Goal: Task Accomplishment & Management: Manage account settings

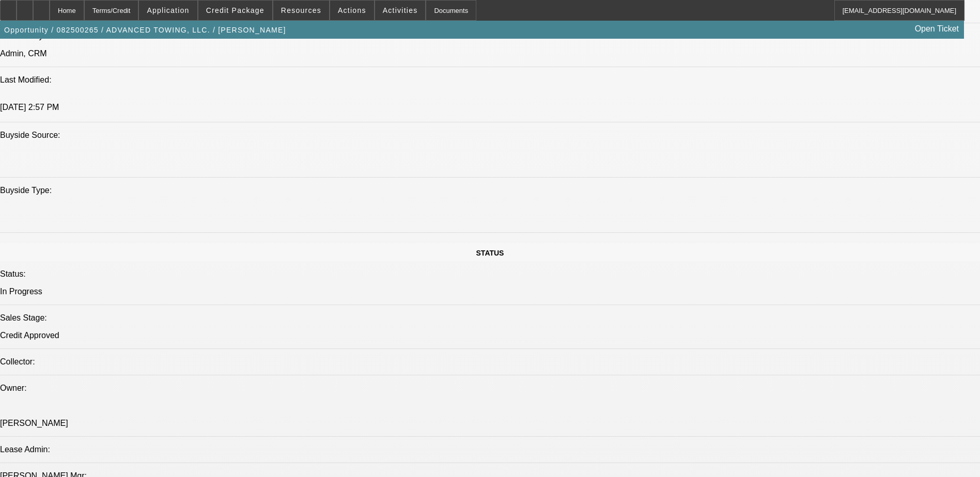
select select "0"
select select "2"
select select "0.1"
select select "0"
select select "2"
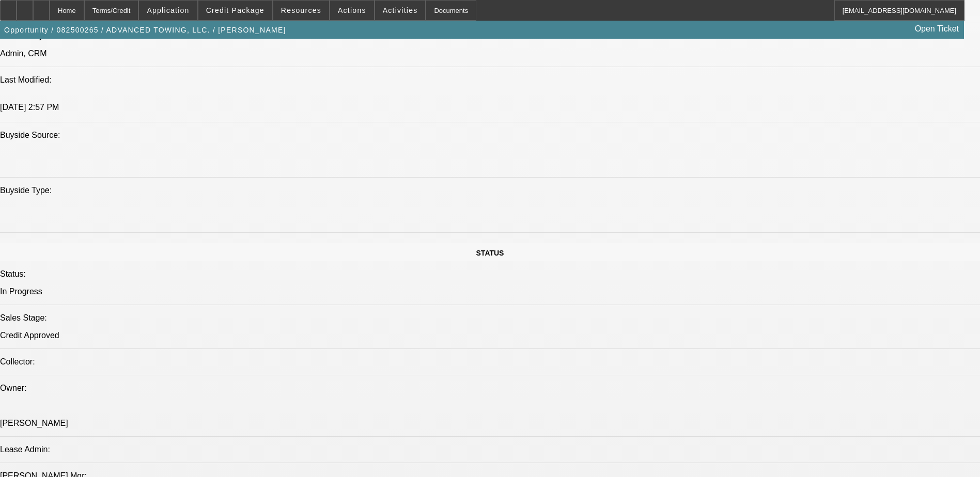
select select "0.1"
select select "0"
select select "0.1"
select select "0"
select select "0.1"
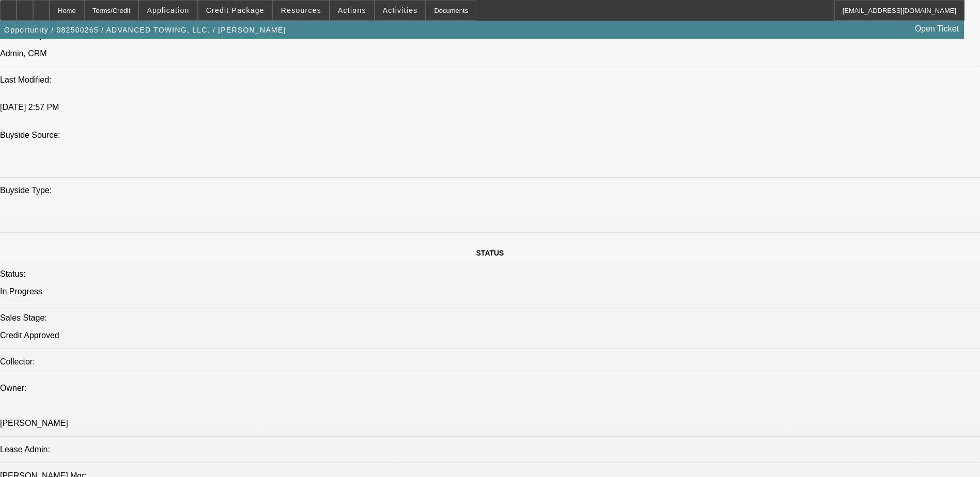
select select "1"
select select "2"
select select "4"
select select "1"
select select "2"
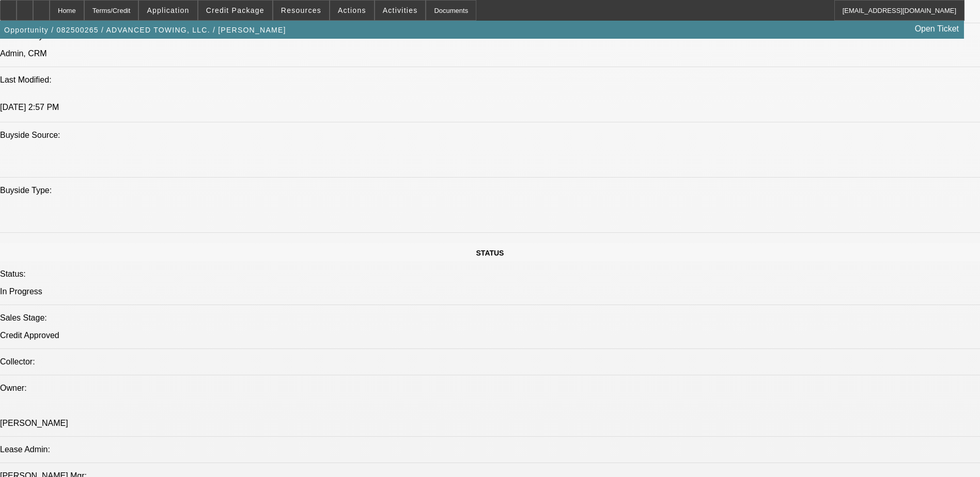
select select "4"
select select "1"
select select "2"
select select "4"
select select "1"
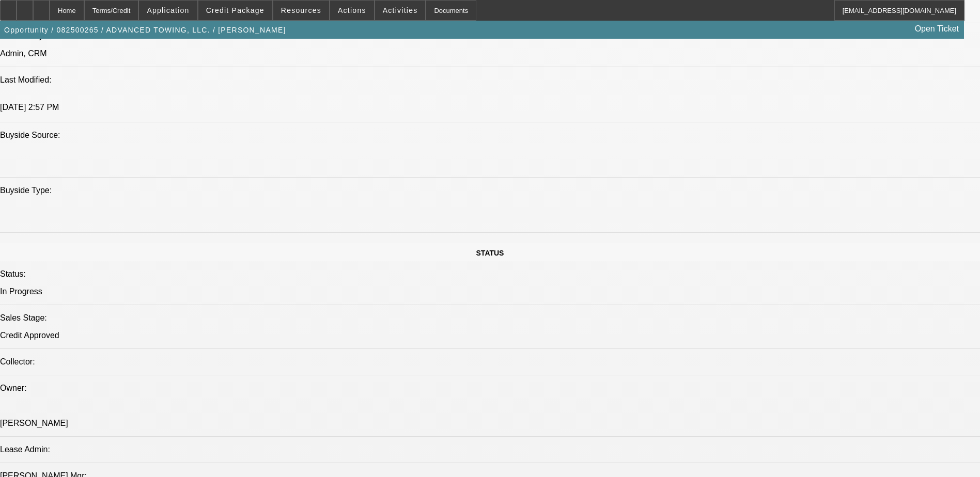
select select "2"
select select "4"
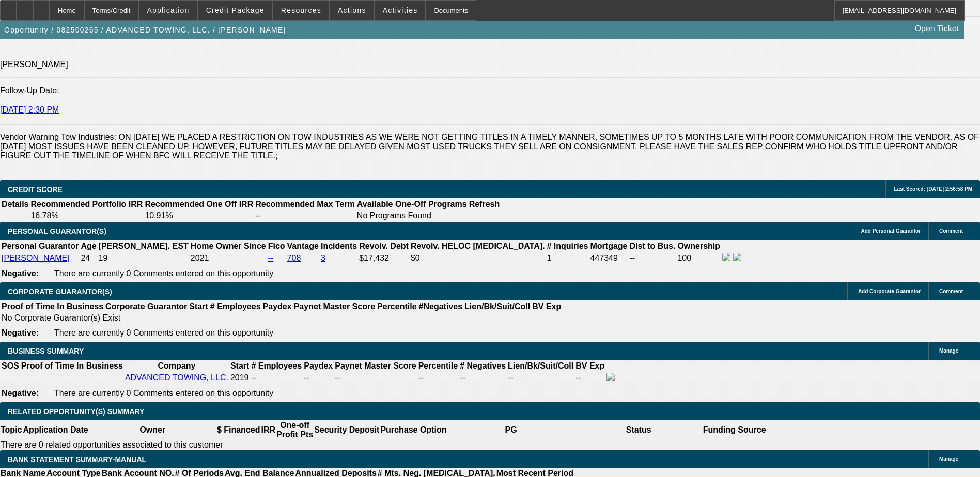
scroll to position [1520, 0]
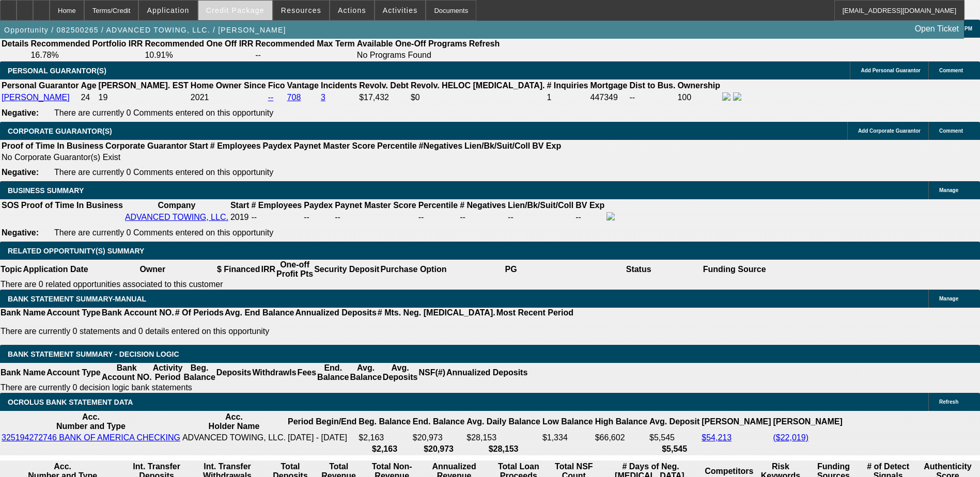
click at [255, 9] on span "Credit Package" at bounding box center [235, 10] width 58 height 8
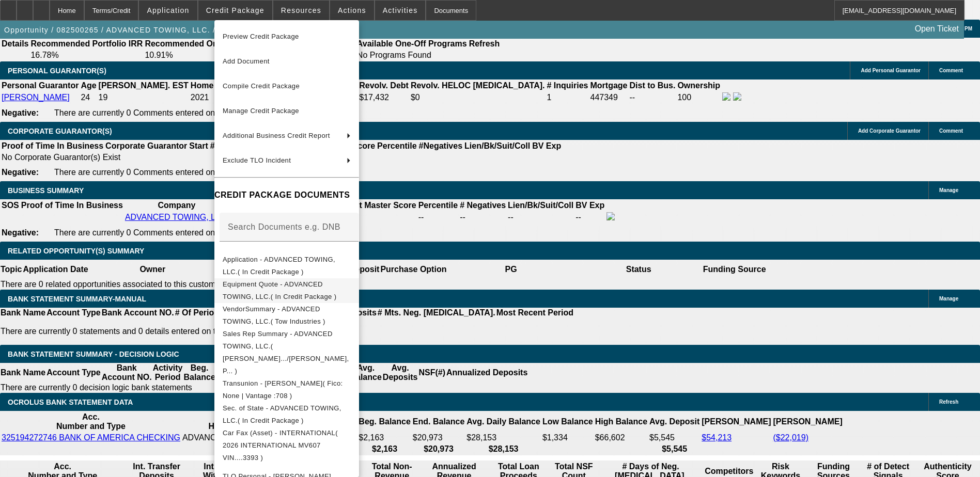
click at [294, 285] on span "Equipment Quote - ADVANCED TOWING, LLC.( In Credit Package )" at bounding box center [280, 291] width 114 height 20
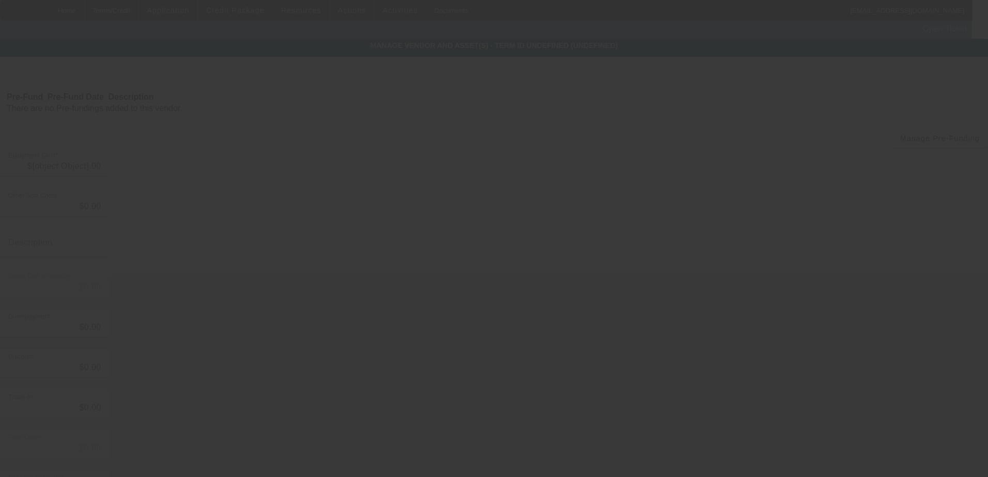
type input "$155,060.00"
type input "$15,000.00"
type input "$140,060.00"
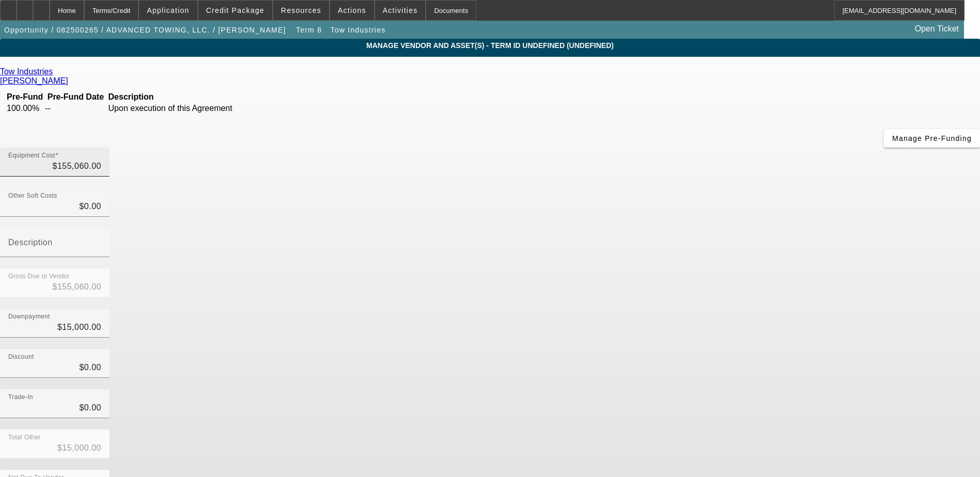
click at [101, 160] on input "$155,060.00" at bounding box center [54, 166] width 93 height 12
click at [101, 160] on input "155060" at bounding box center [54, 166] width 93 height 12
type input "1"
type input "$1.00"
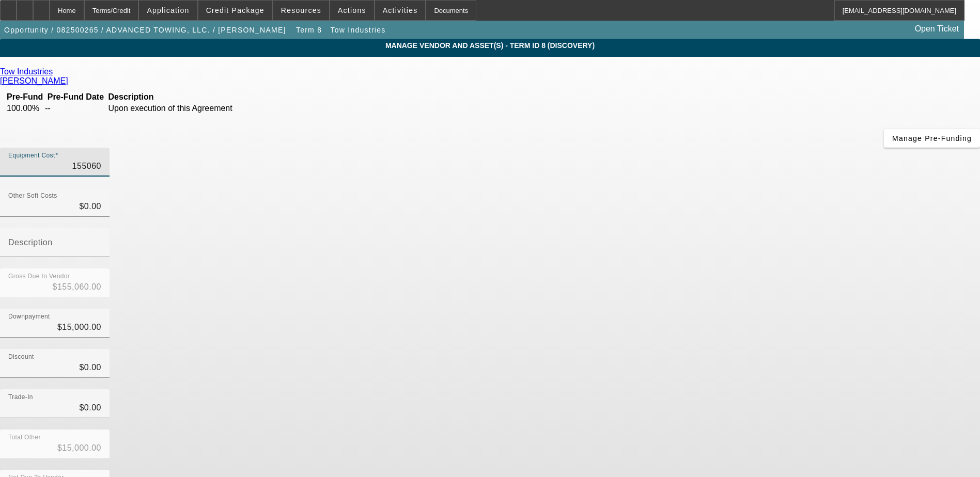
type input "$-14,999.00"
type input "14"
type input "$14.00"
type input "$-14,986.00"
type input "140"
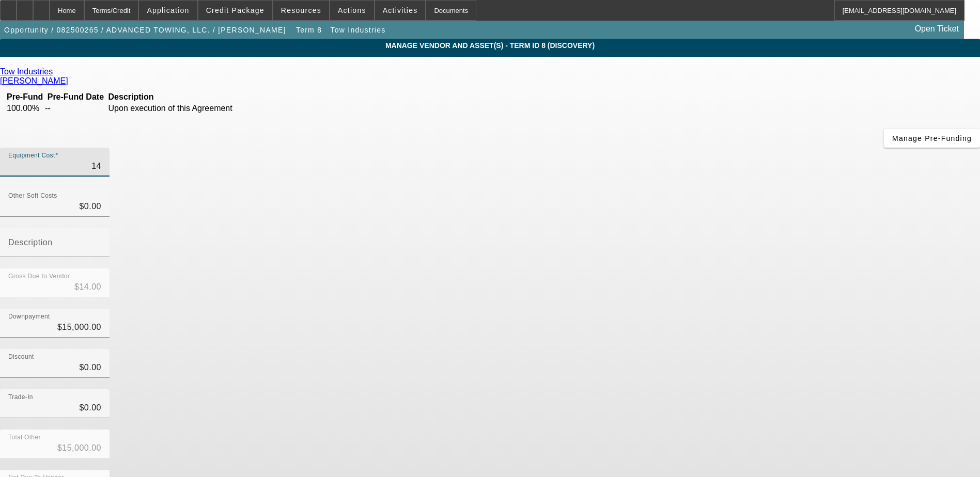
type input "$140.00"
type input "$-14,860.00"
type input "14"
type input "$14.00"
type input "$-14,986.00"
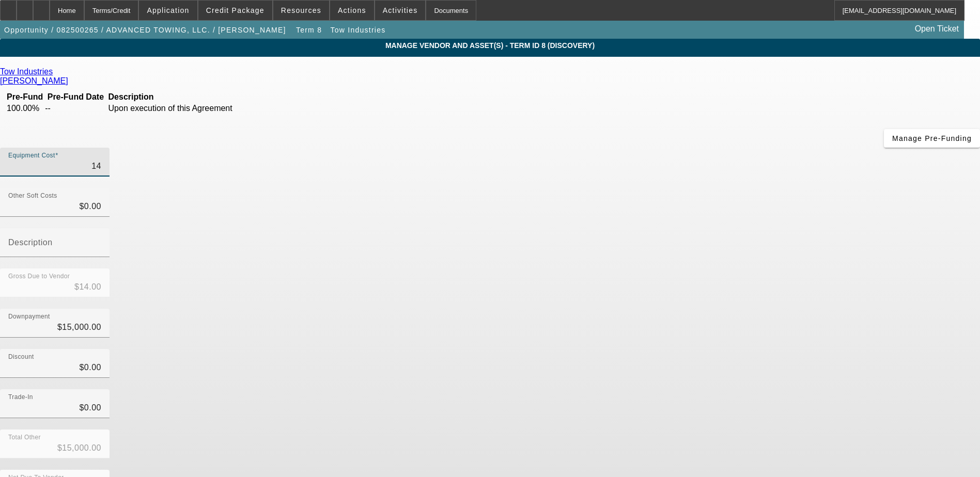
type input "1"
type input "$1.00"
type input "$-14,999.00"
type input "$0.00"
type input "$-15,000.00"
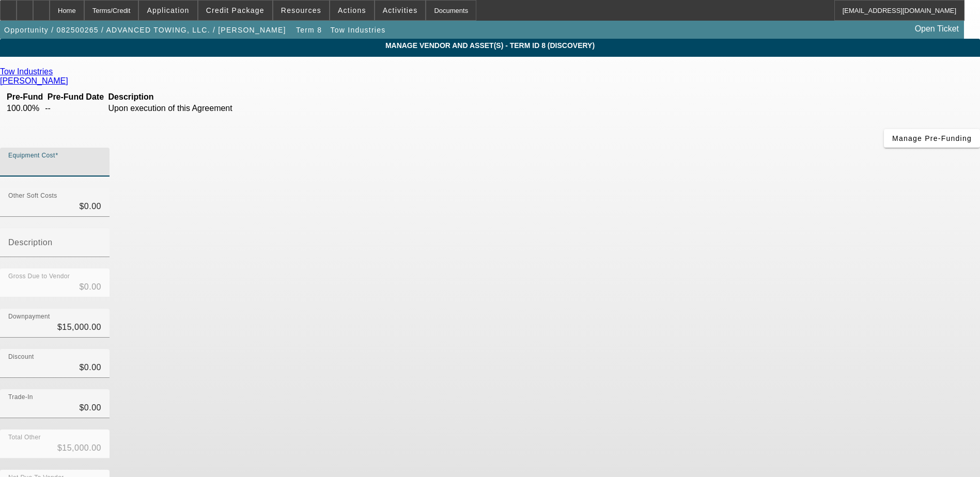
type input "1"
type input "$1.00"
type input "$-14,999.00"
type input "15"
type input "$15.00"
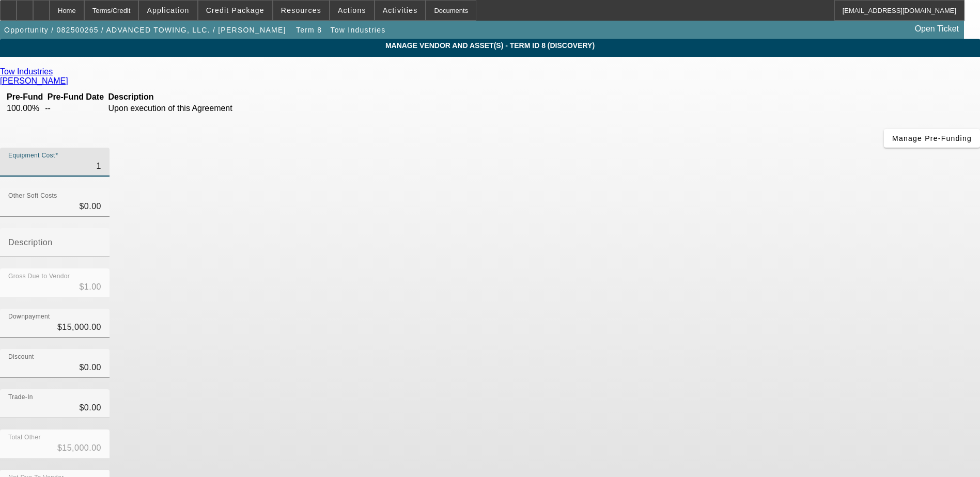
type input "$-14,985.00"
type input "153"
type input "$153.00"
type input "$-14,847.00"
click at [101, 160] on input "153" at bounding box center [54, 166] width 93 height 12
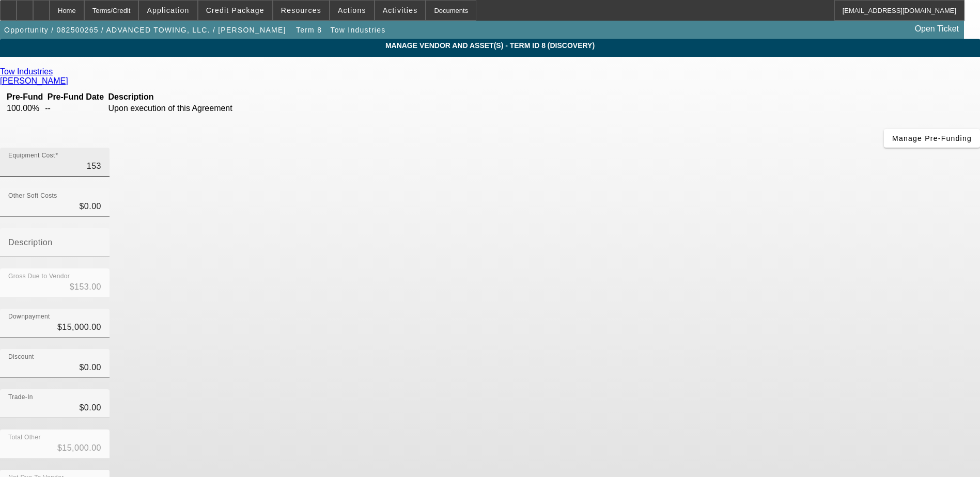
click at [101, 160] on input "153" at bounding box center [54, 166] width 93 height 12
type input "1"
type input "$1.00"
type input "$-14,999.00"
type input "15"
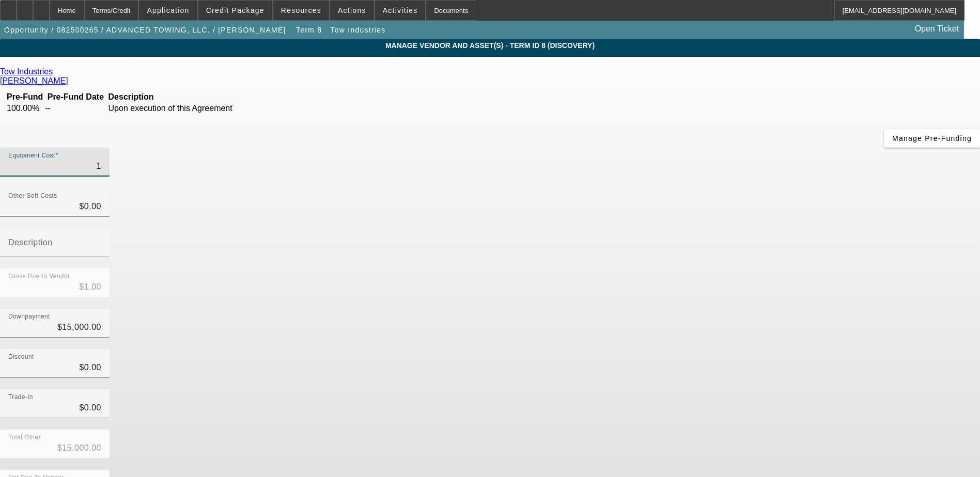
type input "$15.00"
type input "$-14,985.00"
type input "155"
type input "$155.00"
type input "$-14,845.00"
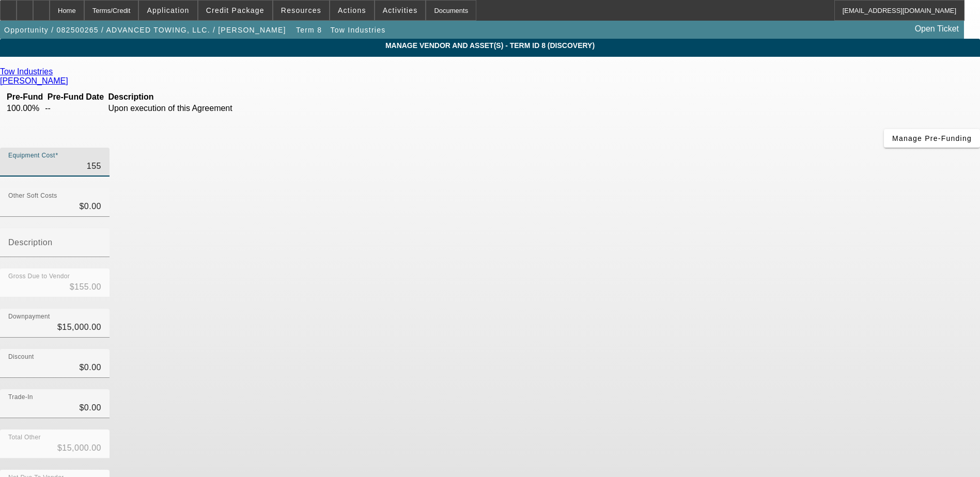
type input "1550"
type input "$1,550.00"
type input "$-13,450.00"
type input "15506"
type input "$15,506.00"
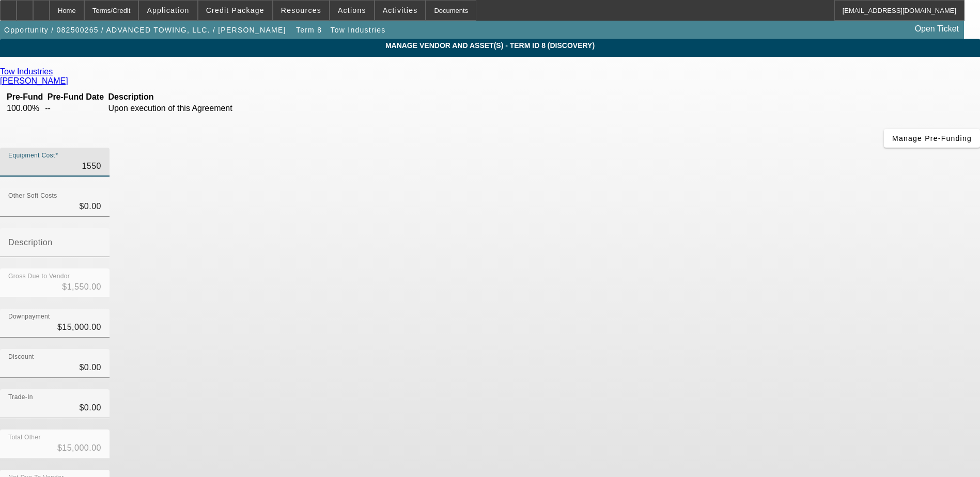
type input "$506.00"
type input "155060"
type input "$155,060.00"
type input "$140,060.00"
type input "$155,060.00"
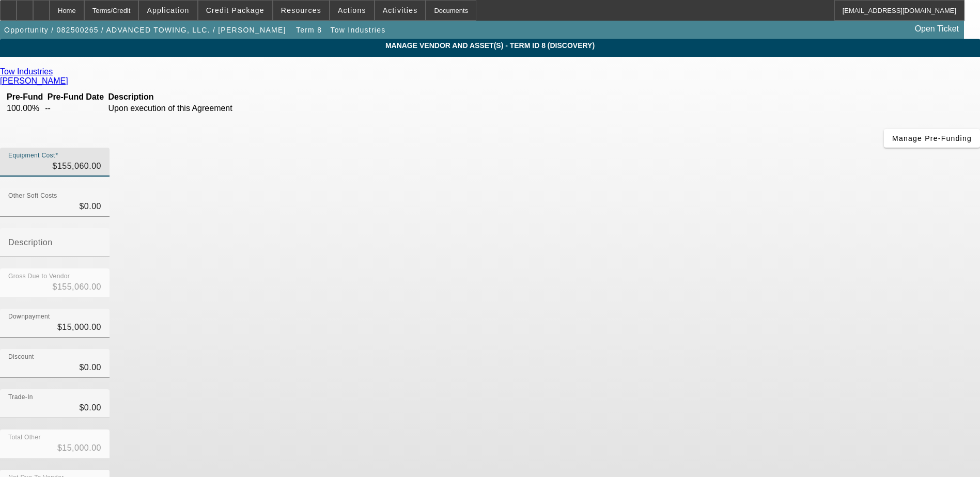
click at [715, 309] on div "Downpayment $15,000.00" at bounding box center [490, 329] width 980 height 40
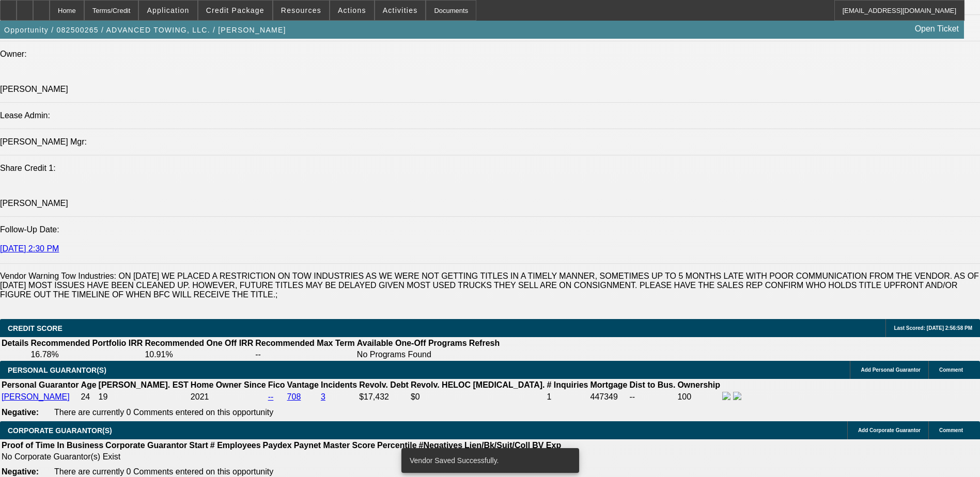
select select "0"
select select "2"
select select "0.1"
select select "4"
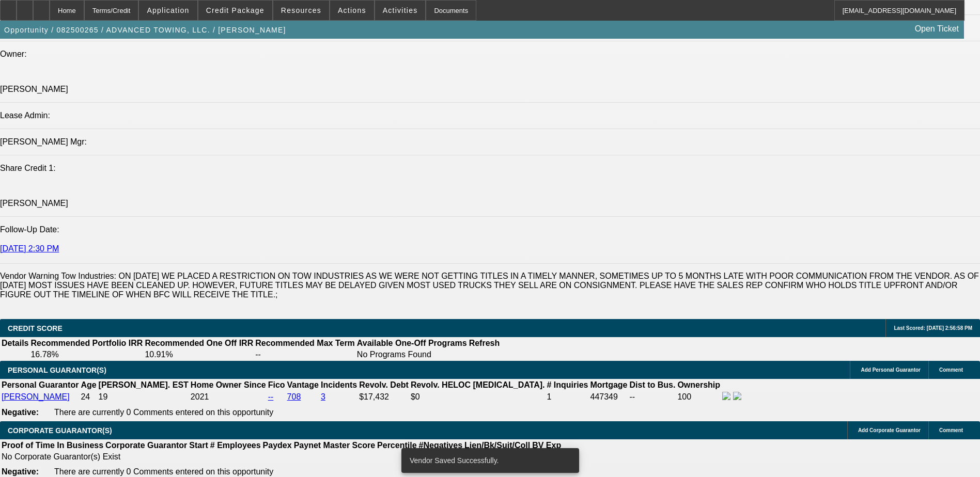
select select "0"
select select "2"
select select "0.1"
select select "4"
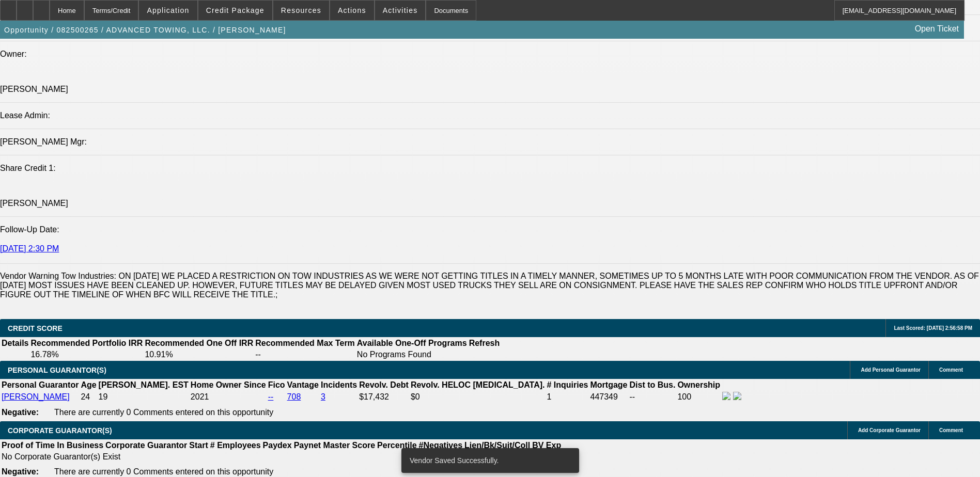
select select "0"
select select "2"
select select "0.1"
select select "4"
select select "0"
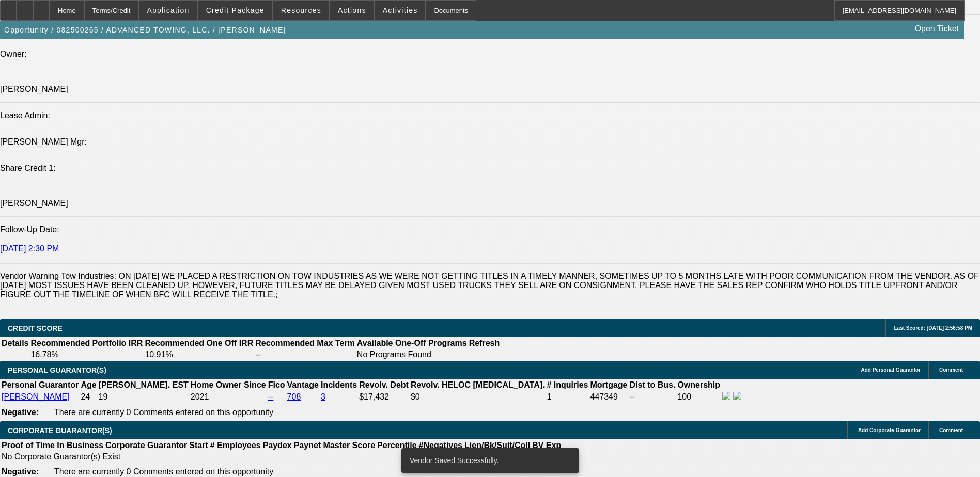
select select "2"
select select "0.1"
select select "4"
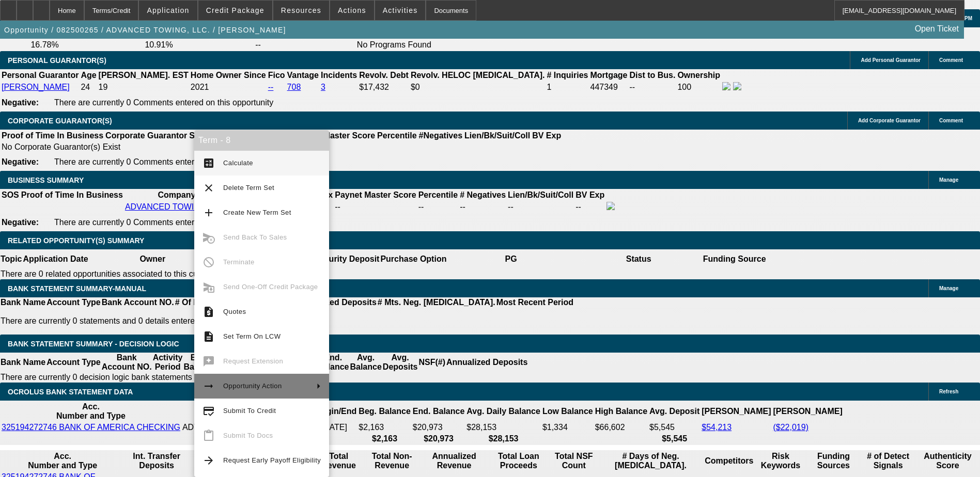
scroll to position [1565, 0]
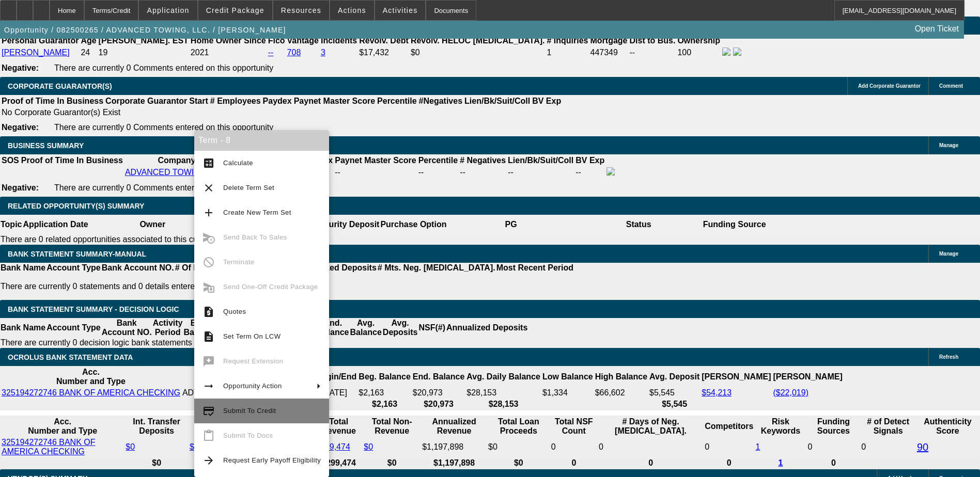
click at [264, 402] on button "credit_score Submit To Credit" at bounding box center [261, 411] width 135 height 25
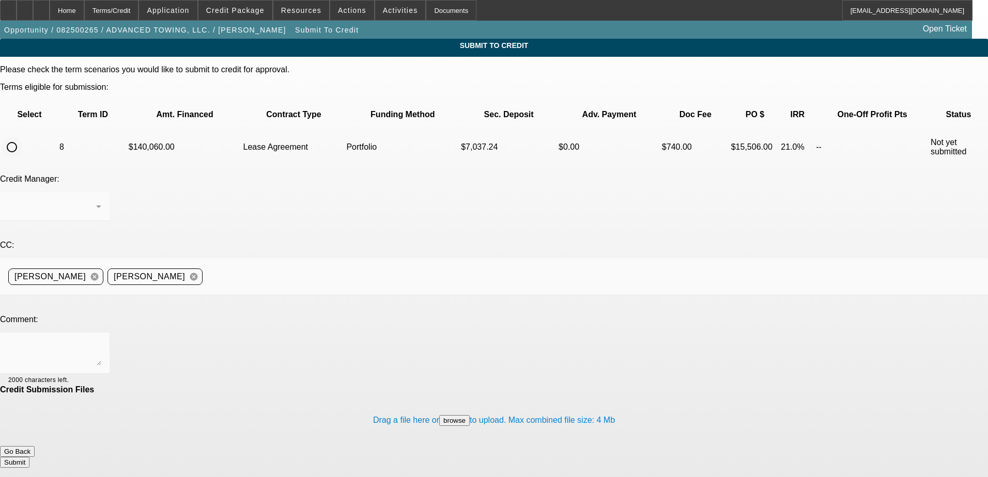
click at [22, 137] on input "radio" at bounding box center [12, 147] width 21 height 21
radio input "true"
click at [96, 200] on div "[PERSON_NAME]" at bounding box center [52, 206] width 88 height 12
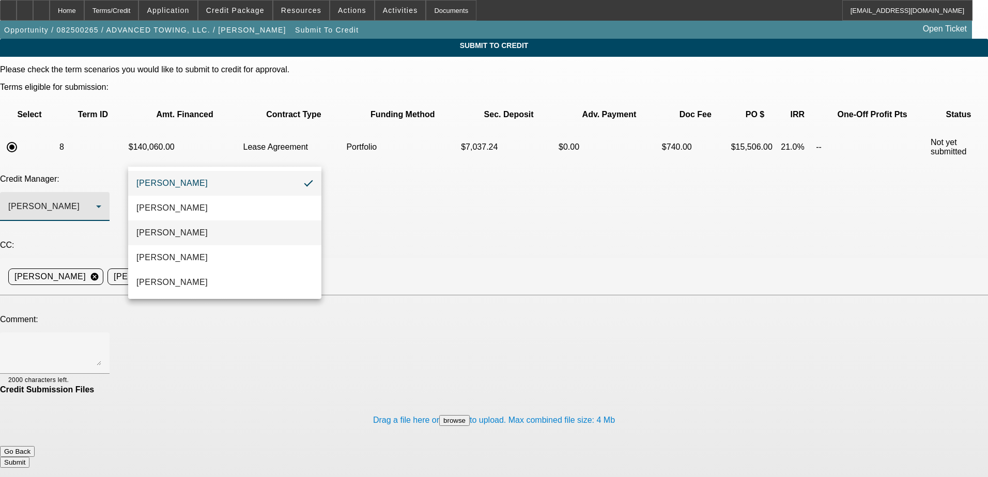
click at [223, 241] on mat-option "Arida, Michael" at bounding box center [224, 233] width 193 height 25
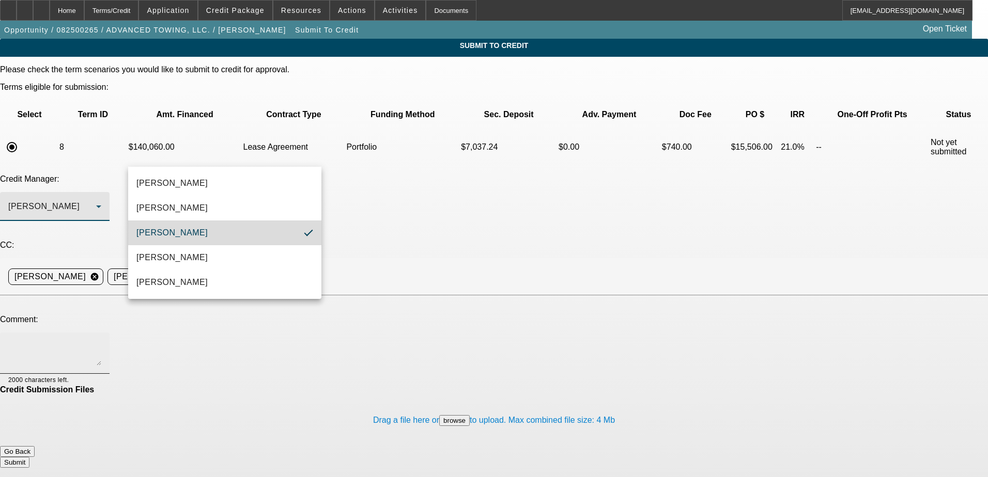
click at [101, 341] on textarea at bounding box center [54, 353] width 93 height 25
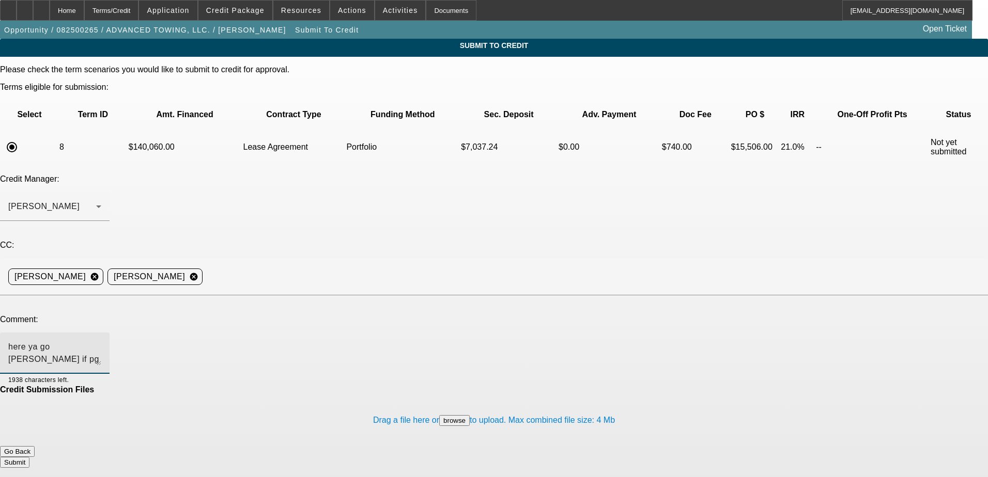
type textarea "here ya go Mike if pg takes deal we will get invoice to match"
click at [29, 457] on button "Submit" at bounding box center [14, 462] width 29 height 11
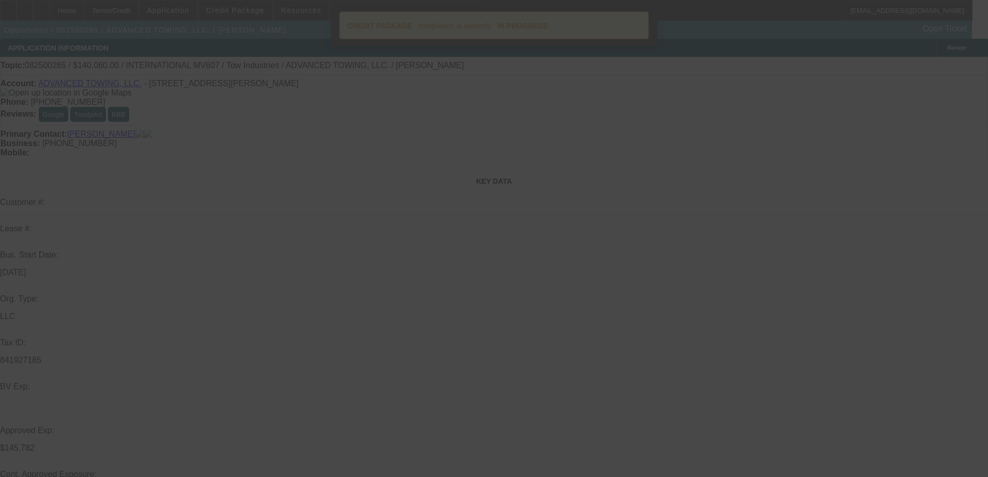
select select "0"
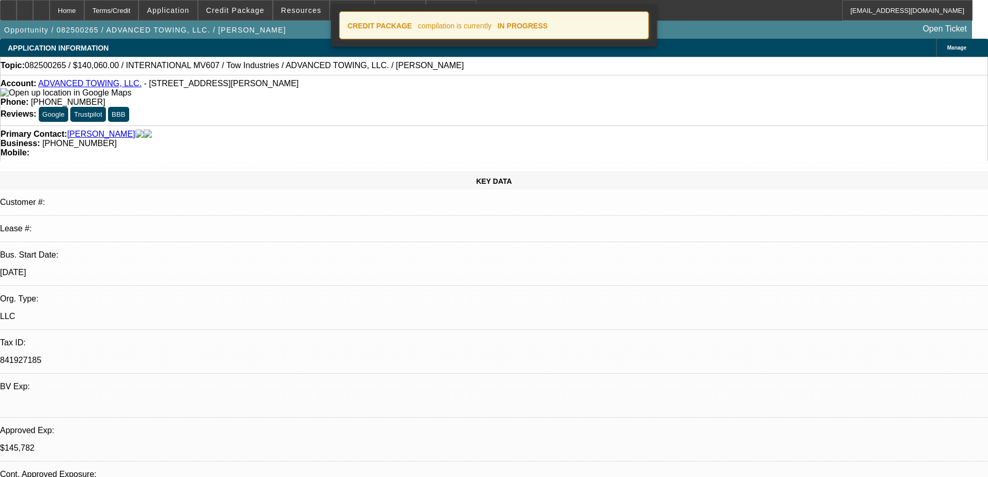
select select "2"
select select "0.1"
select select "4"
select select "0"
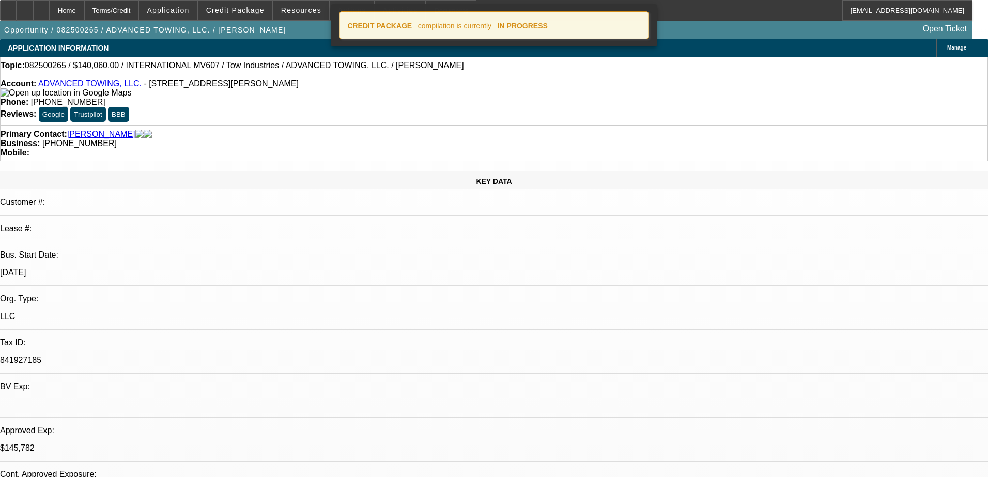
select select "2"
select select "0.1"
select select "4"
select select "0"
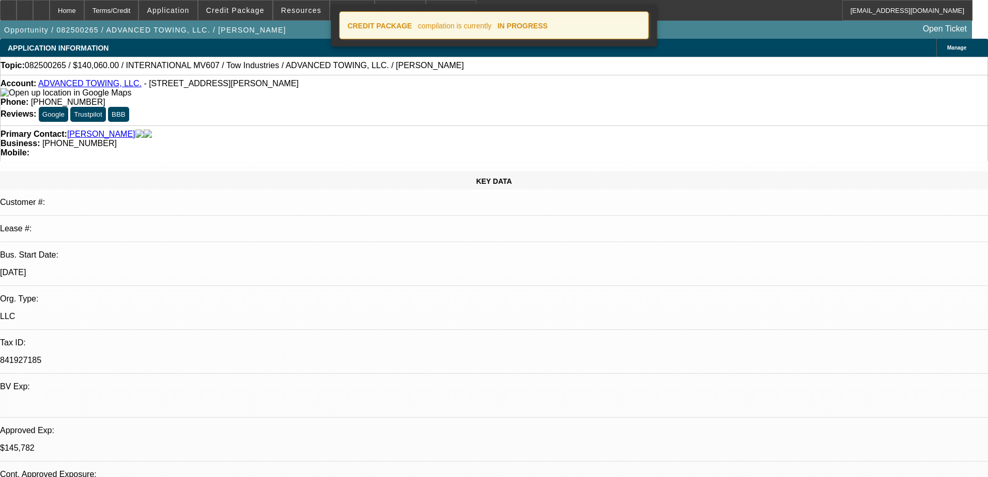
select select "2"
select select "0.1"
select select "4"
select select "0"
select select "2"
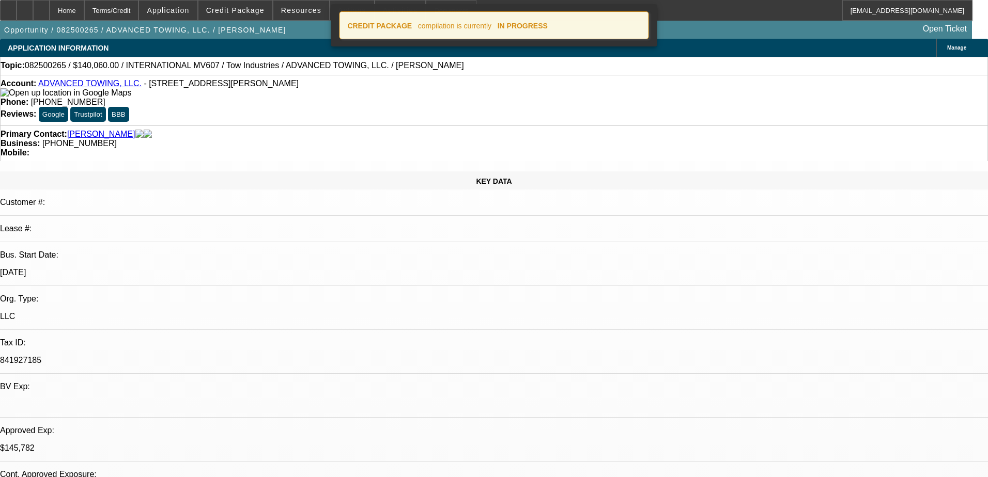
select select "0.1"
select select "4"
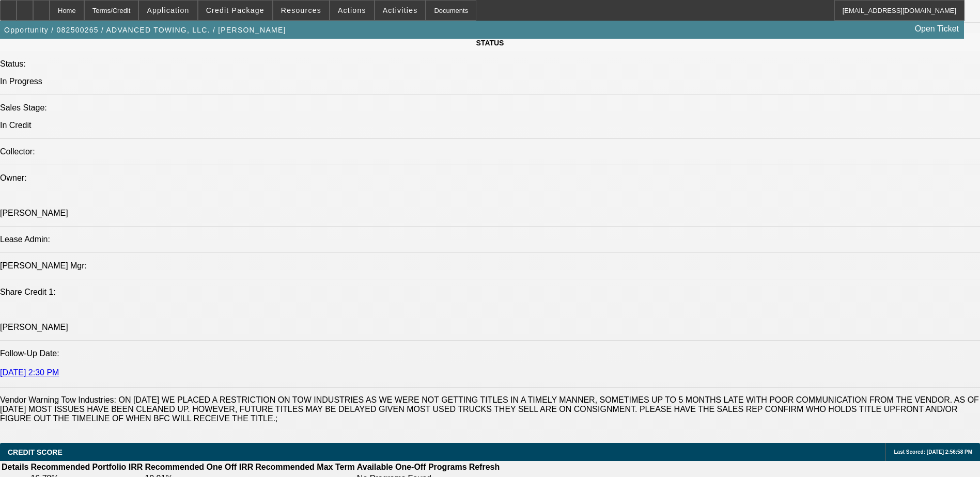
scroll to position [1137, 0]
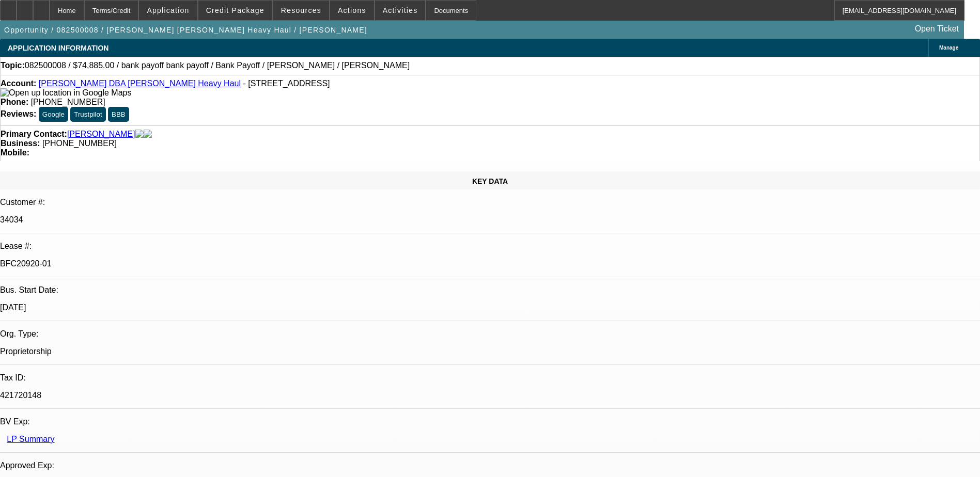
select select "0"
select select "2"
select select "0"
select select "2"
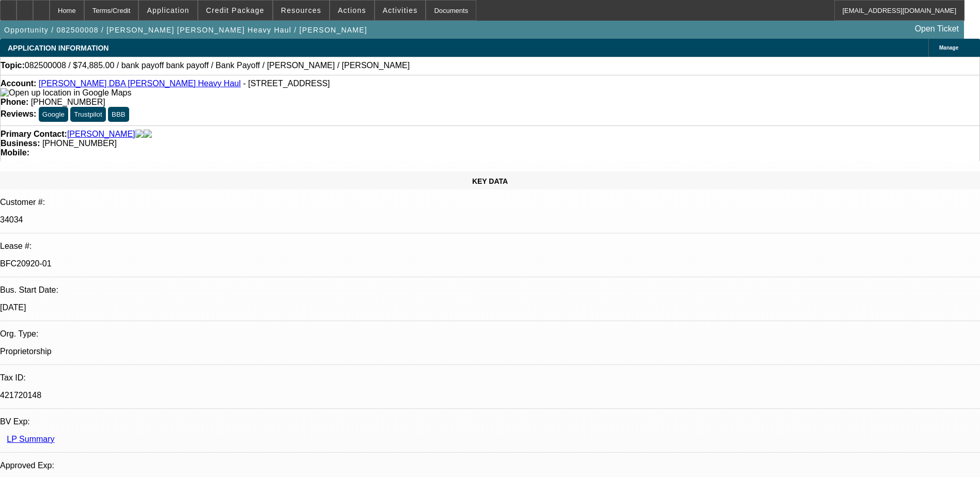
select select "0"
select select "2"
select select "0"
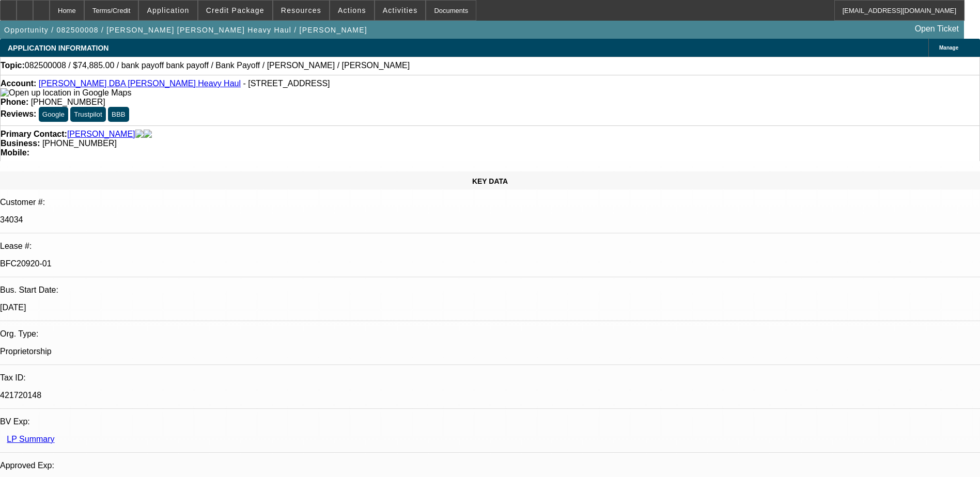
select select "2"
select select "0"
select select "1"
select select "2"
select select "6"
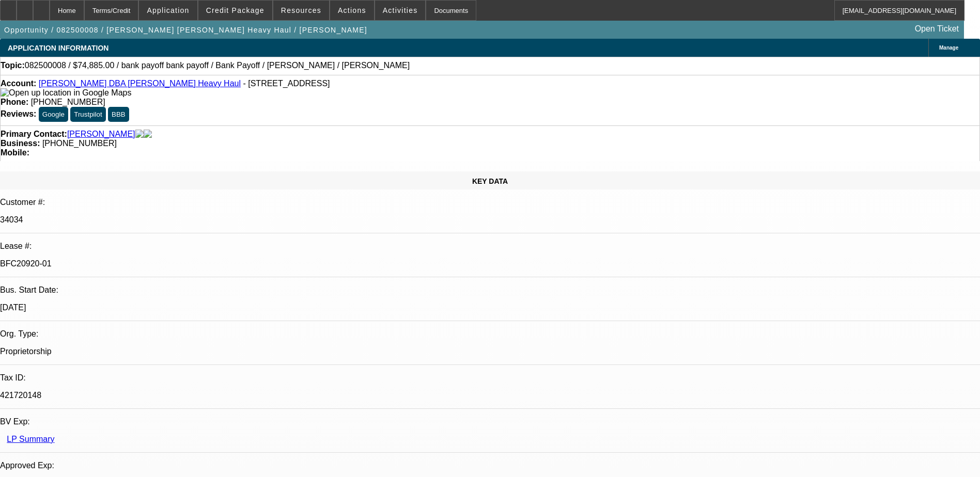
select select "1"
select select "2"
select select "6"
select select "1"
select select "2"
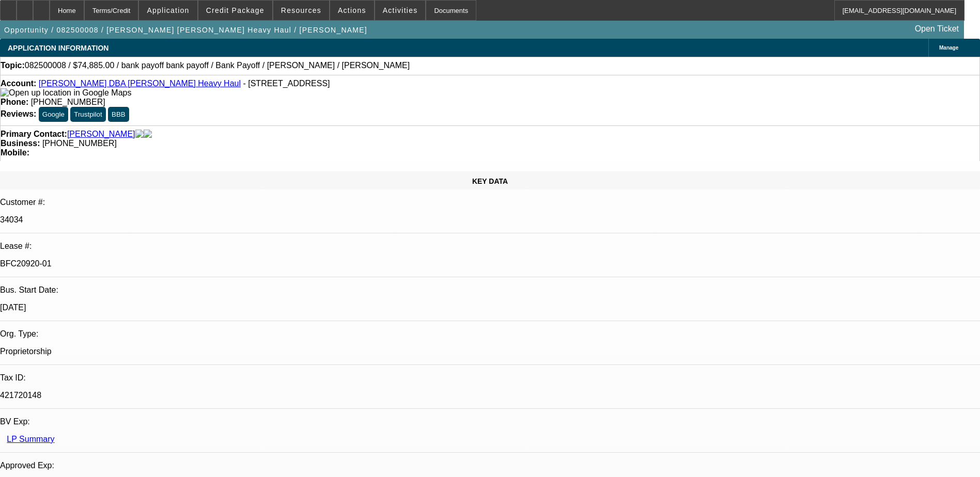
select select "6"
select select "1"
select select "2"
select select "6"
click at [780, 145] on button "forward_to_inbox Forward" at bounding box center [786, 154] width 65 height 25
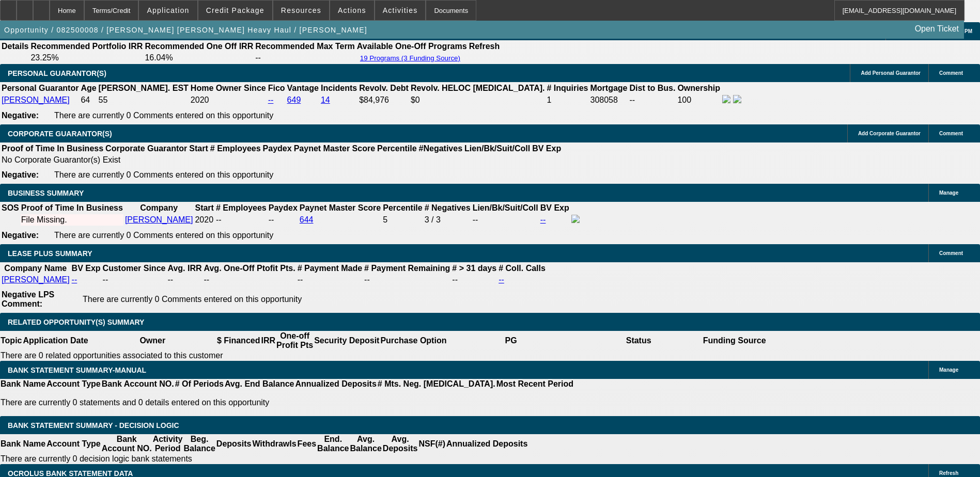
scroll to position [1757, 0]
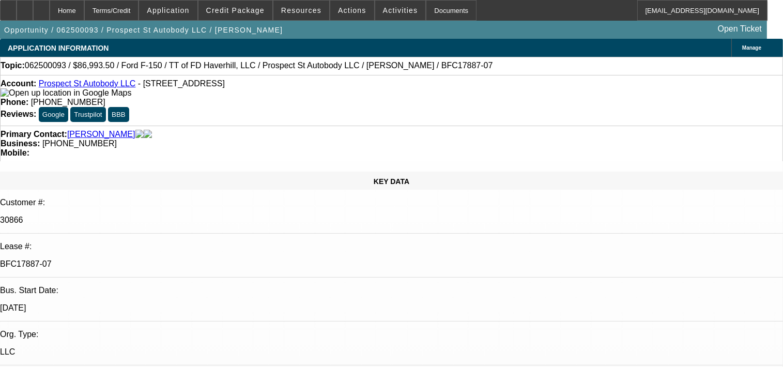
select select "0"
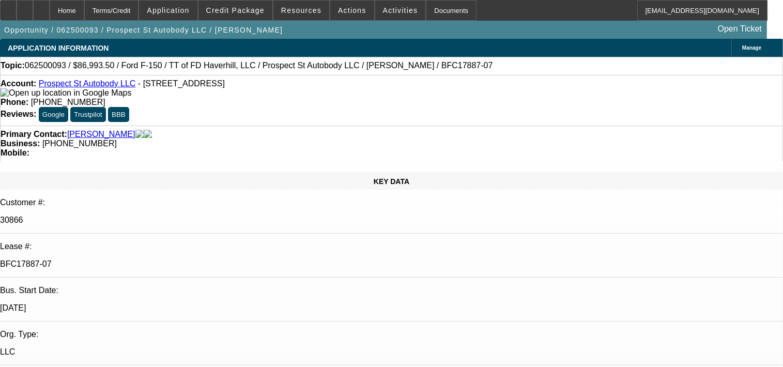
select select "0"
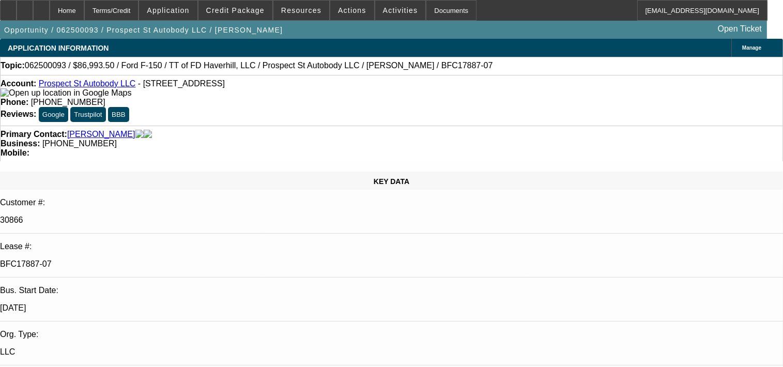
select select "0"
select select "0.1"
select select "1"
select select "6"
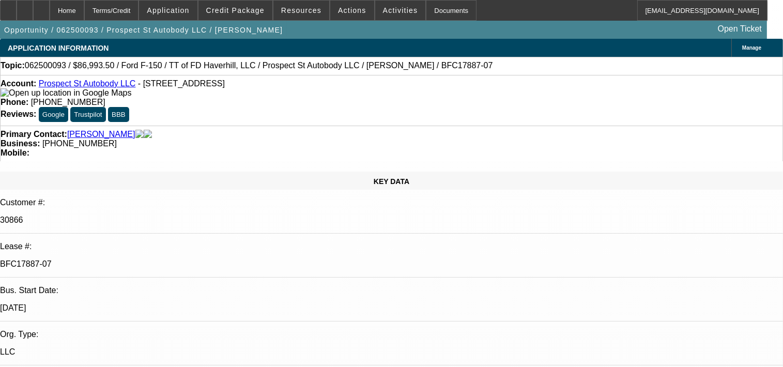
select select "1"
select select "6"
select select "1"
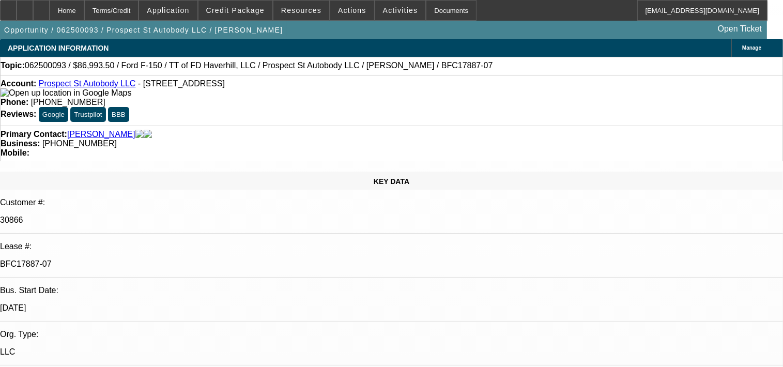
select select "6"
select select "1"
select select "4"
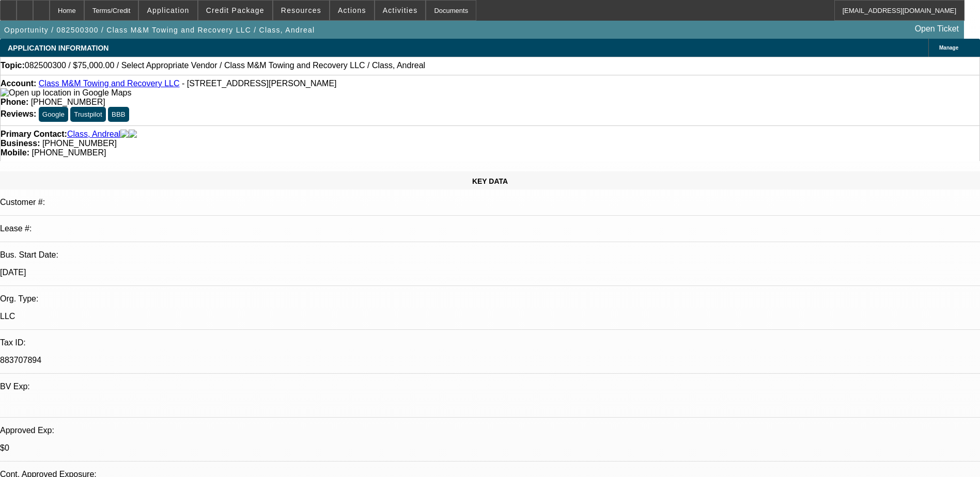
select select "0"
select select "2"
select select "0.1"
select select "1"
select select "2"
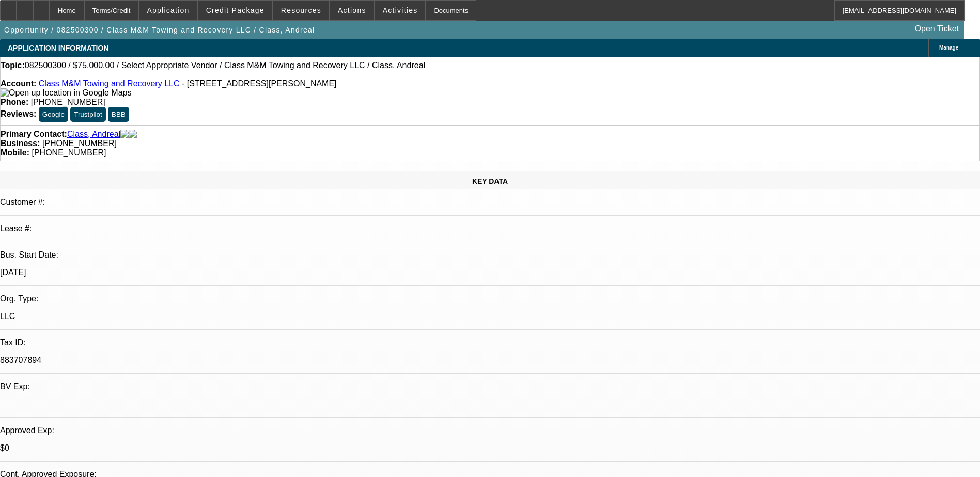
select select "4"
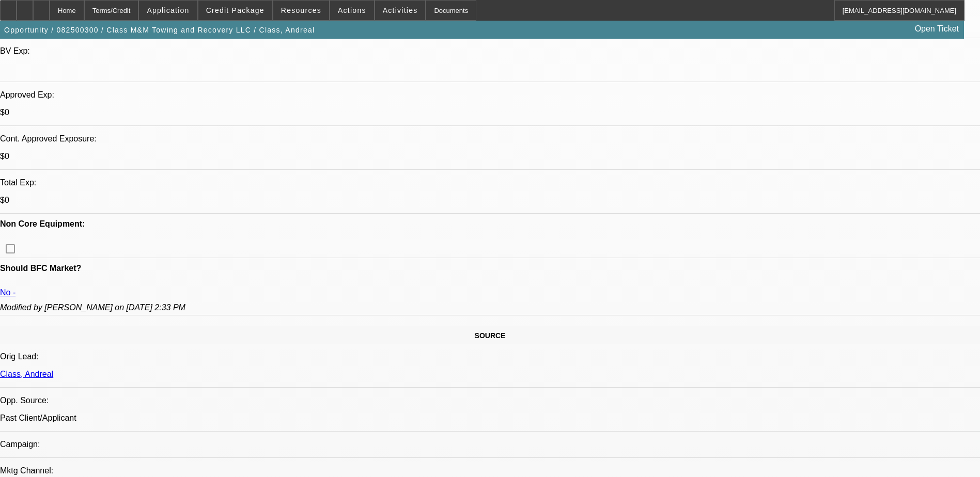
scroll to position [465, 0]
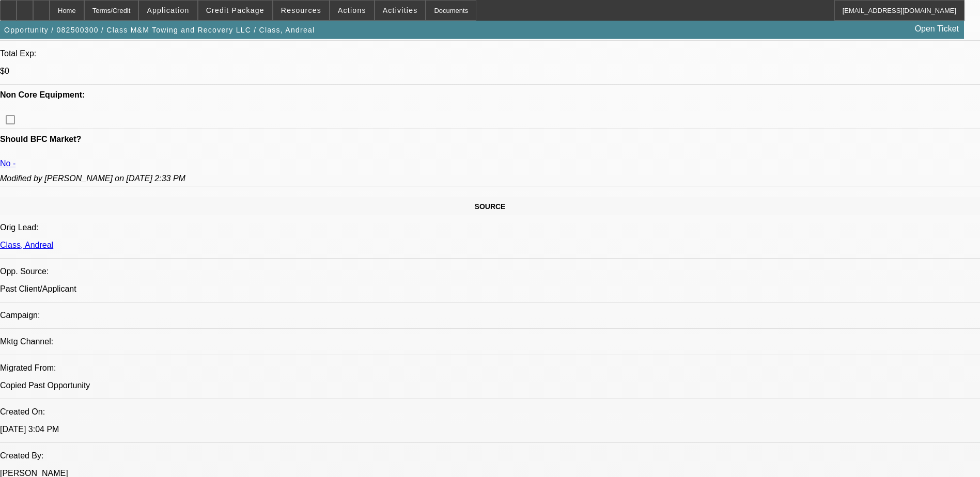
drag, startPoint x: 18, startPoint y: 58, endPoint x: -2, endPoint y: -16, distance: 76.6
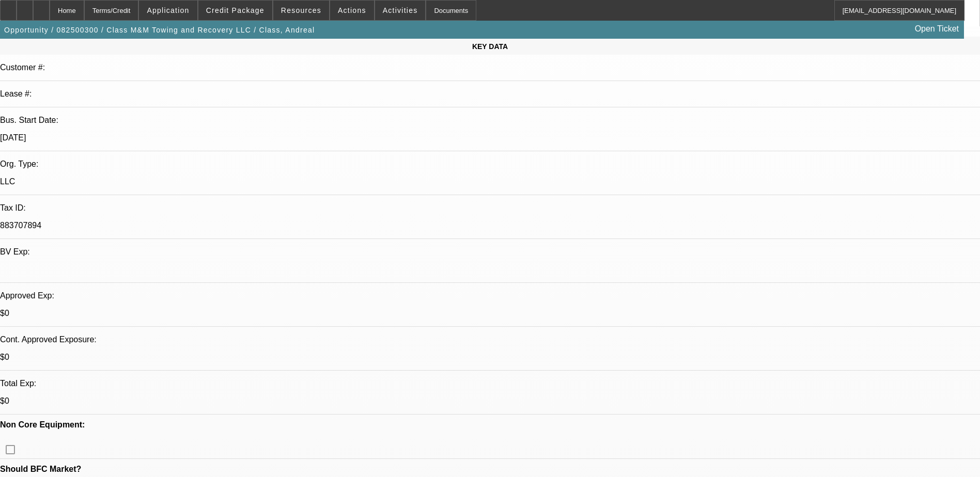
scroll to position [0, 0]
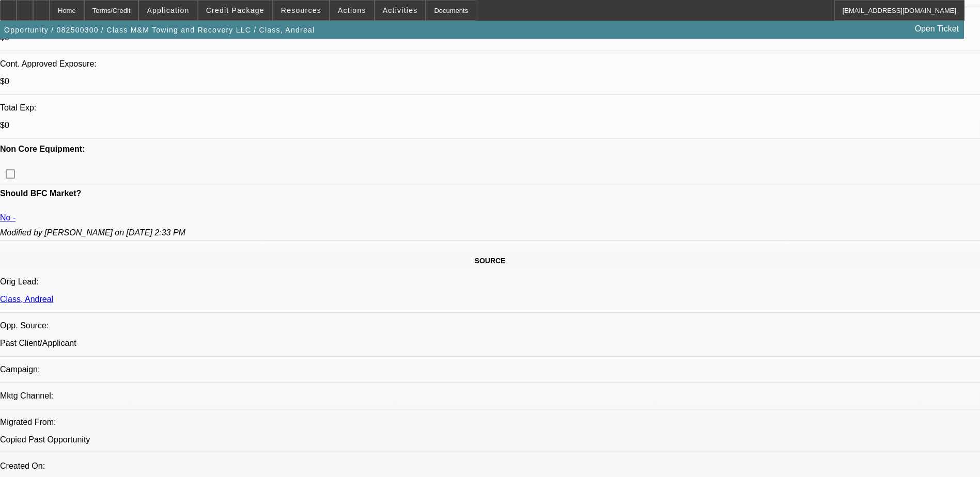
scroll to position [775, 0]
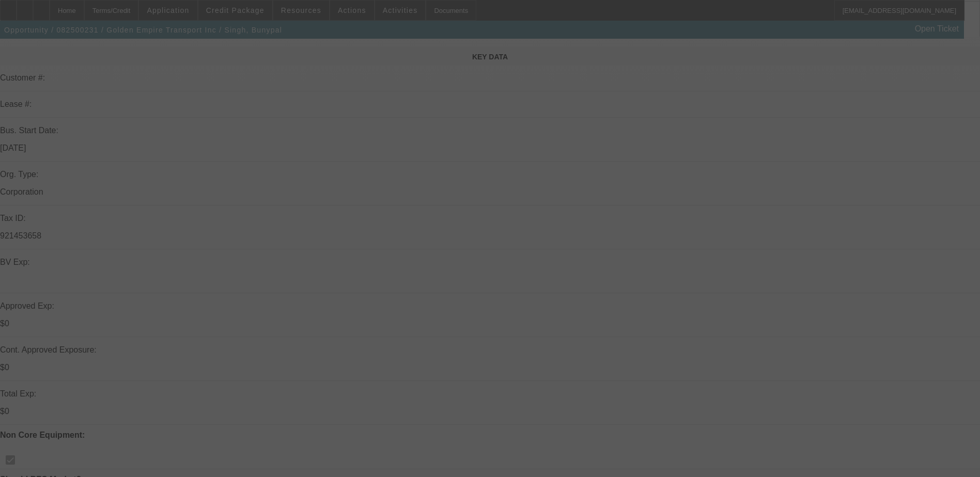
scroll to position [155, 0]
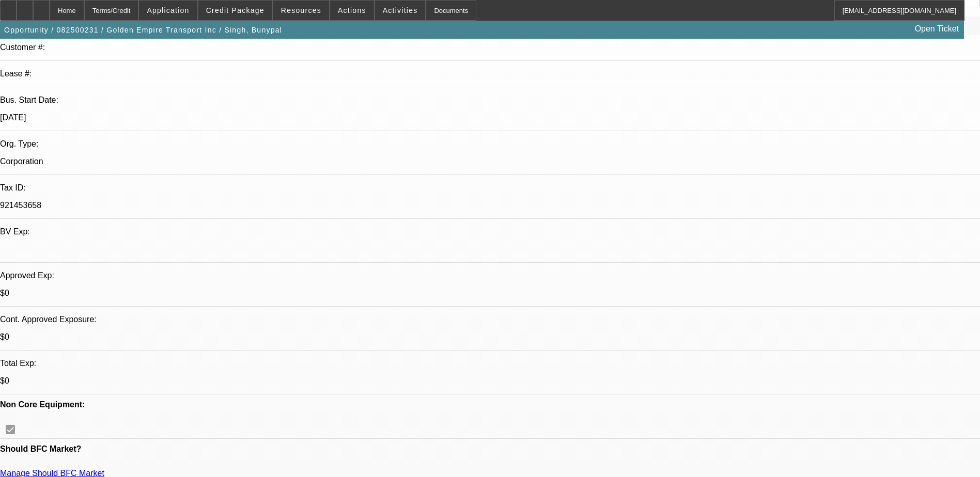
select select "0"
select select "0.1"
select select "0"
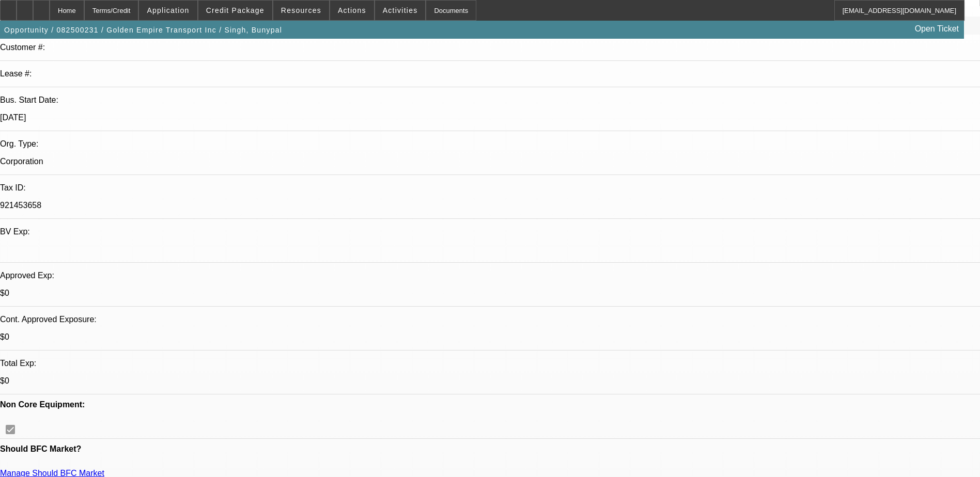
select select "0.1"
select select "0"
select select "0.1"
select select "0"
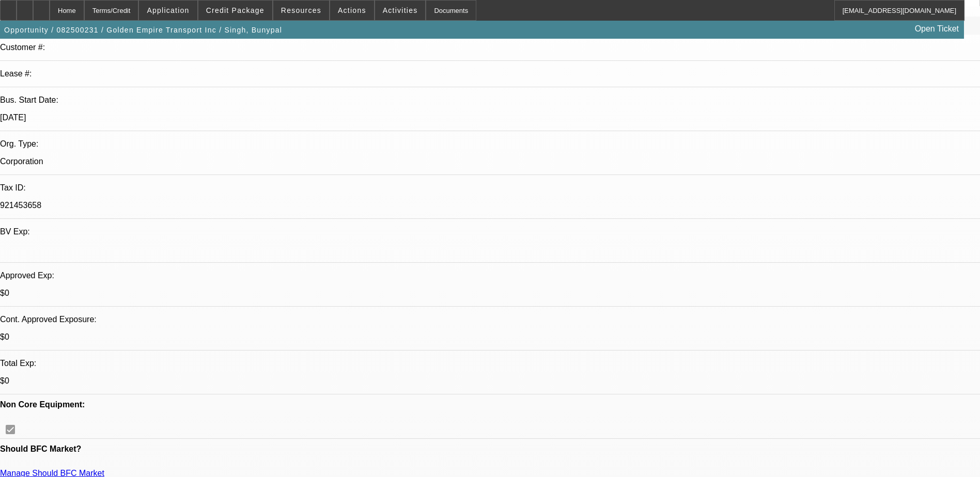
select select "0"
select select "0.1"
select select "1"
select select "4"
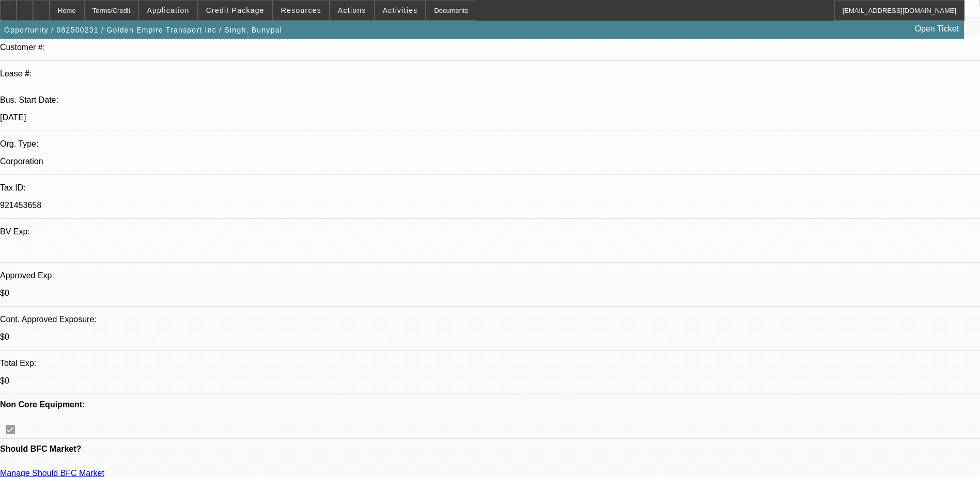
select select "1"
select select "4"
select select "1"
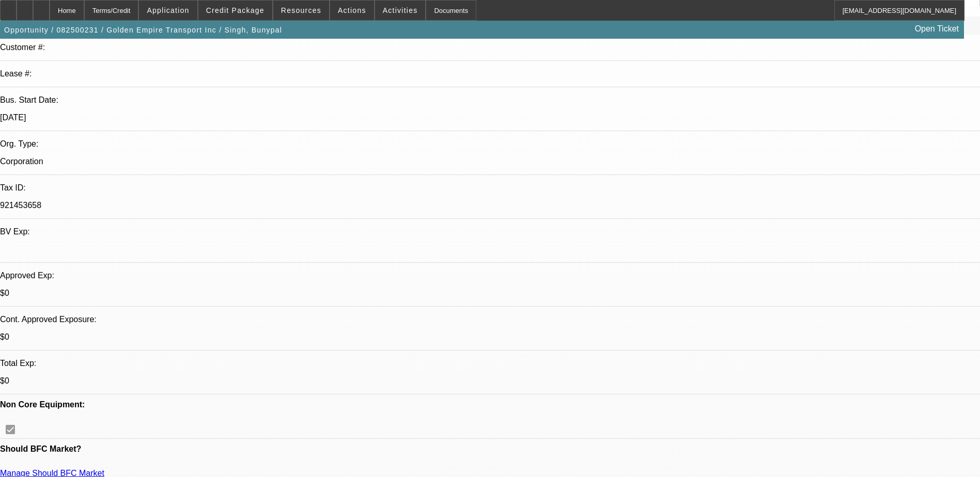
select select "4"
select select "1"
select select "4"
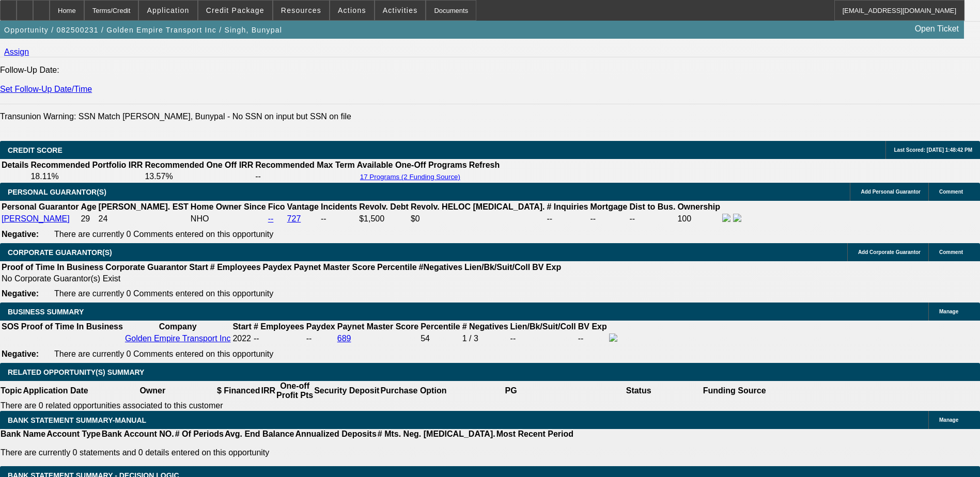
scroll to position [1447, 0]
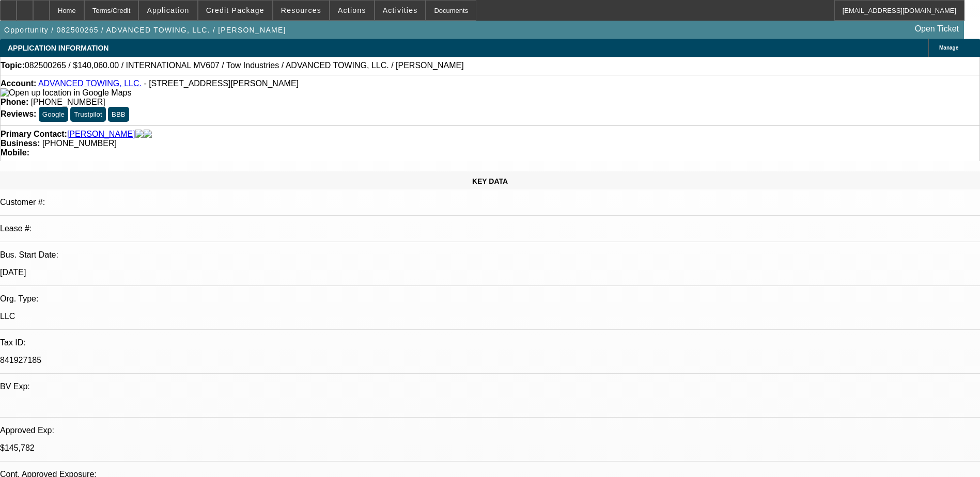
select select "0"
select select "2"
select select "0.1"
select select "0"
select select "2"
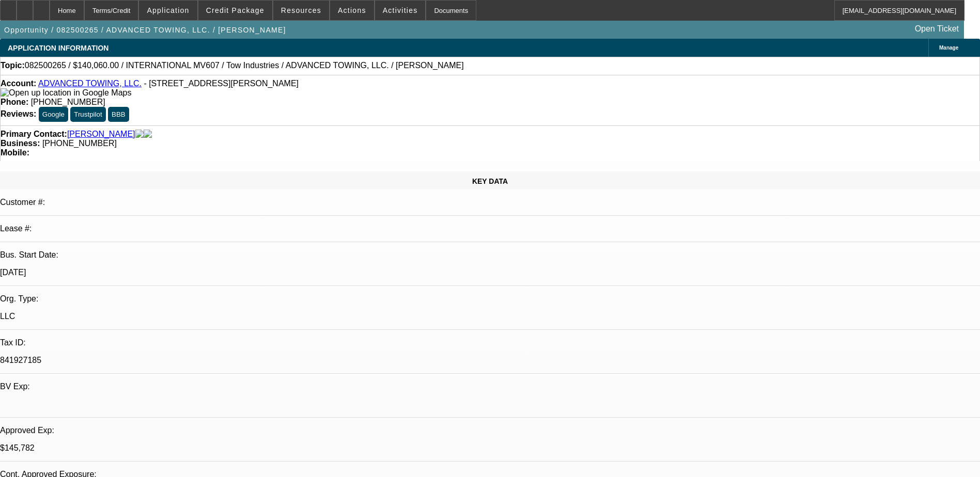
select select "0.1"
select select "0"
select select "0.1"
select select "0"
select select "0.1"
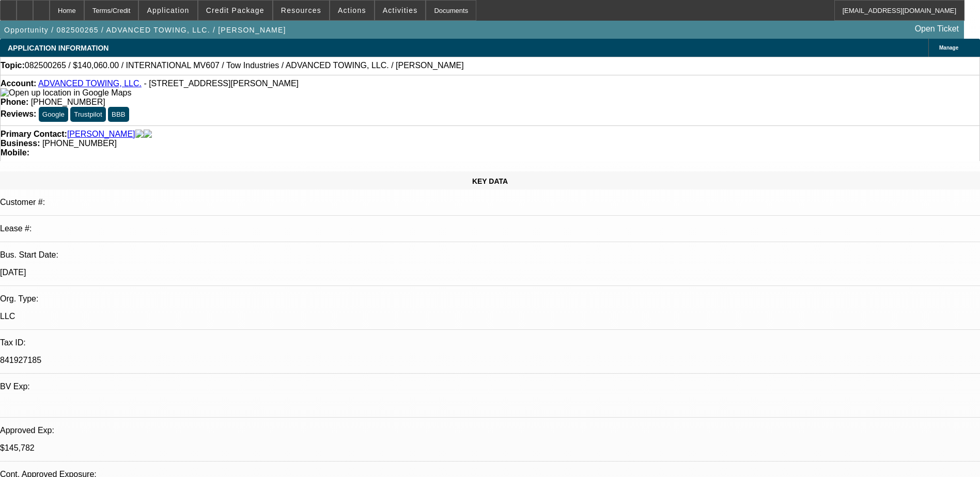
select select "1"
select select "2"
select select "4"
select select "1"
select select "2"
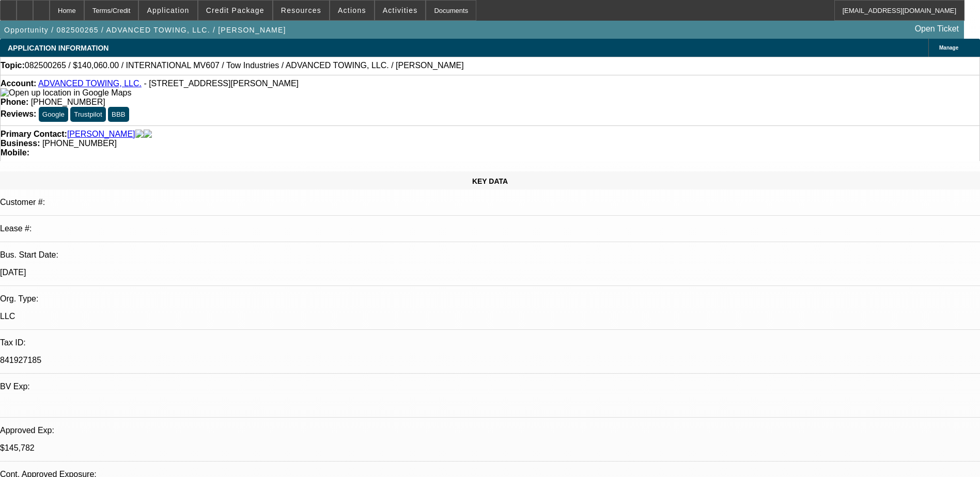
select select "4"
select select "1"
select select "2"
select select "4"
select select "1"
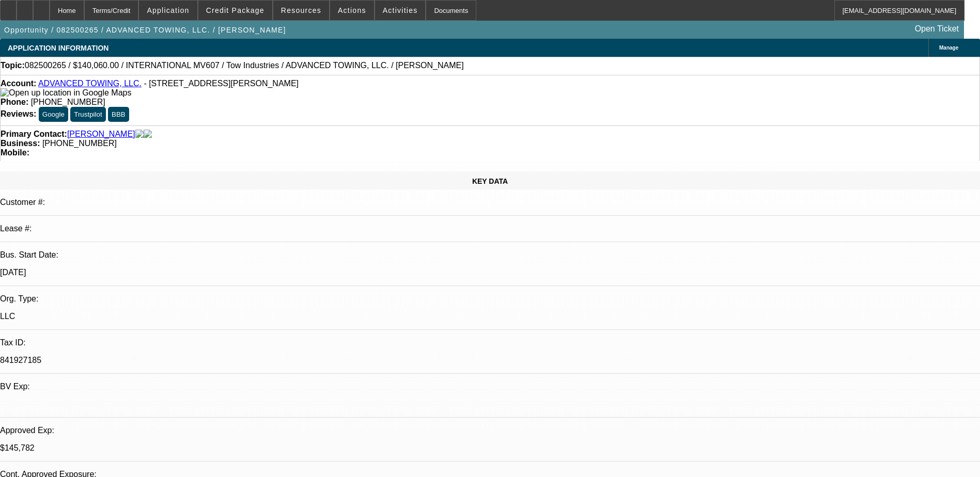
select select "2"
select select "4"
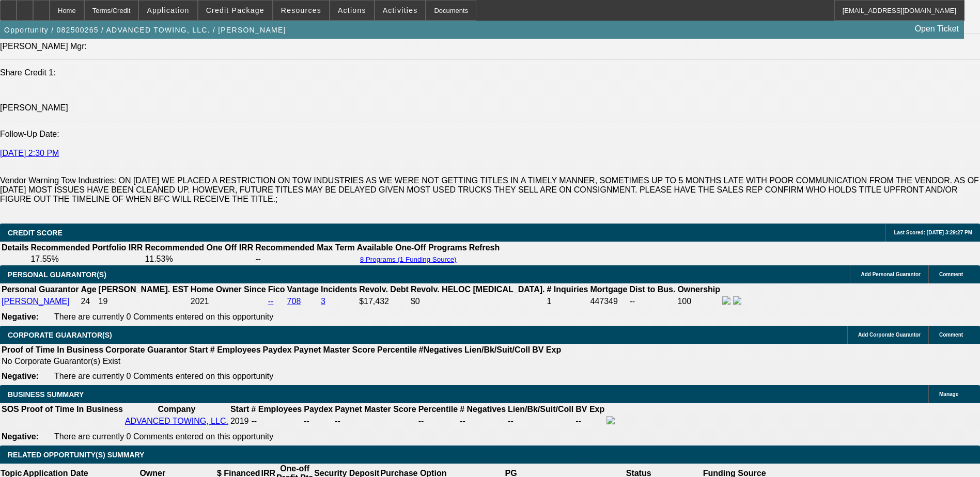
scroll to position [1447, 0]
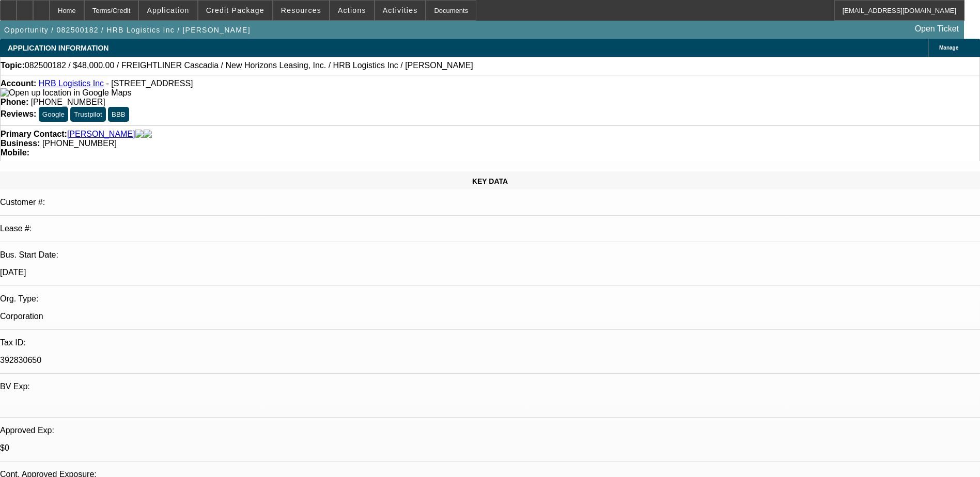
select select "0"
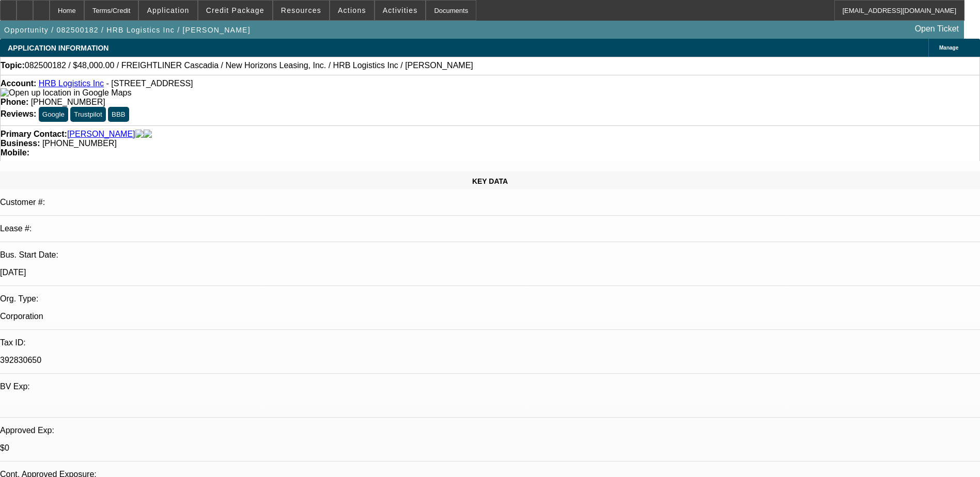
select select "0"
select select "0.1"
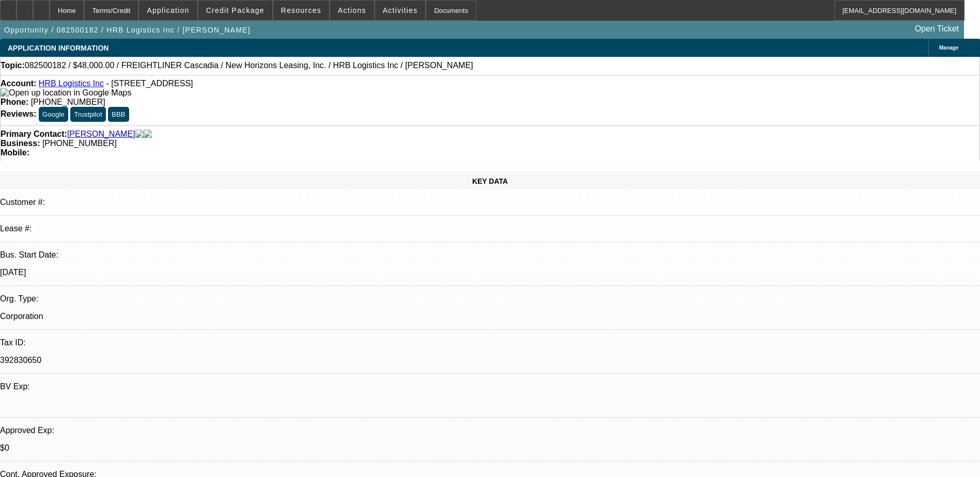
select select "0"
select select "1"
select select "2"
select select "21"
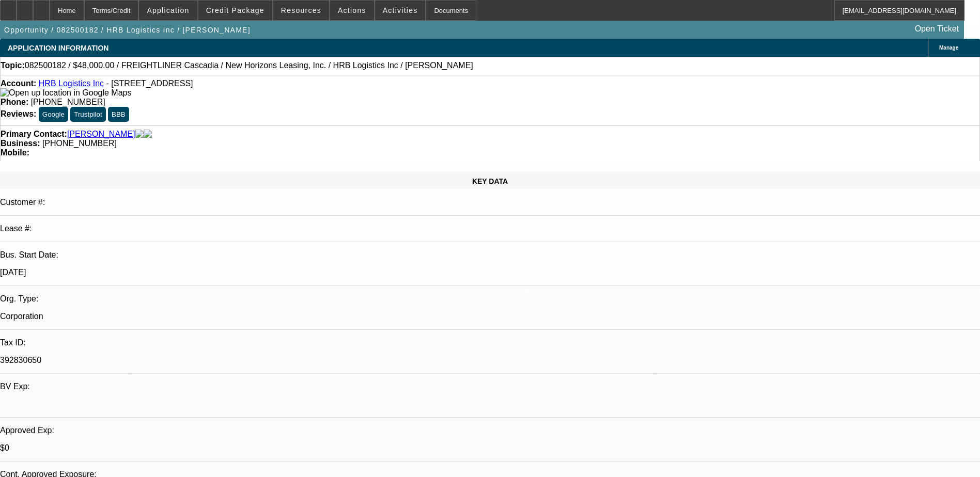
select select "1"
select select "2"
select select "21"
select select "1"
select select "2"
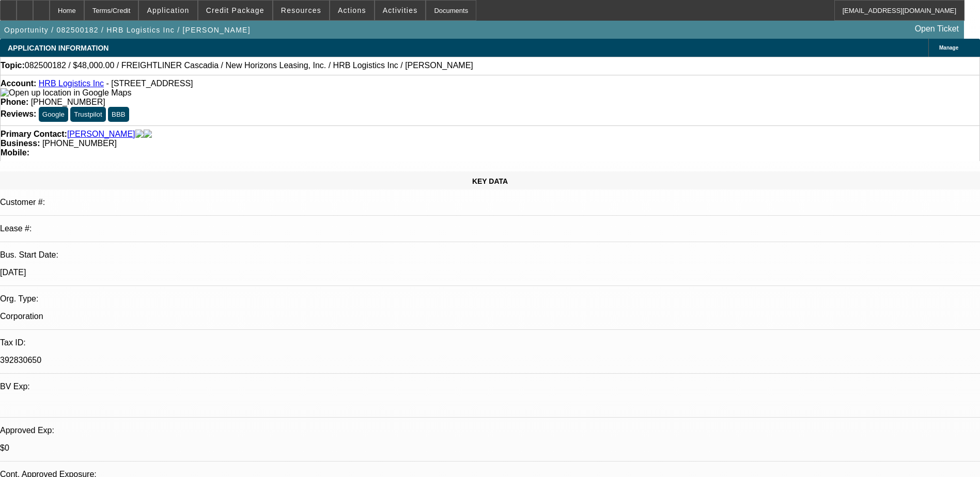
select select "6"
select select "1"
select select "6"
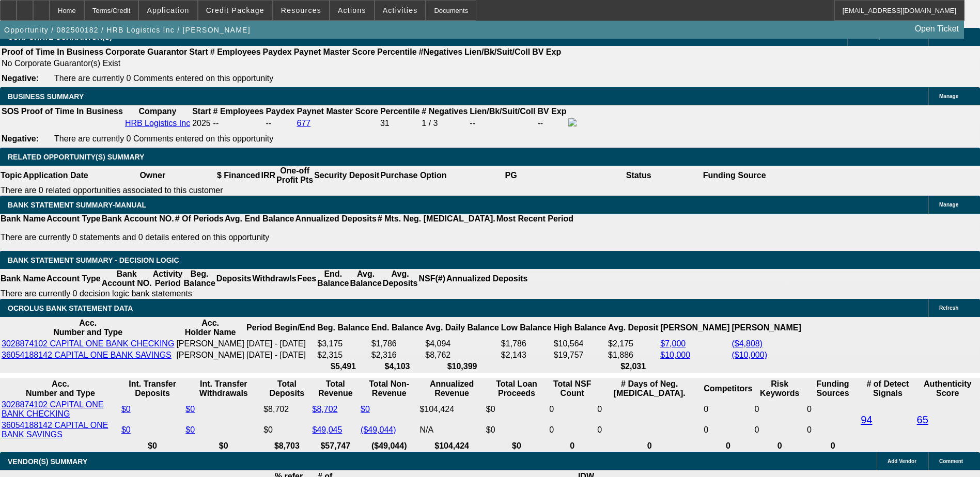
scroll to position [1602, 0]
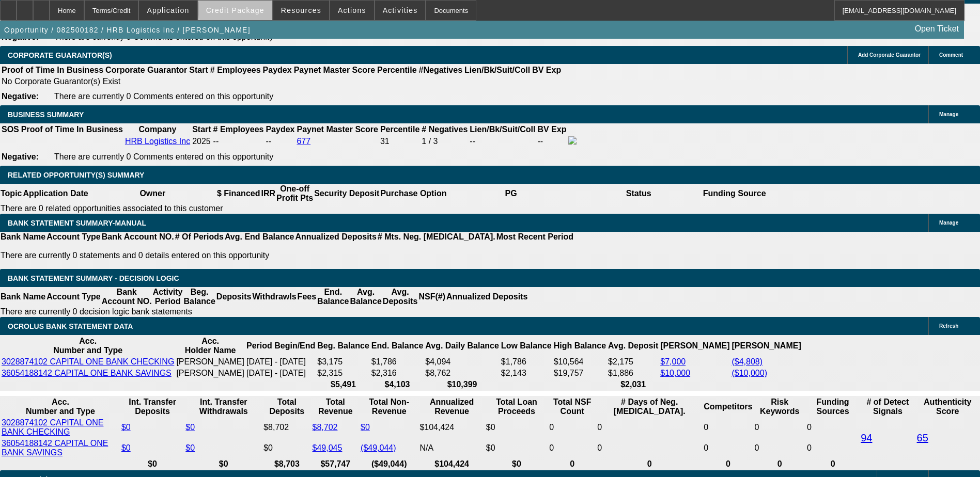
click at [264, 10] on span "Credit Package" at bounding box center [235, 10] width 58 height 8
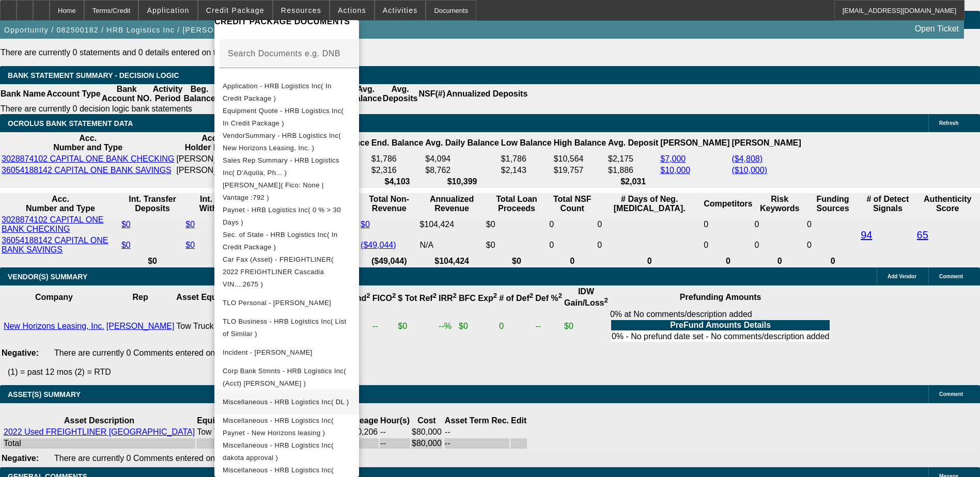
scroll to position [1912, 0]
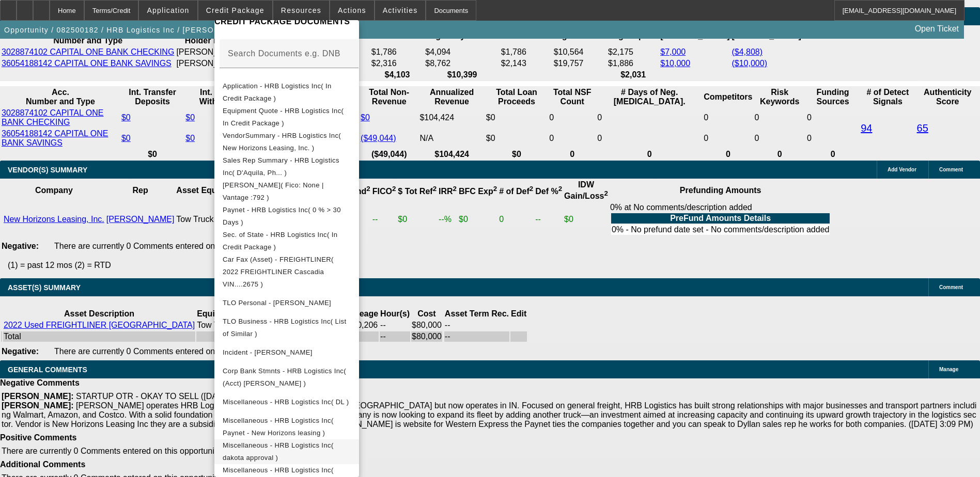
click at [351, 441] on span "Miscellaneous - HRB Logistics Inc( dakota approval )" at bounding box center [287, 452] width 128 height 25
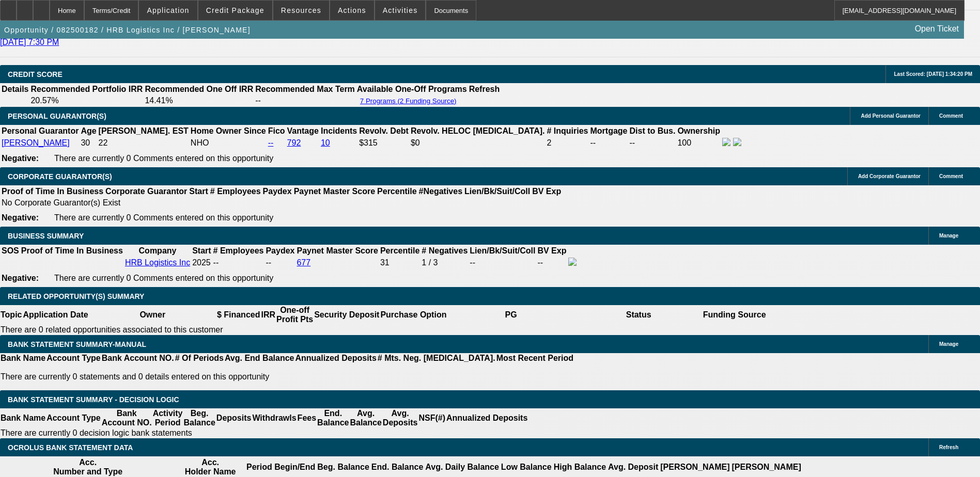
scroll to position [1550, 0]
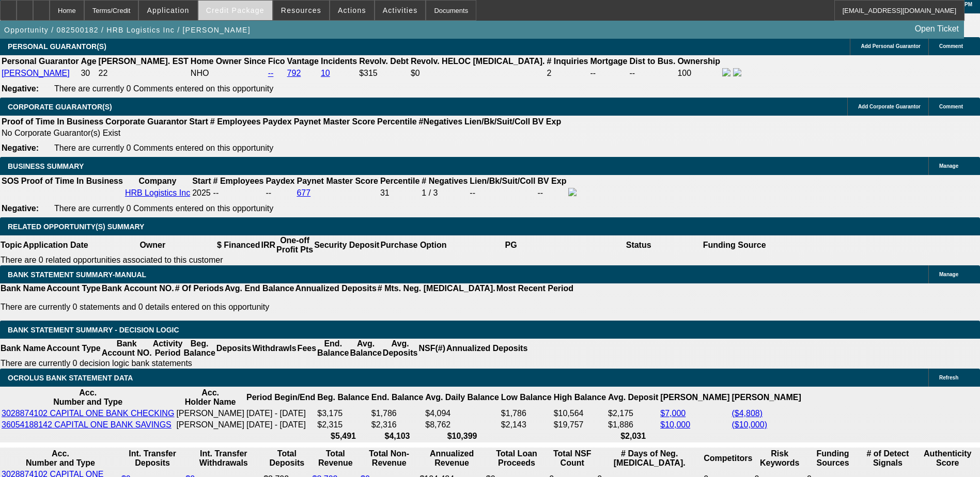
click at [251, 8] on span "Credit Package" at bounding box center [235, 10] width 58 height 8
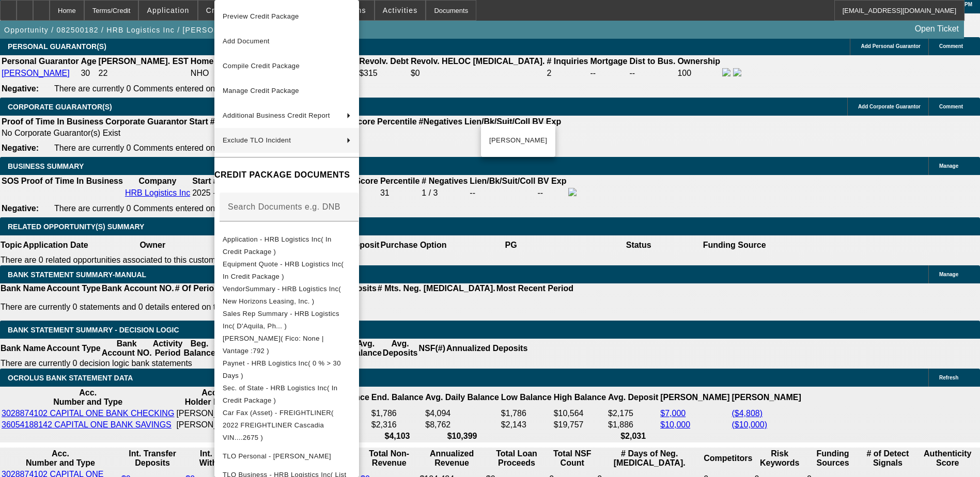
click at [543, 189] on div at bounding box center [490, 238] width 980 height 477
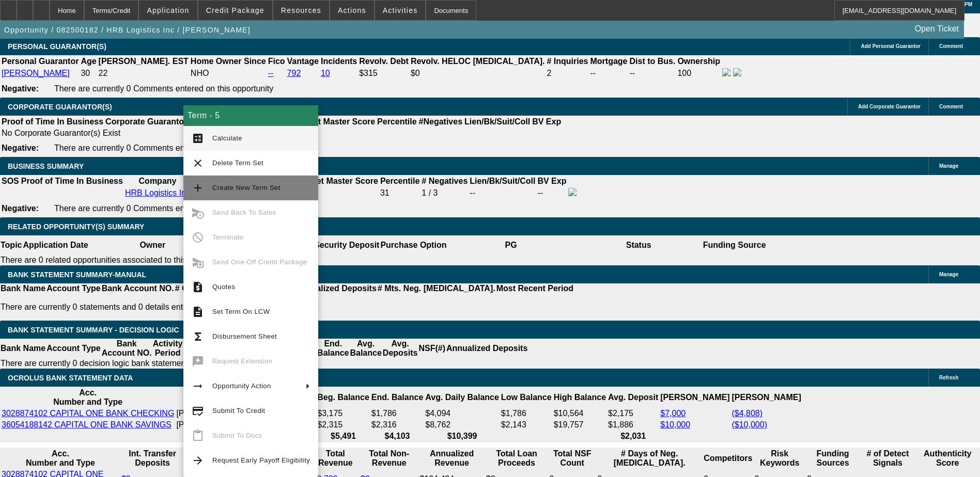
click at [261, 186] on span "Create New Term Set" at bounding box center [246, 188] width 68 height 8
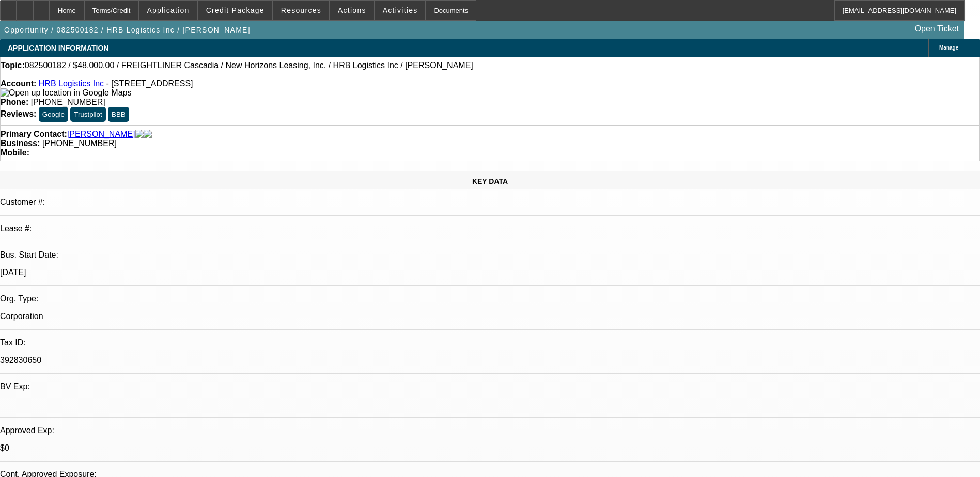
select select "0"
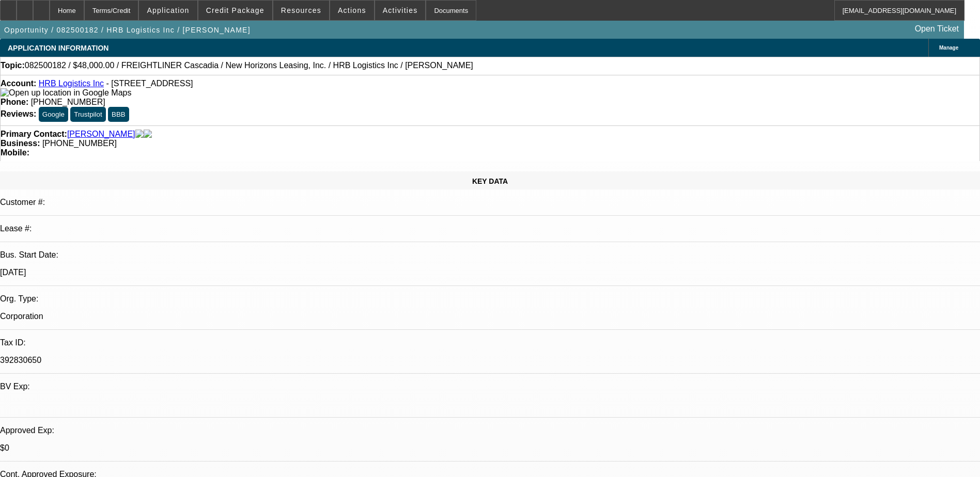
select select "0"
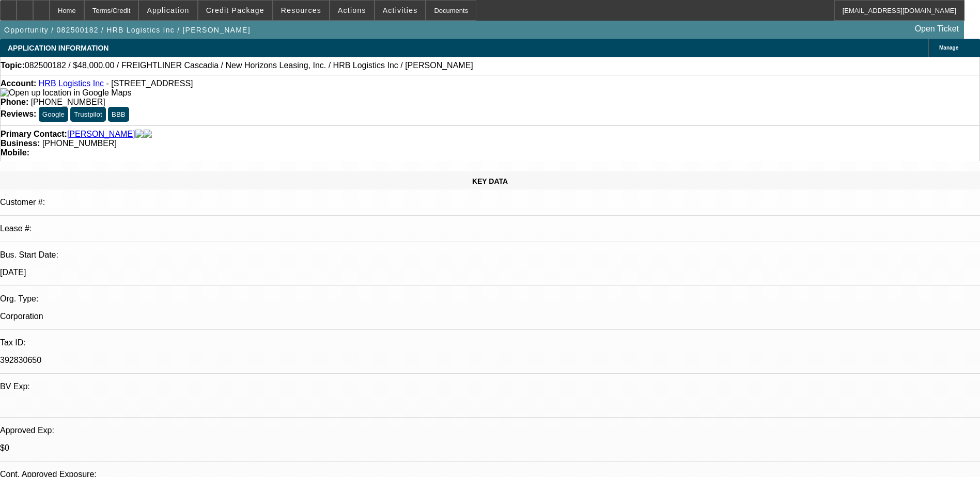
select select "0"
select select "1"
select select "2"
select select "21"
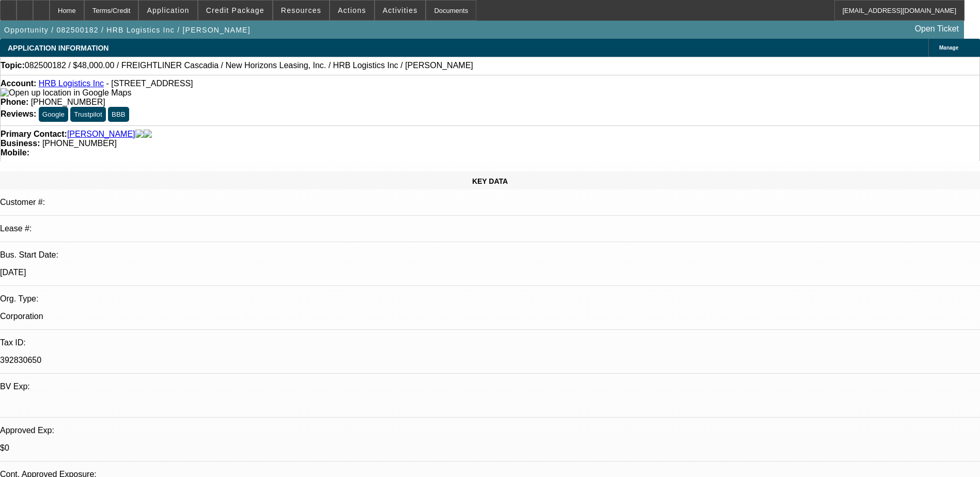
select select "1"
select select "2"
select select "21"
select select "1"
select select "2"
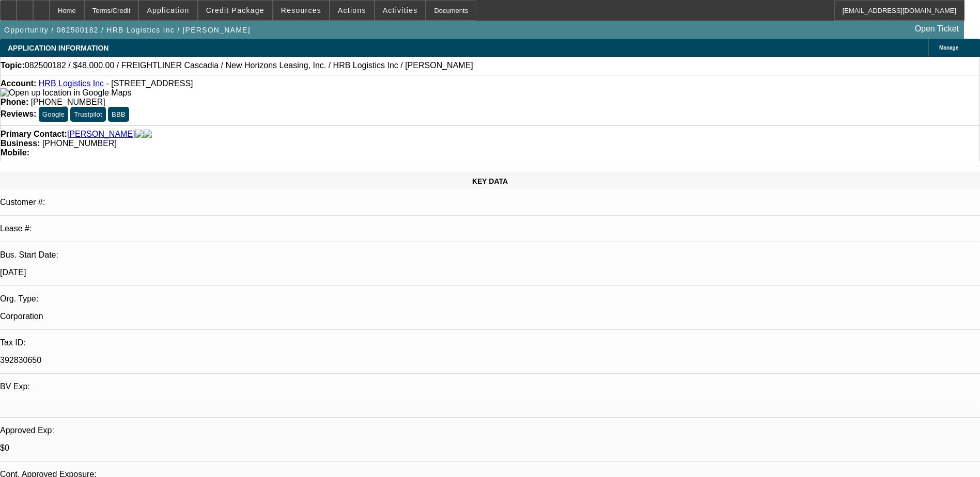
select select "21"
select select "1"
select select "2"
select select "6"
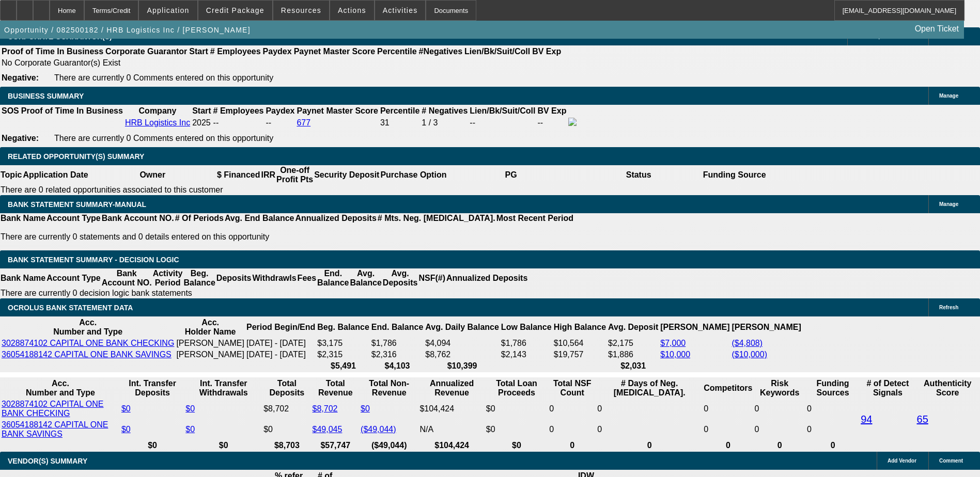
scroll to position [1602, 0]
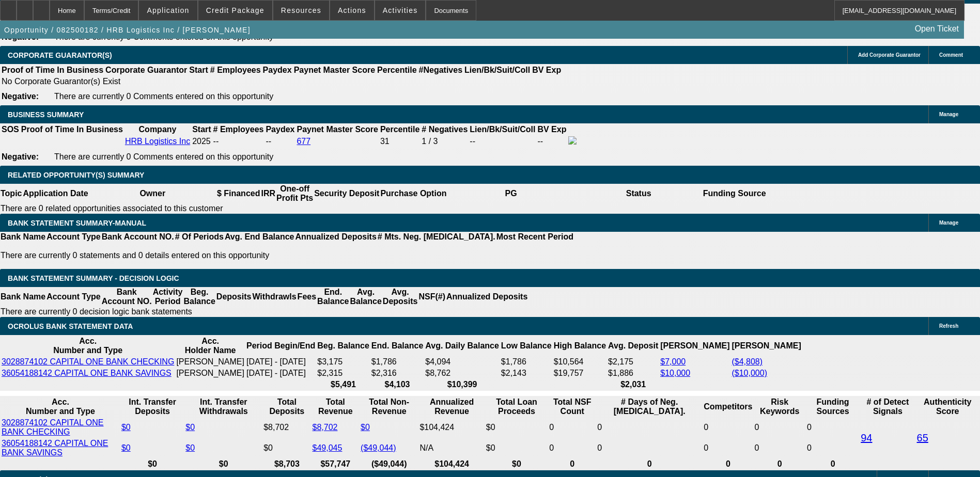
type input "$32,000.00"
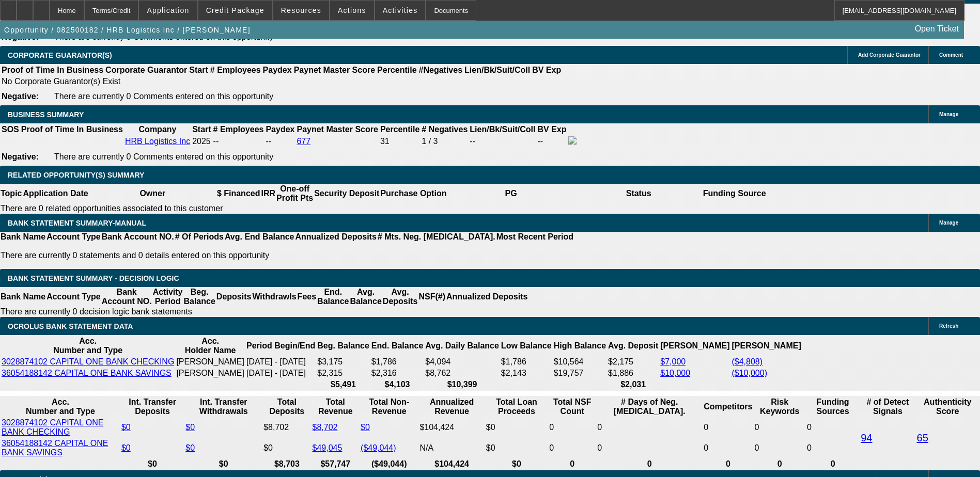
type input "32000"
type input "$32,000.00"
type input "UNKNOWN"
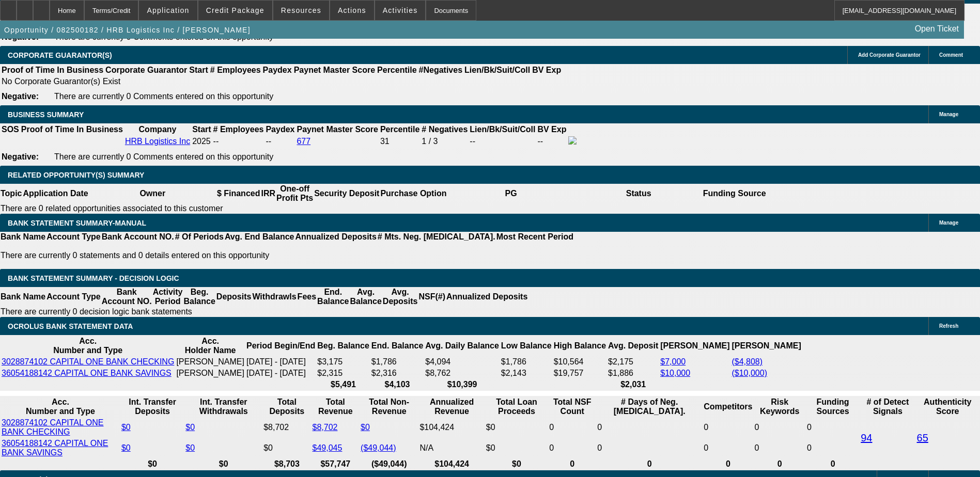
type input "$0.00"
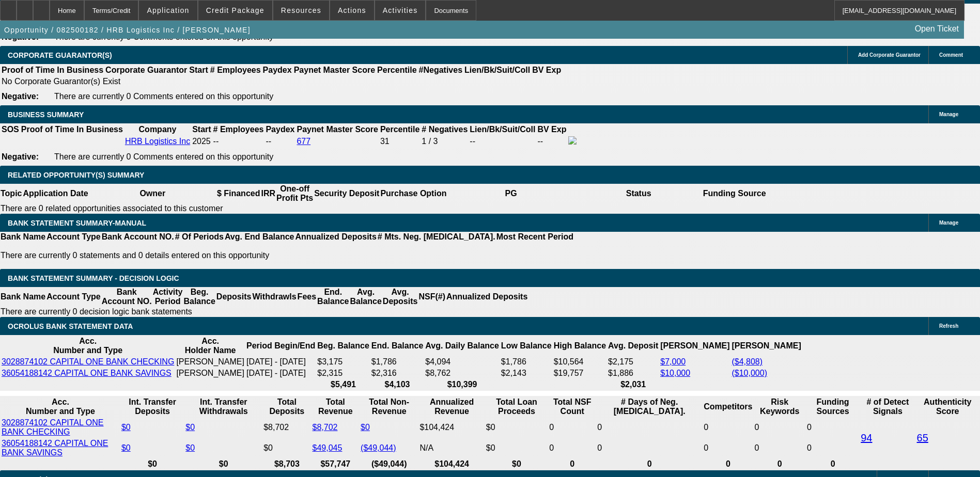
type input "$21"
type input "$2166"
type input "7.3"
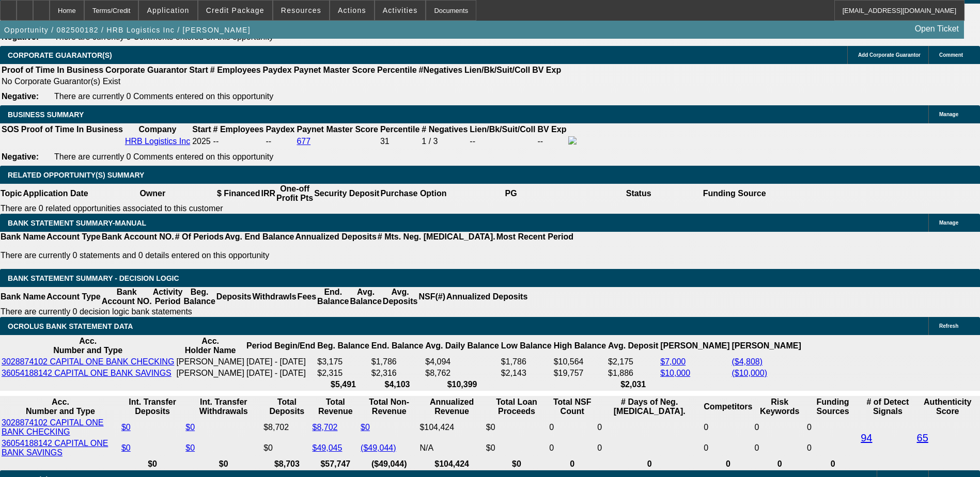
type input "$2,166.00"
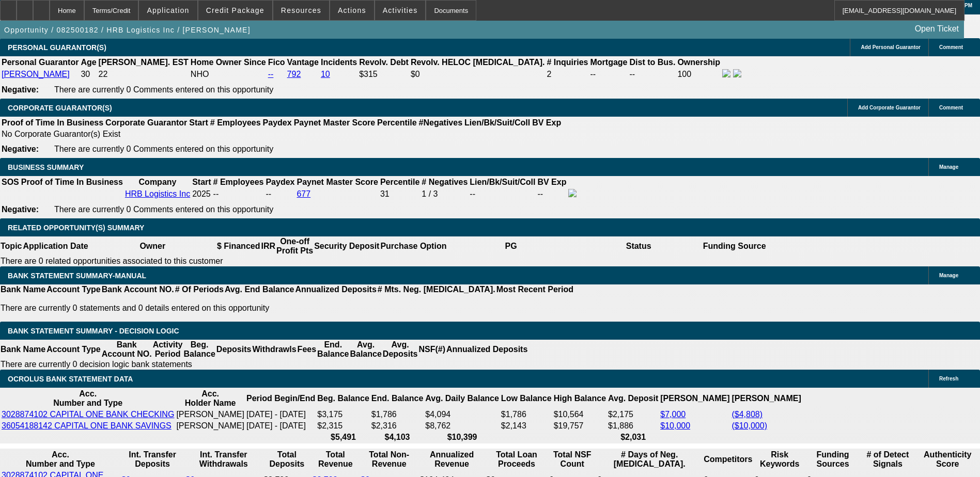
scroll to position [1498, 0]
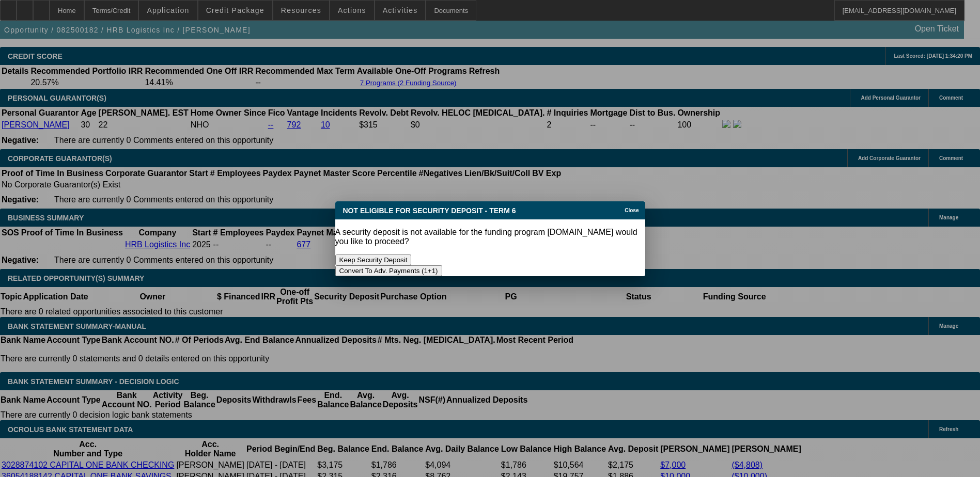
scroll to position [0, 0]
click at [442, 266] on button "Convert To Adv. Payments (1+1)" at bounding box center [388, 271] width 107 height 11
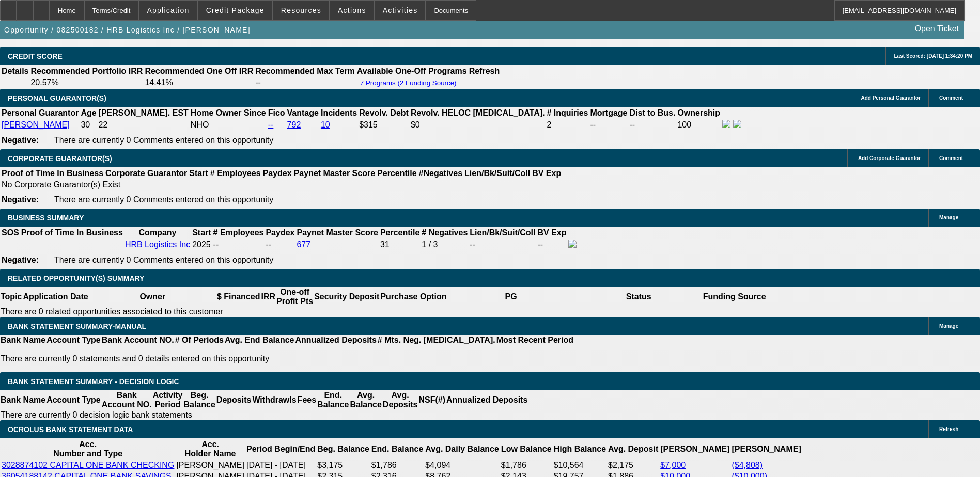
scroll to position [1498, 0]
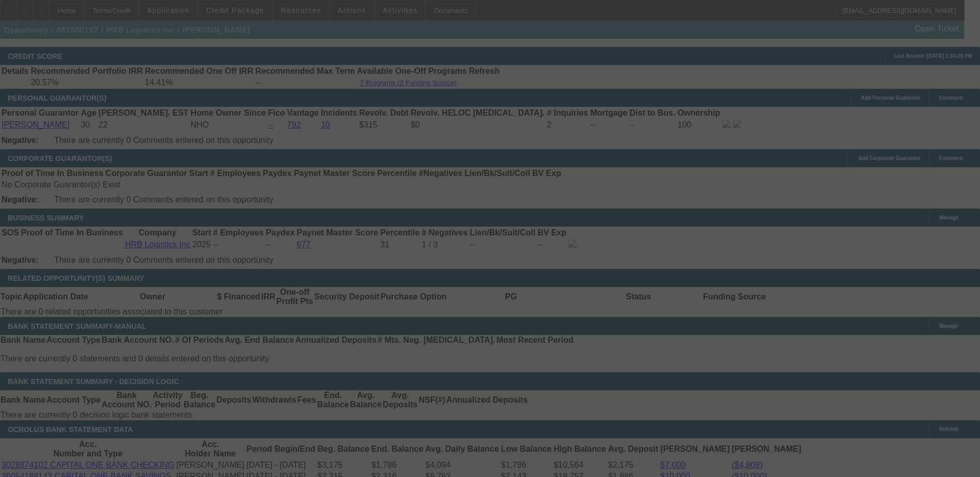
type input "$0.00"
select select "1"
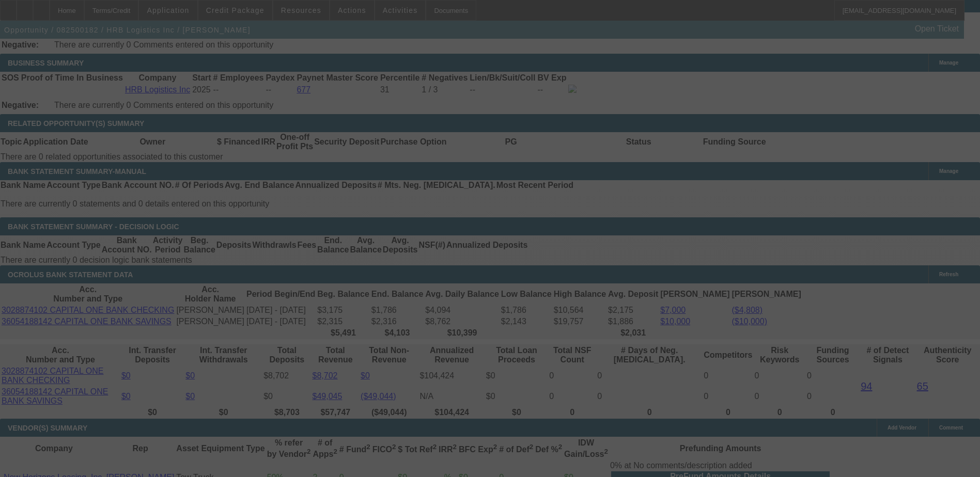
scroll to position [1648, 0]
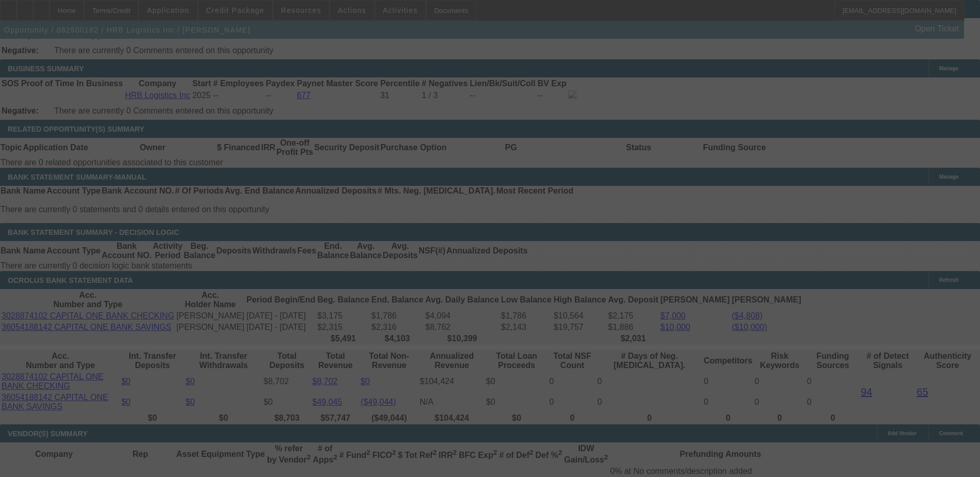
select select "0"
select select "21"
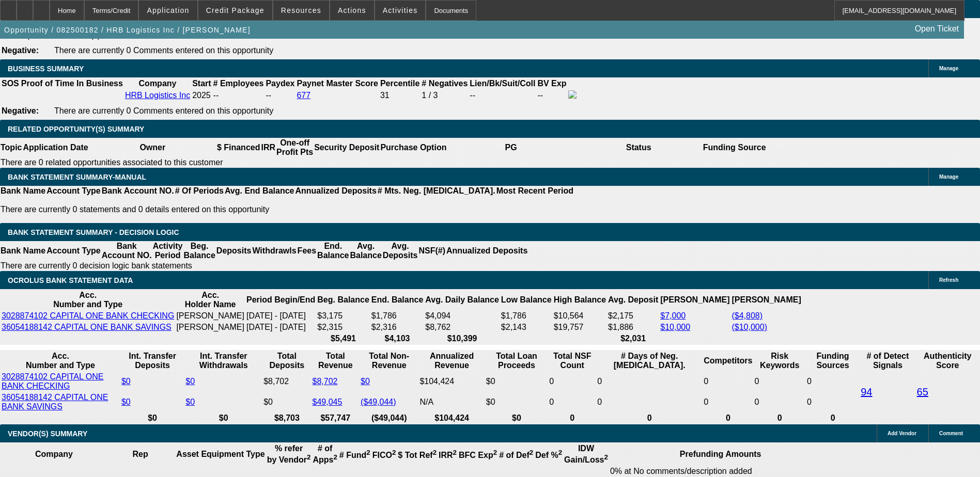
type input "$32,000.00"
type input "UNKNOWN"
select select "2"
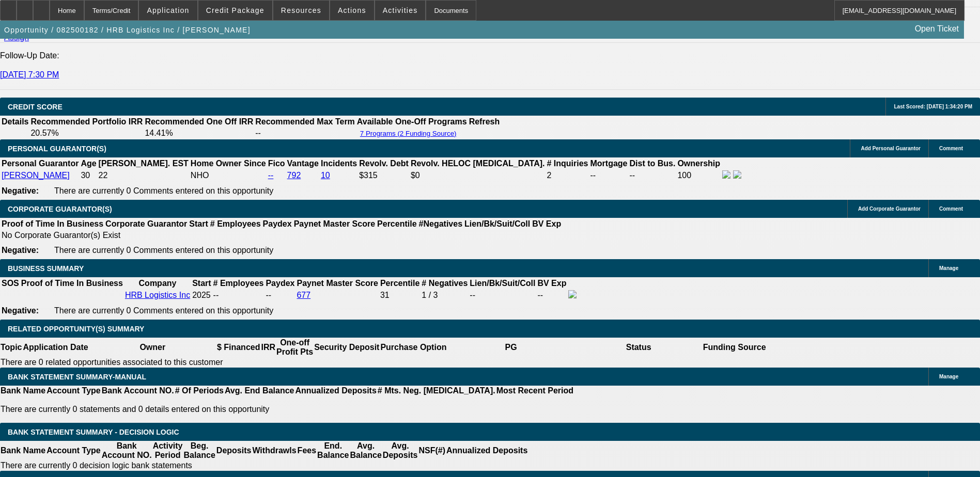
scroll to position [1441, 0]
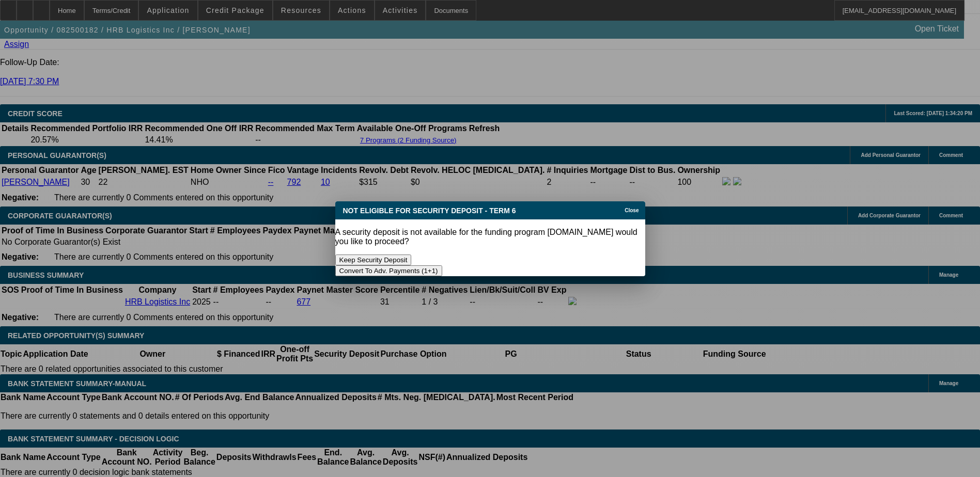
click at [442, 266] on button "Convert To Adv. Payments (1+1)" at bounding box center [388, 271] width 107 height 11
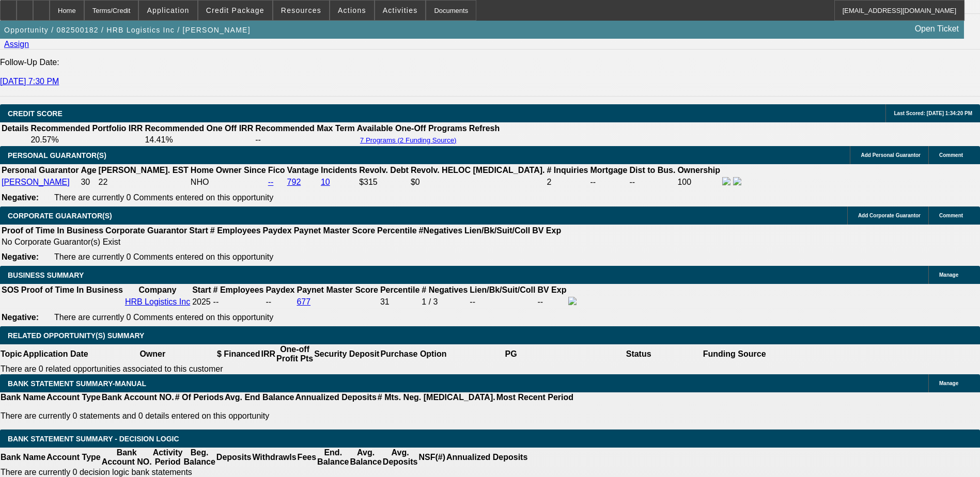
scroll to position [1441, 0]
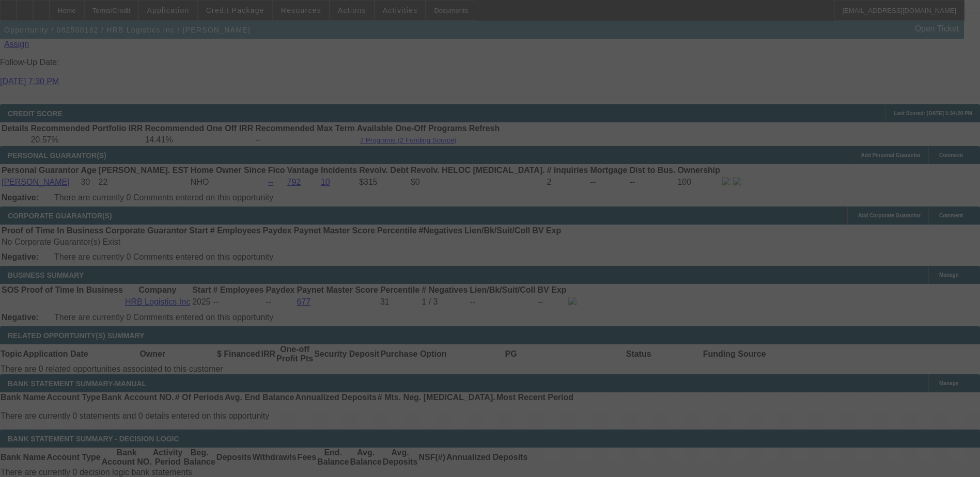
select select "0"
select select "21"
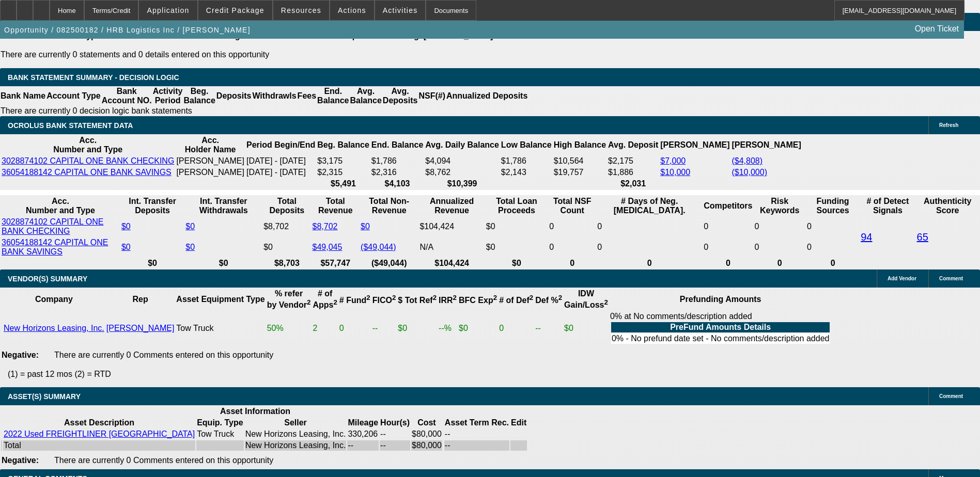
scroll to position [1648, 0]
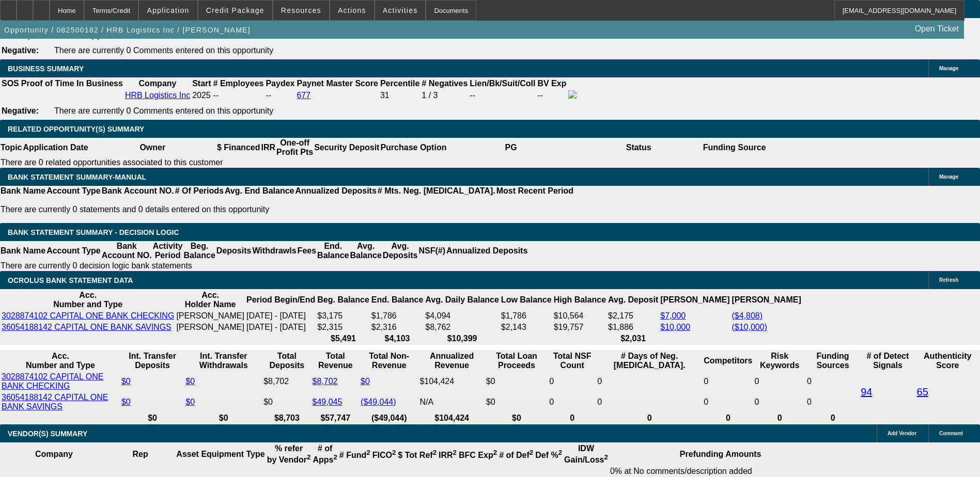
drag, startPoint x: 191, startPoint y: 271, endPoint x: 207, endPoint y: 264, distance: 17.1
type input "$0.00"
select select "2"
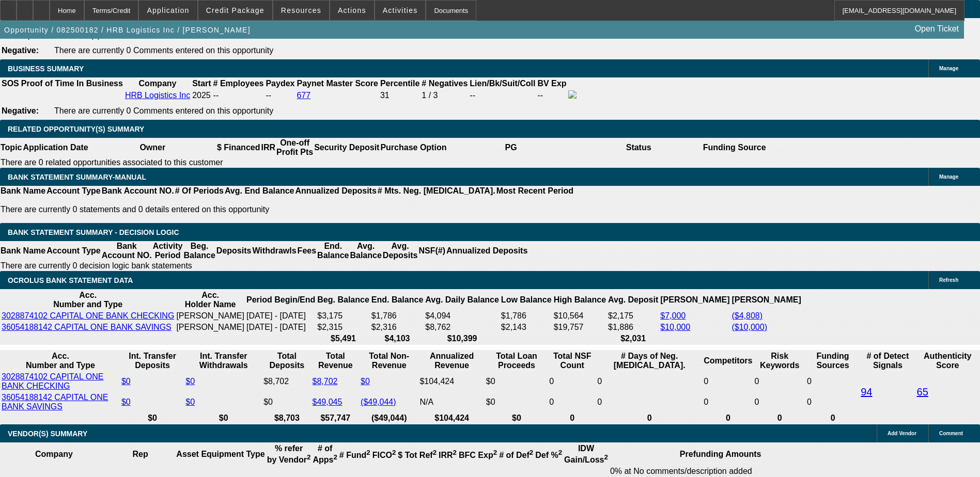
type input "UNKNOWN"
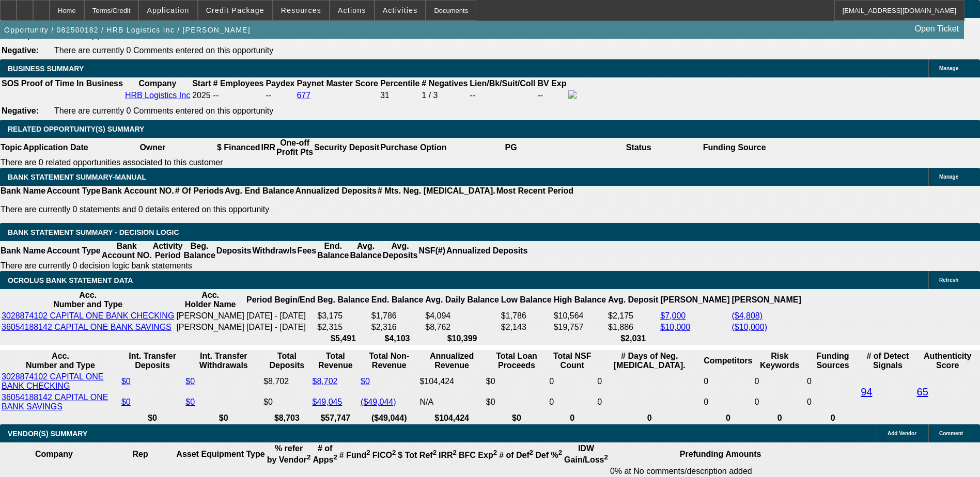
type input "$32,000.00"
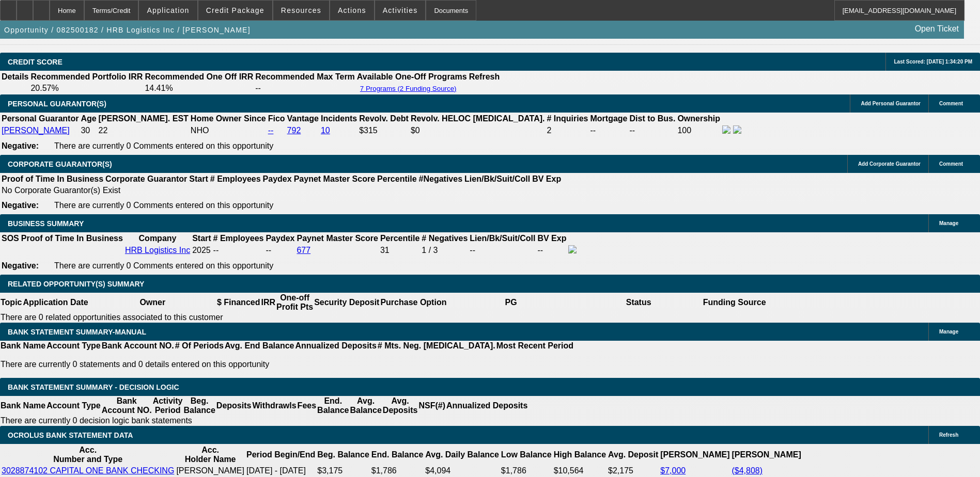
drag, startPoint x: 173, startPoint y: 275, endPoint x: 168, endPoint y: 258, distance: 17.0
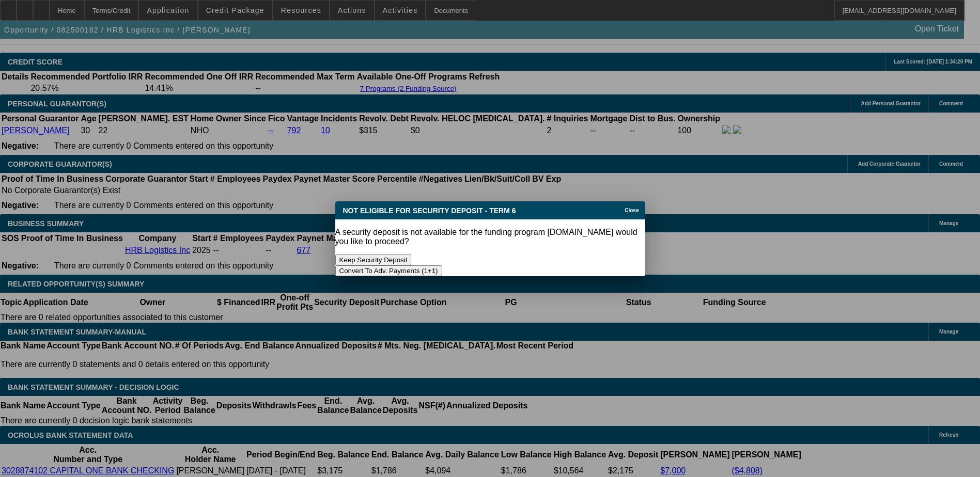
click at [411, 255] on button "Keep Security Deposit" at bounding box center [373, 260] width 76 height 11
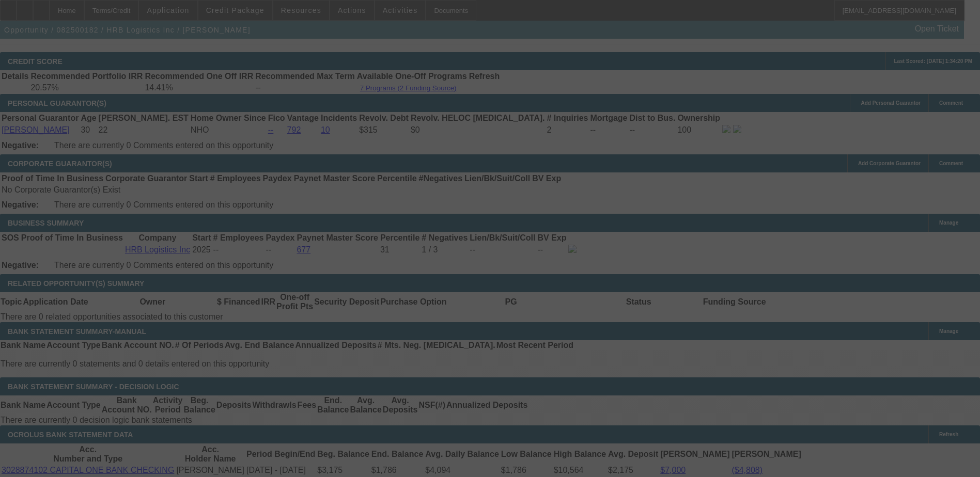
scroll to position [1596, 0]
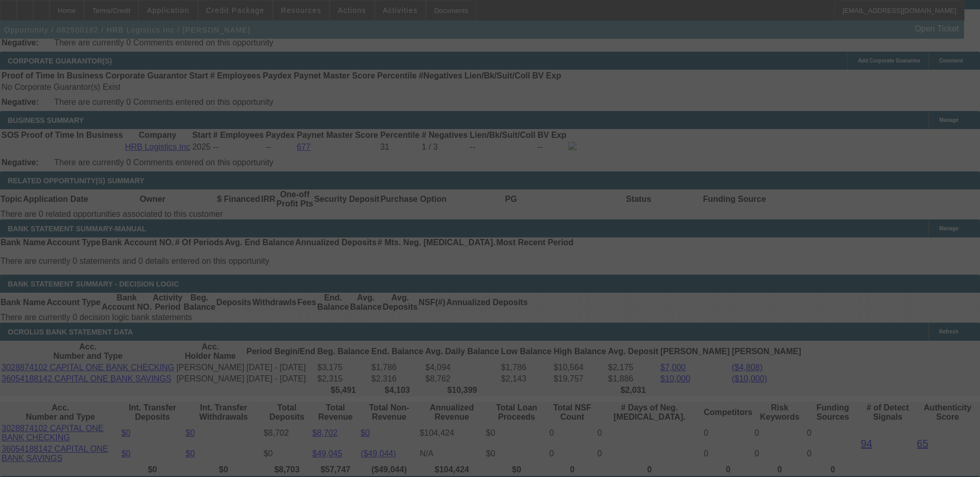
select select "0"
select select "2"
select select "0"
select select "21"
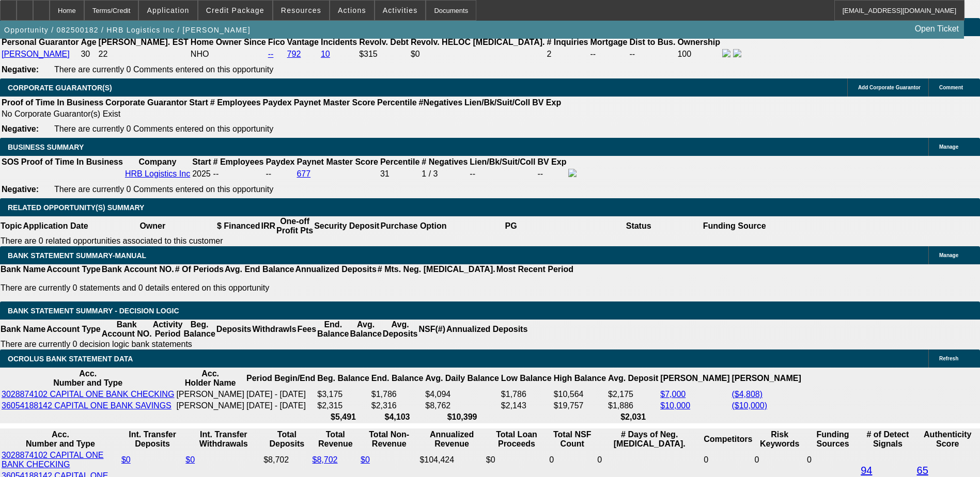
scroll to position [1544, 0]
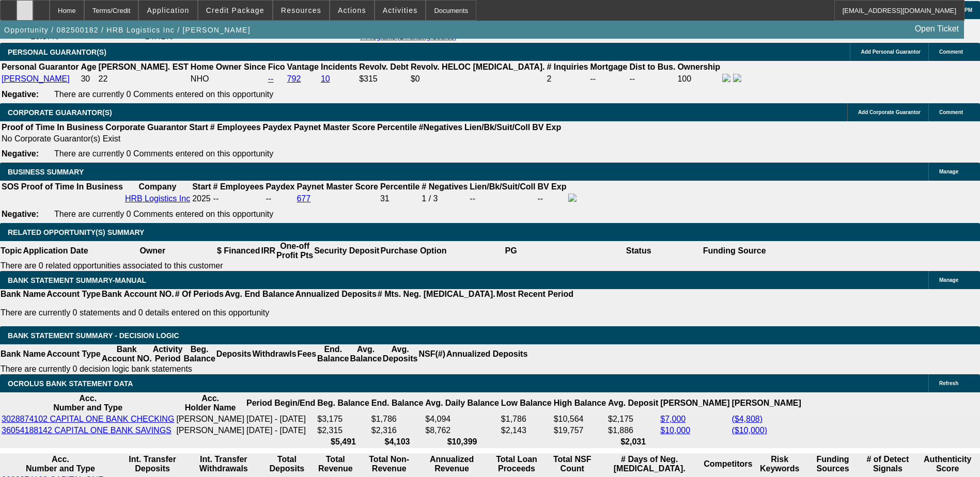
click at [25, 7] on icon at bounding box center [25, 7] width 0 height 0
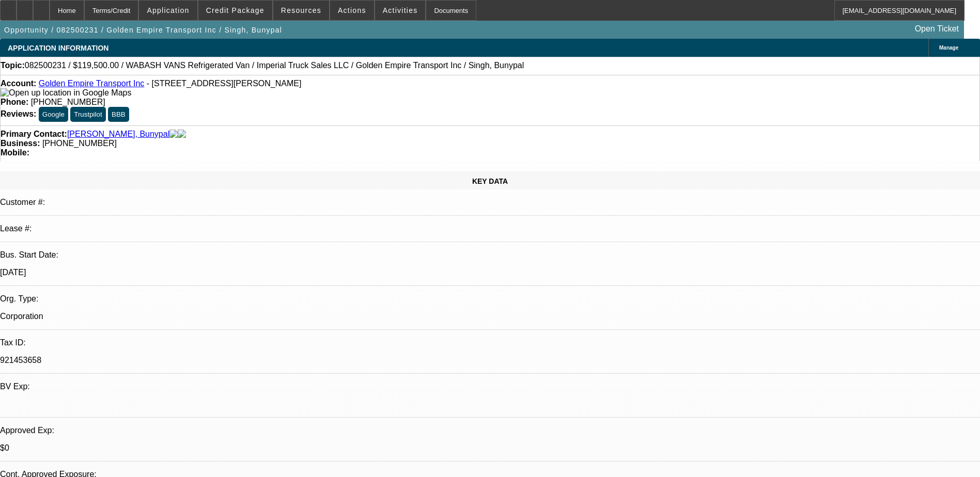
select select "0"
select select "0.1"
select select "0"
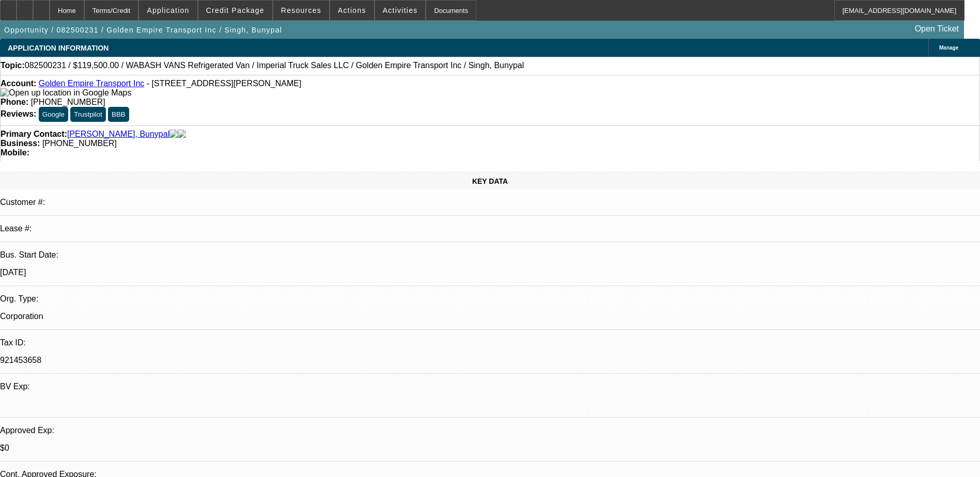
select select "0.1"
select select "0"
select select "0.1"
select select "0"
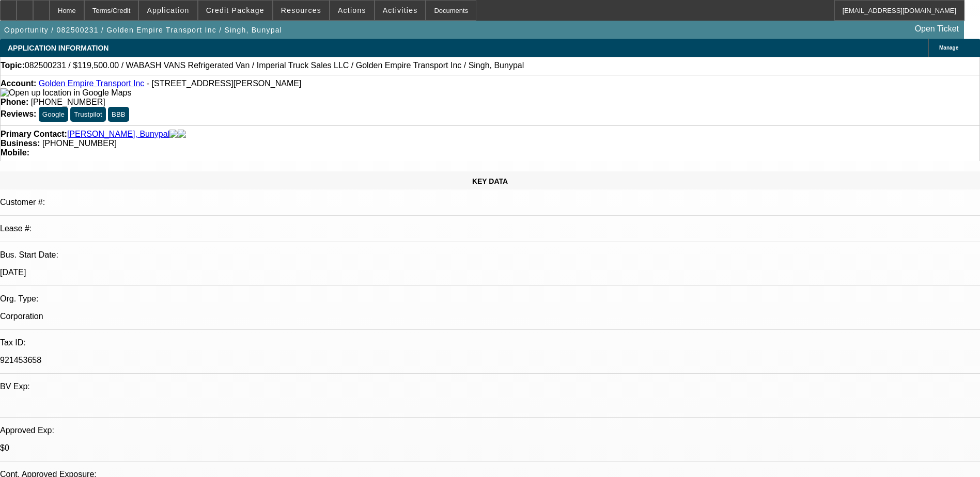
select select "0"
select select "0.1"
select select "1"
select select "4"
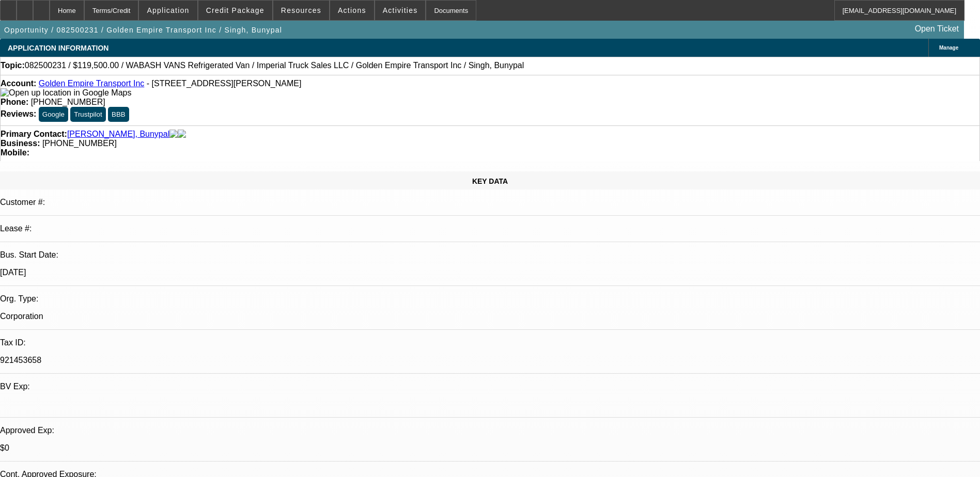
select select "1"
select select "4"
select select "1"
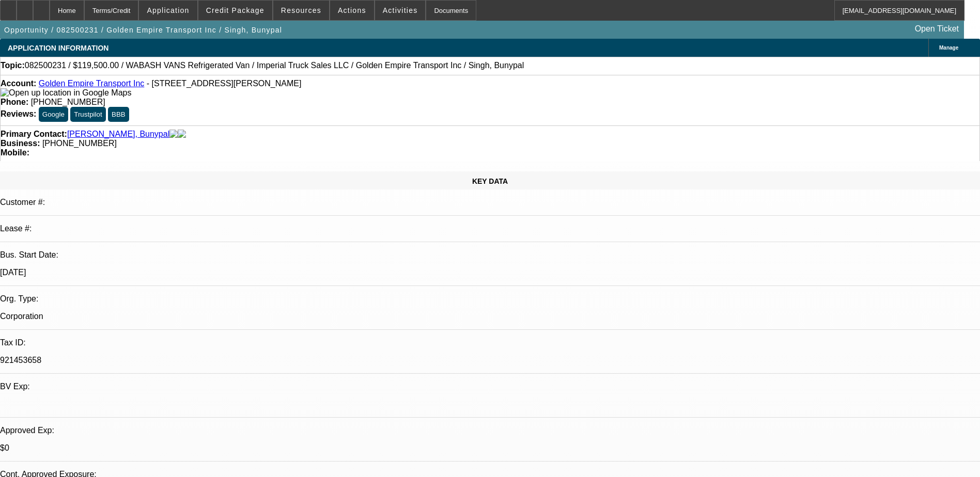
select select "4"
select select "1"
select select "4"
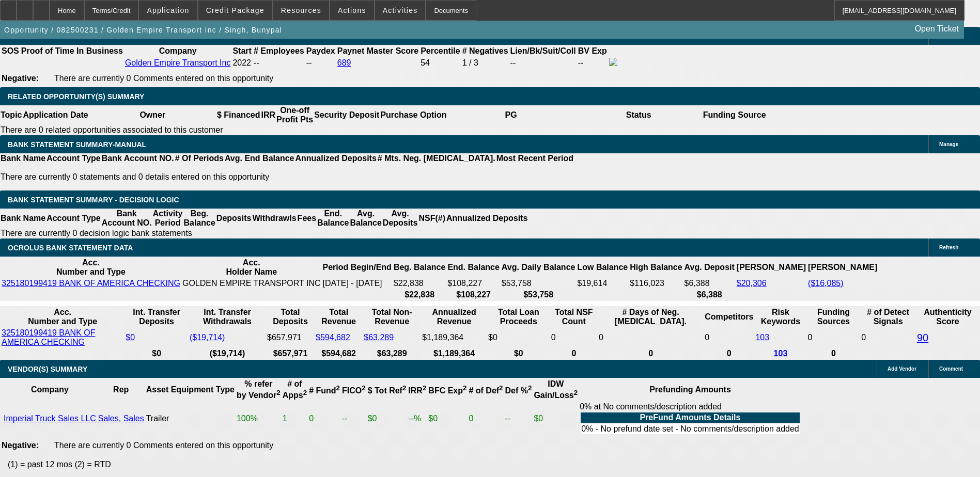
scroll to position [1550, 0]
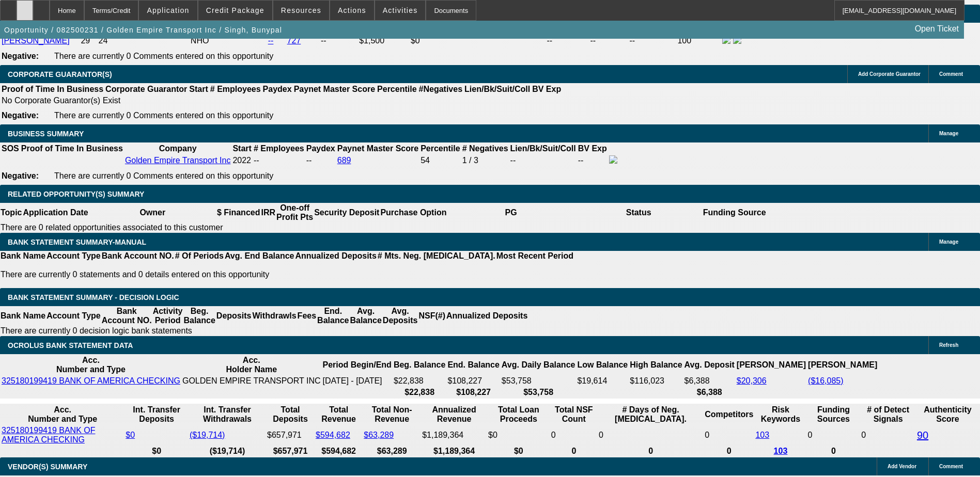
click at [33, 7] on div at bounding box center [25, 10] width 17 height 21
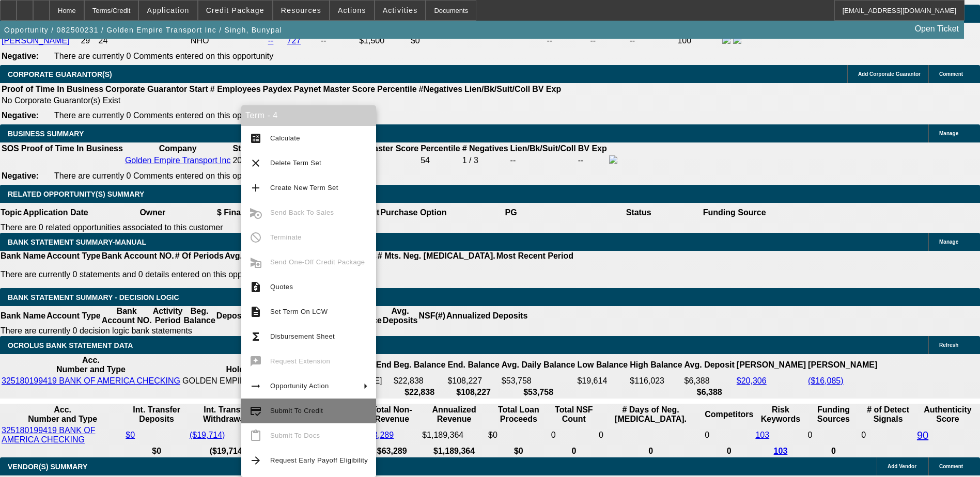
click at [307, 405] on span "Submit To Credit" at bounding box center [319, 411] width 98 height 12
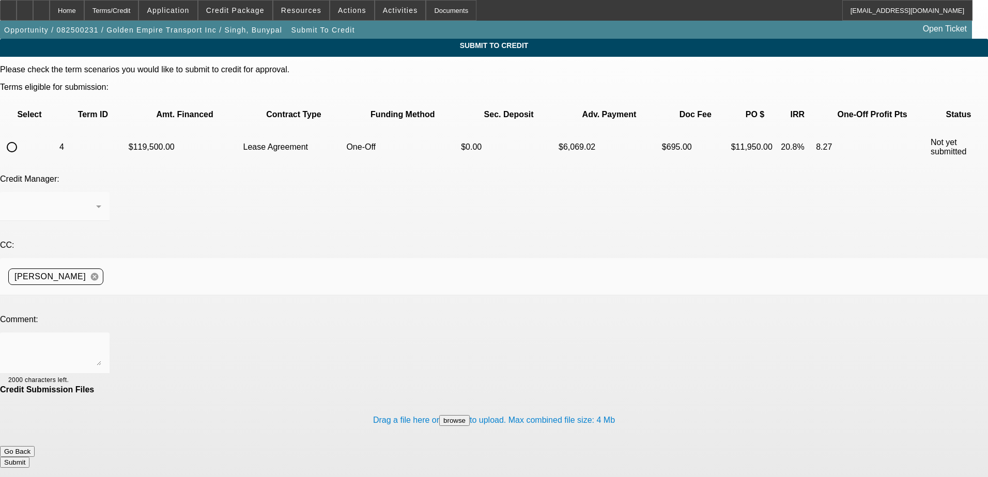
click at [22, 137] on input "radio" at bounding box center [12, 147] width 21 height 21
radio input "true"
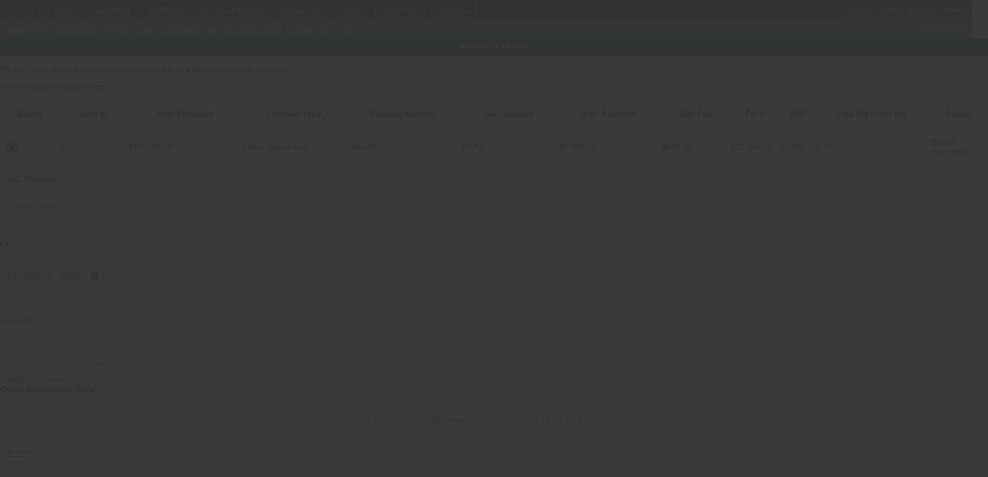
click at [101, 341] on textarea at bounding box center [54, 353] width 93 height 25
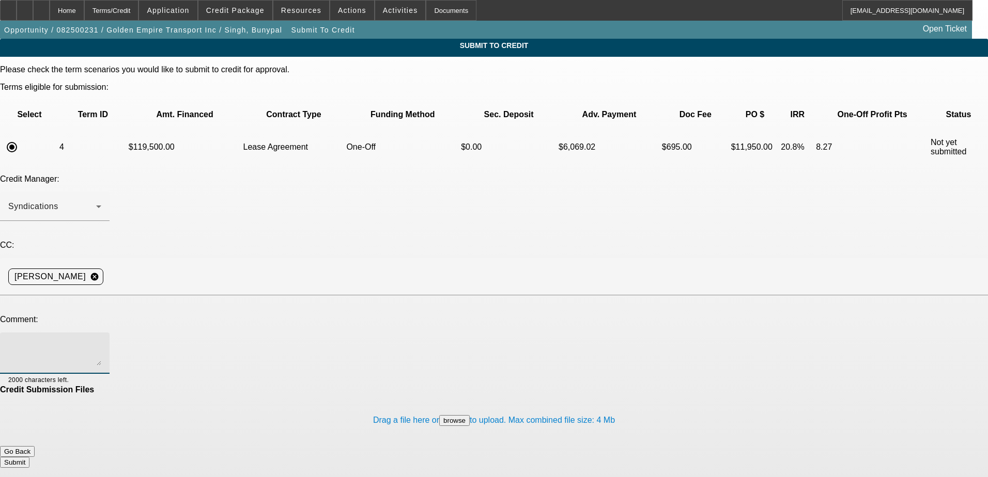
paste textarea "work permit with an asylum application pending"
click at [101, 341] on textarea "work permit with an asylum application pending" at bounding box center [54, 353] width 93 height 25
click at [101, 341] on textarea "Bunypal has a work permit with an asylum application pending" at bounding box center [54, 353] width 93 height 25
type textarea "Bunypal has a work permit with an asylum application pending (see misc)"
click at [29, 457] on button "Submit" at bounding box center [14, 462] width 29 height 11
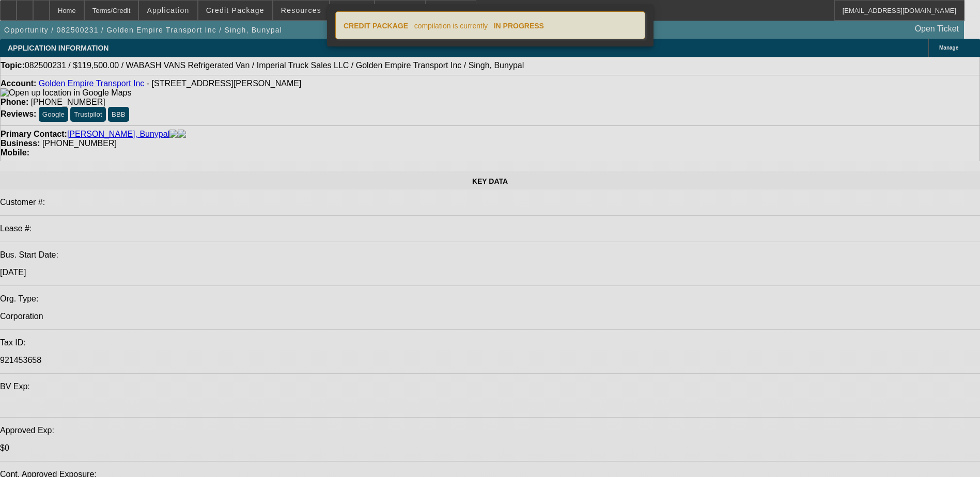
select select "0"
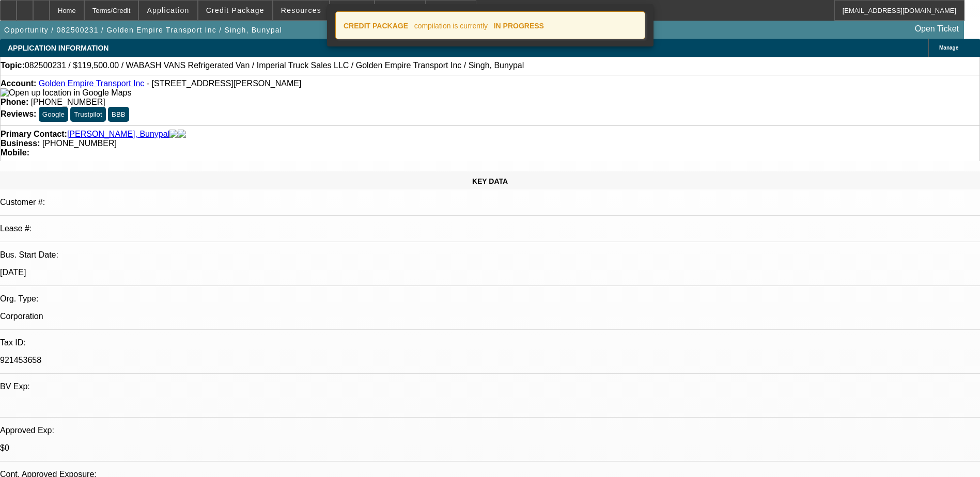
select select "0"
select select "0.1"
select select "4"
select select "0"
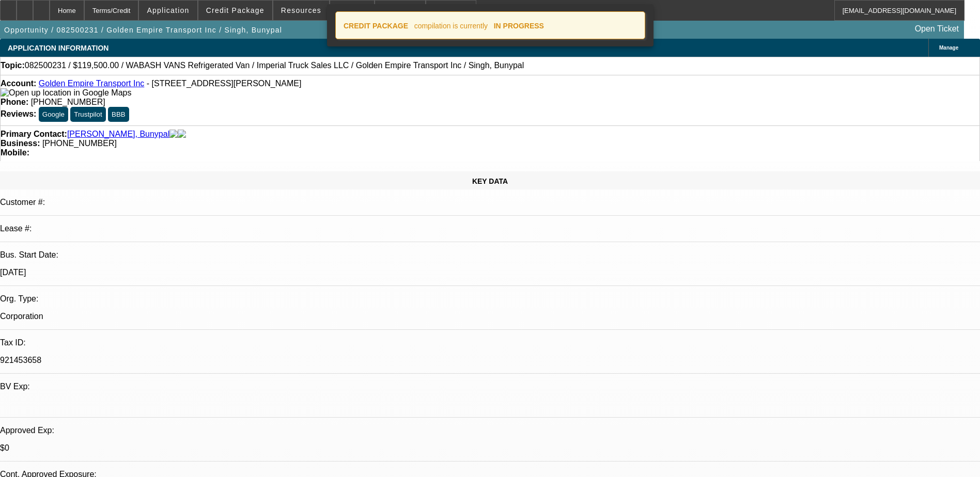
select select "0.1"
select select "4"
select select "0"
select select "0.1"
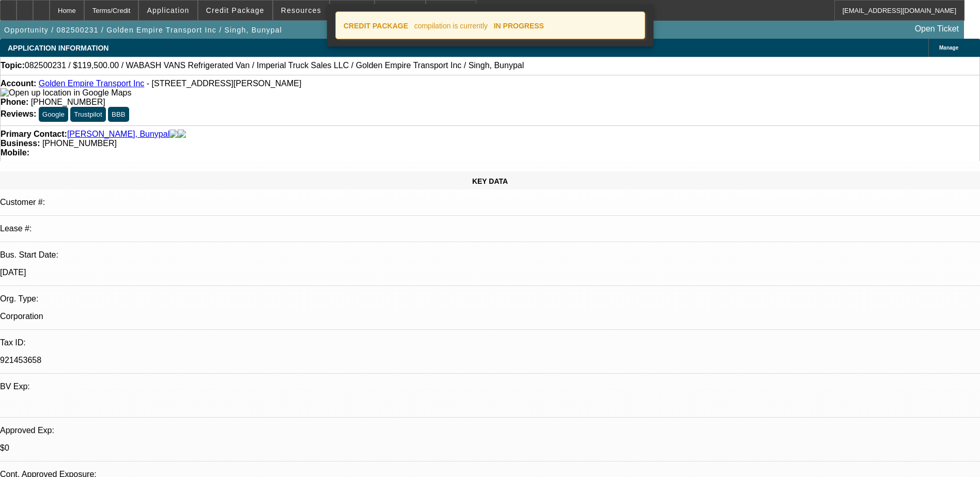
select select "4"
select select "0"
select select "0.1"
select select "4"
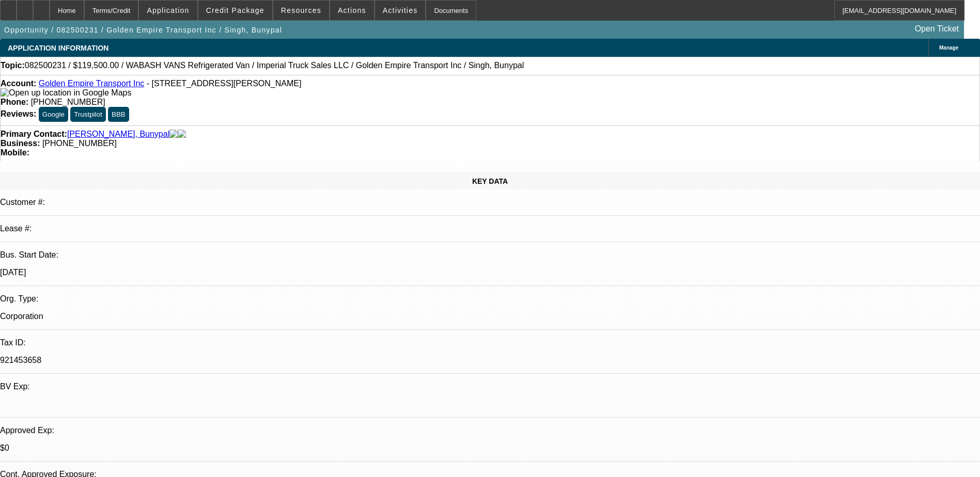
select select "0"
select select "0.1"
select select "0"
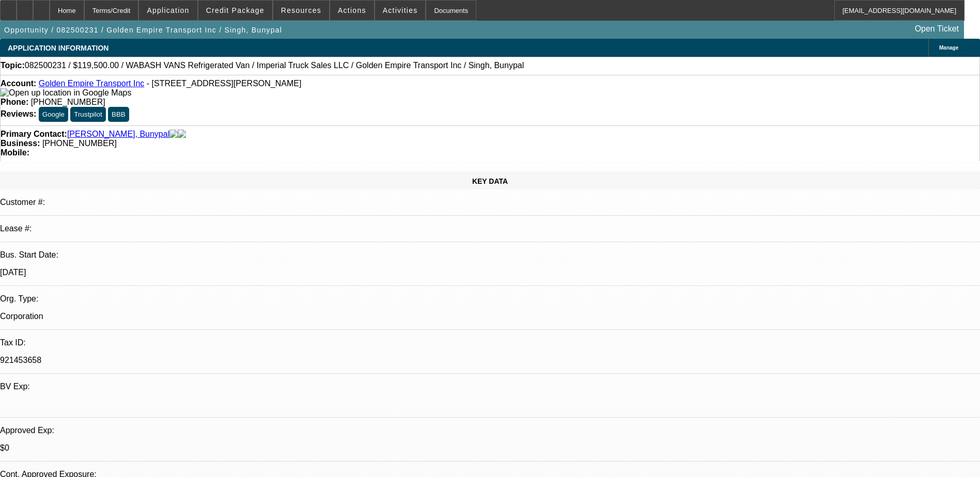
select select "0"
select select "0.1"
select select "0"
select select "0.1"
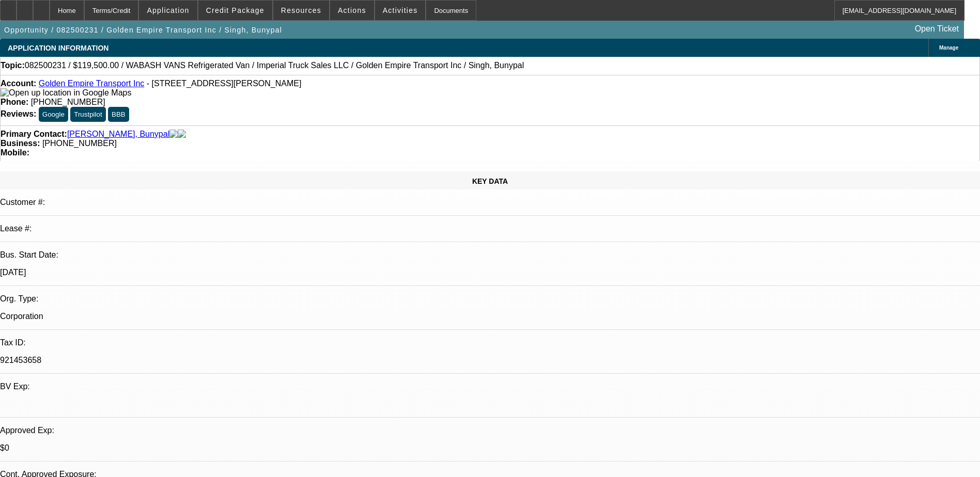
select select "0"
select select "0.1"
select select "1"
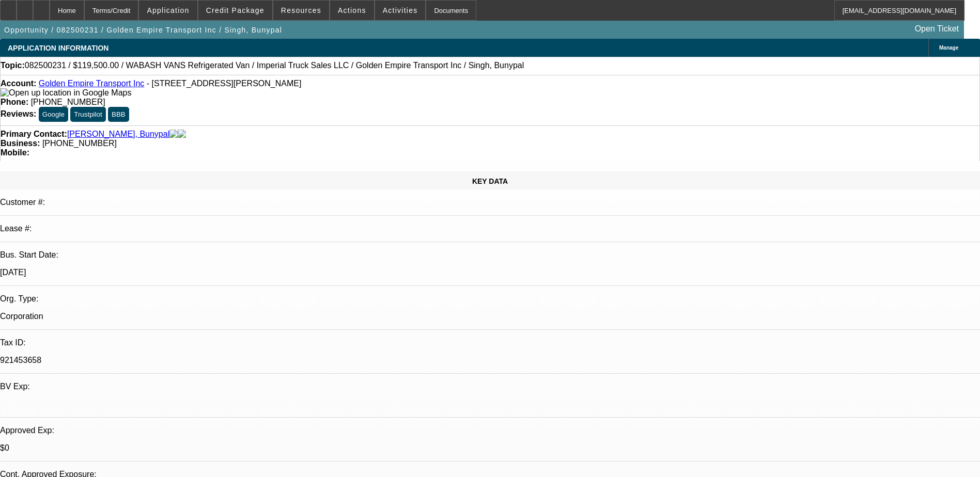
select select "4"
select select "1"
select select "4"
select select "1"
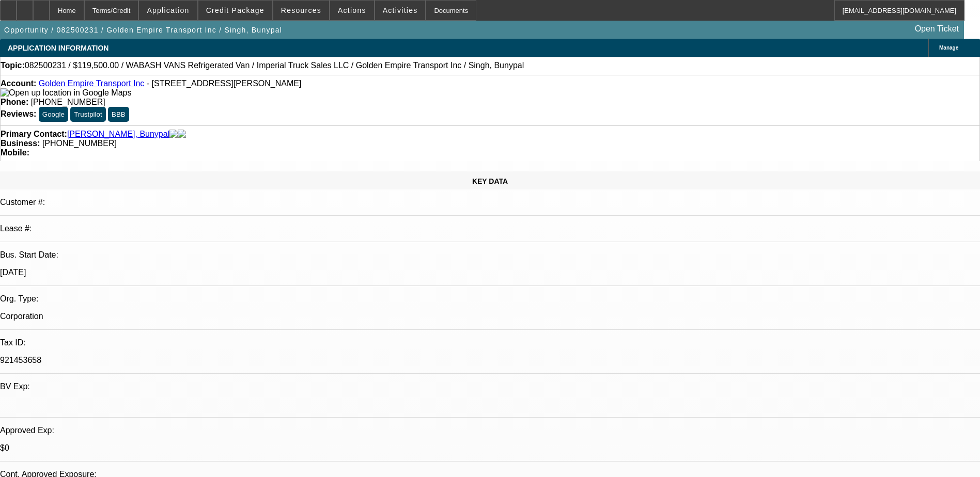
select select "1"
select select "4"
select select "1"
select select "4"
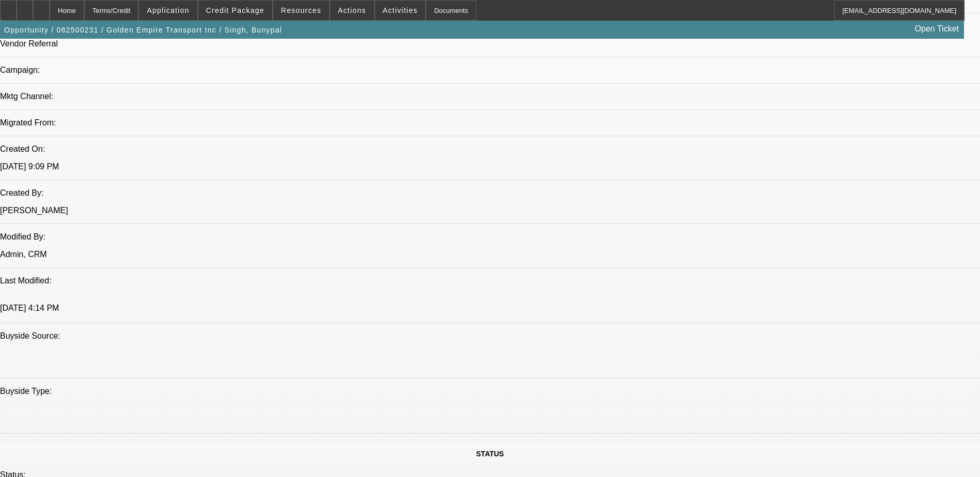
scroll to position [982, 0]
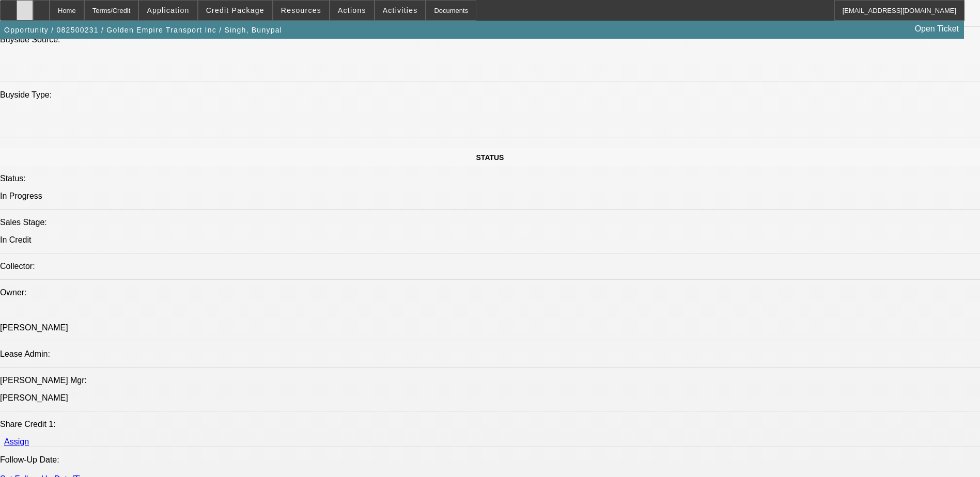
click at [25, 7] on icon at bounding box center [25, 7] width 0 height 0
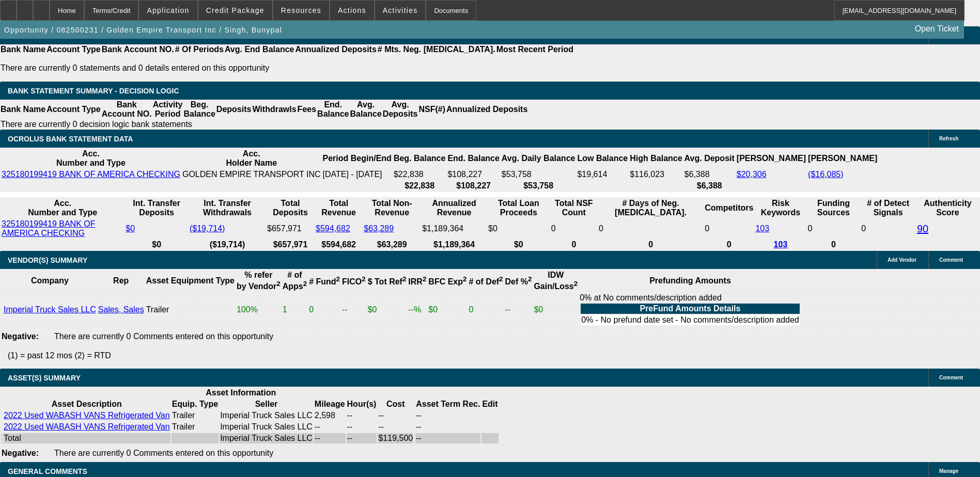
scroll to position [1550, 0]
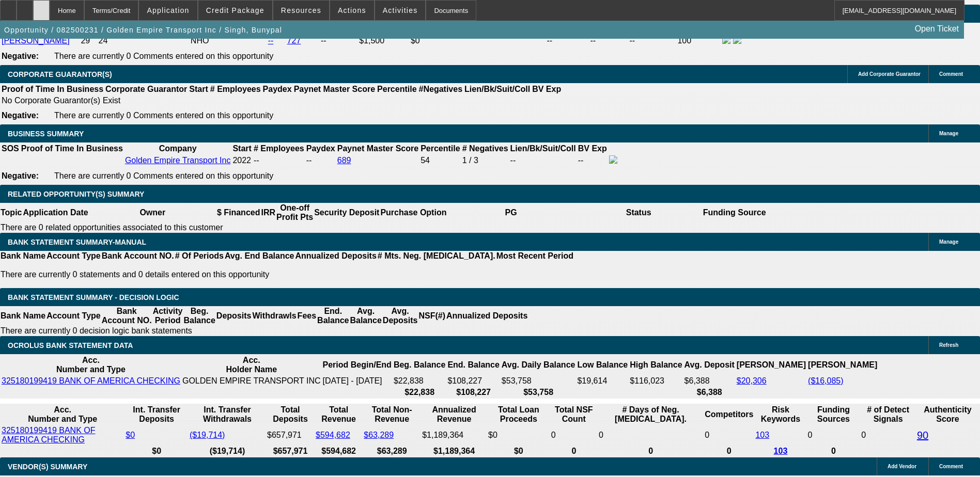
click at [50, 9] on div at bounding box center [41, 10] width 17 height 21
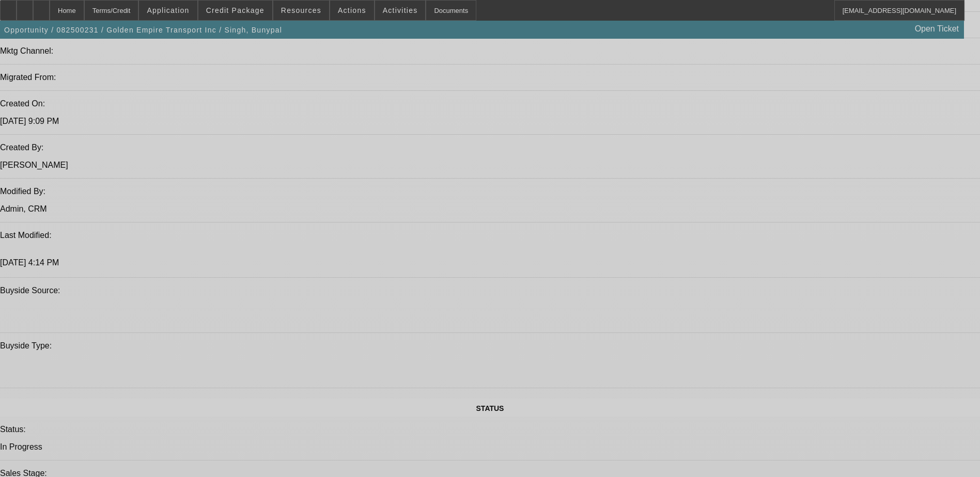
select select "0"
select select "0.1"
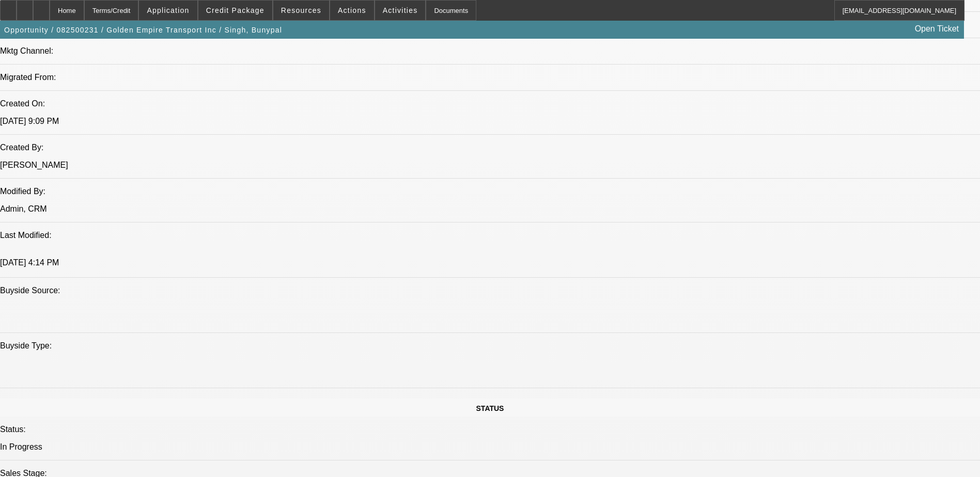
select select "0"
select select "0.1"
select select "0"
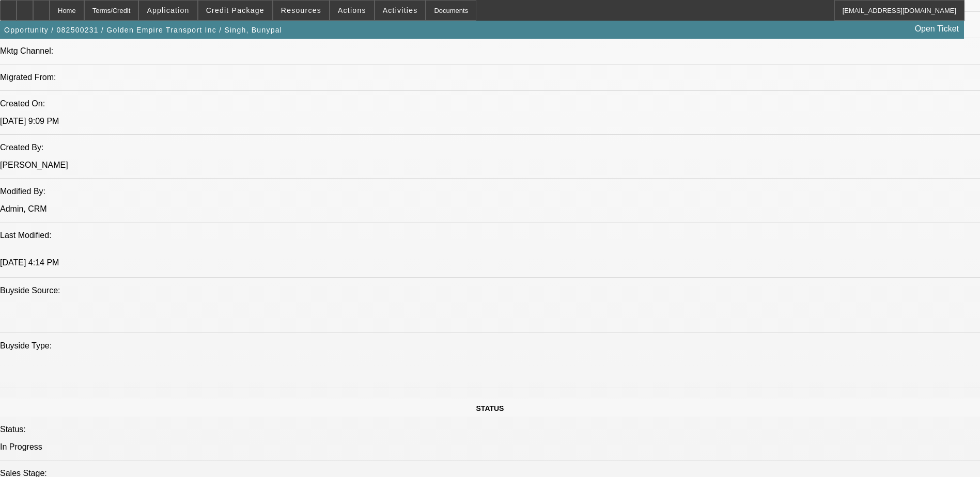
select select "0.1"
select select "0"
select select "0.1"
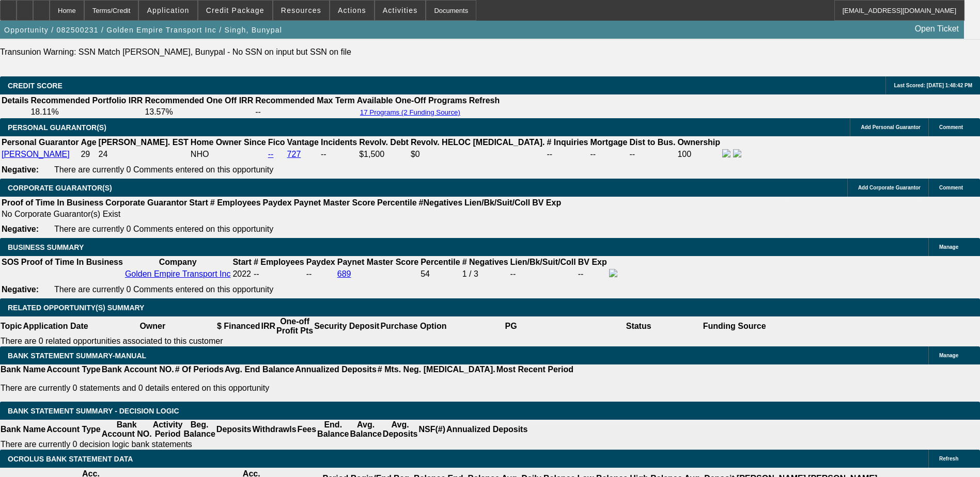
select select "1"
select select "4"
select select "1"
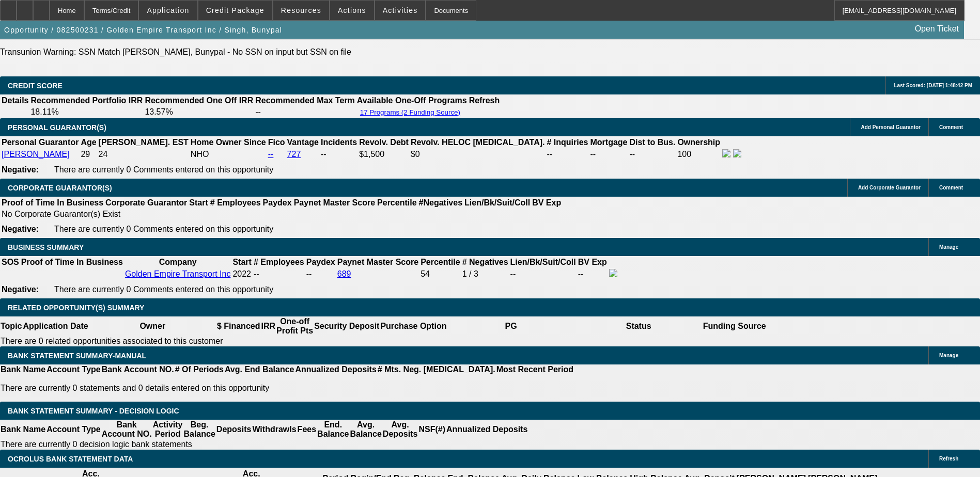
select select "4"
select select "1"
select select "4"
select select "1"
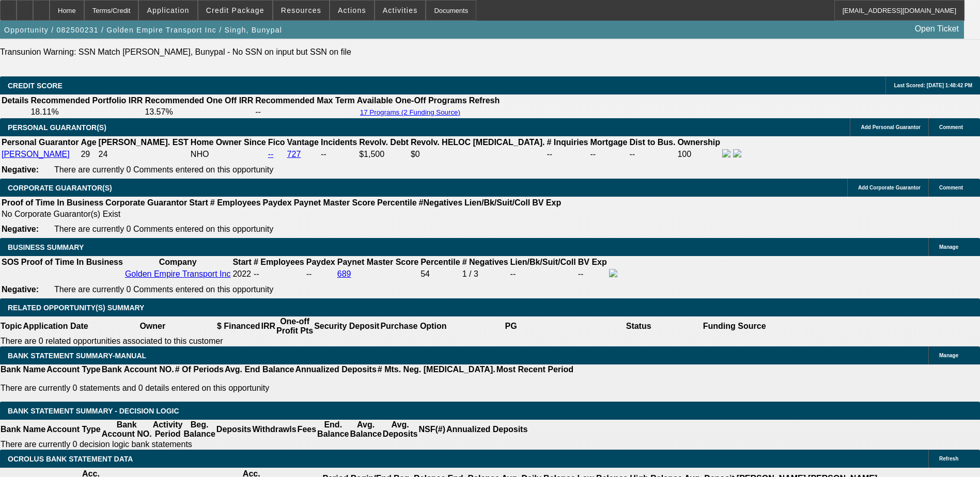
select select "1"
select select "4"
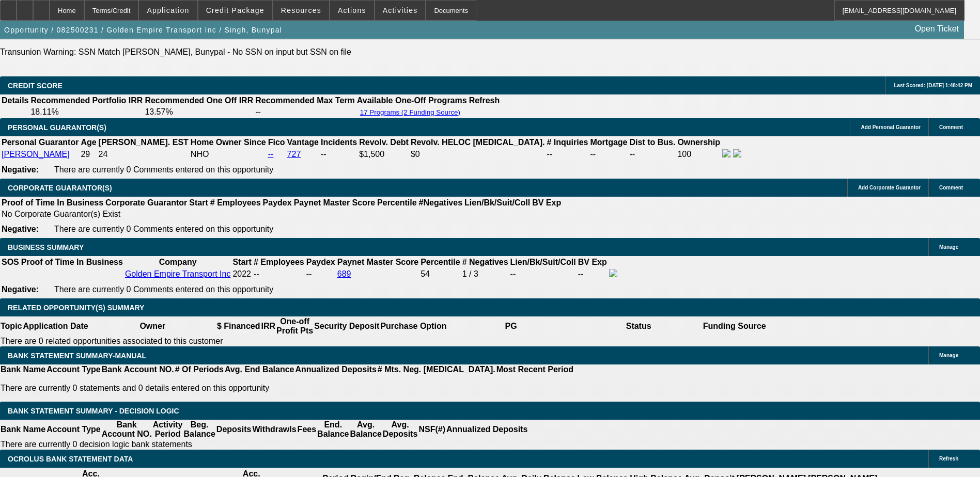
click at [788, 136] on button "reply_all Reply All" at bounding box center [799, 138] width 65 height 25
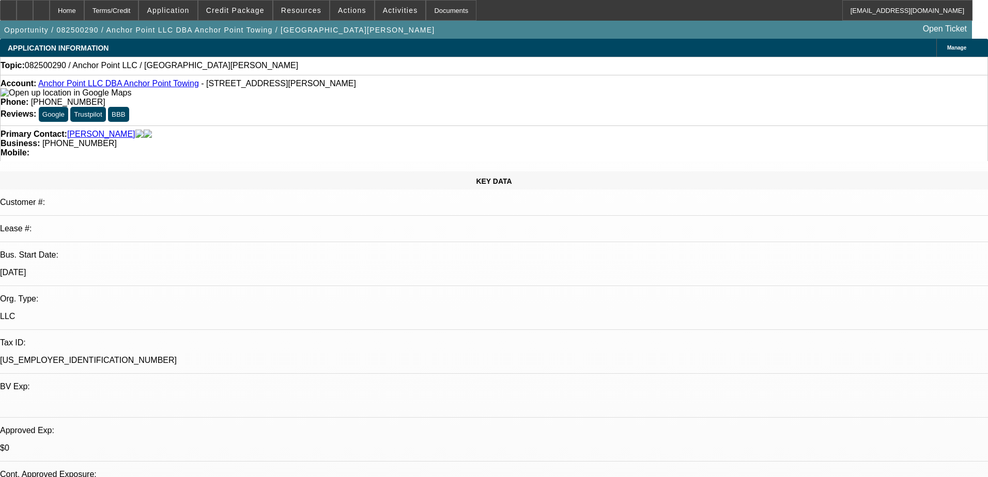
select select "0"
select select "2"
select select "0.1"
select select "4"
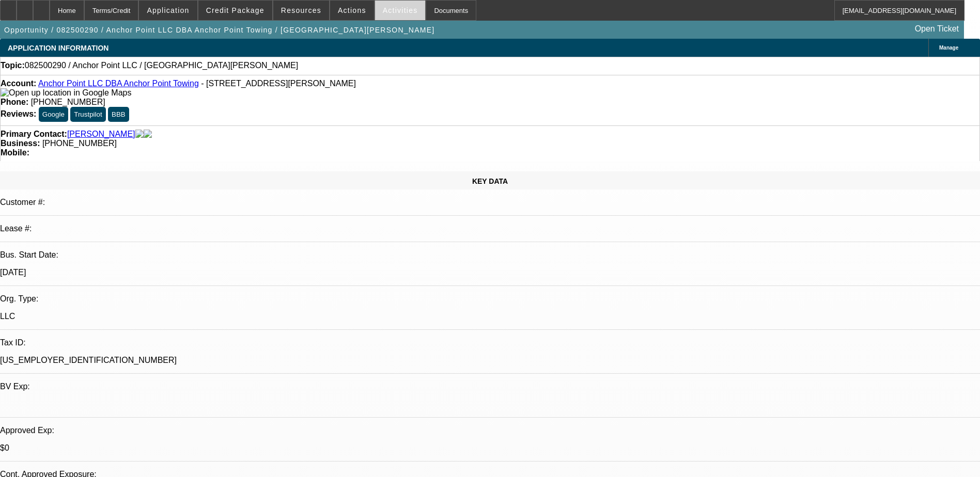
click at [385, 16] on span at bounding box center [400, 10] width 51 height 25
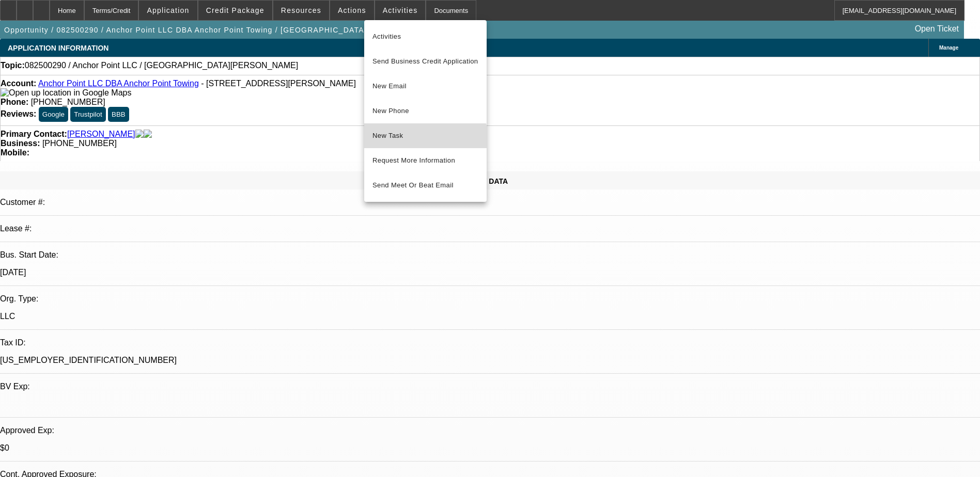
click at [422, 138] on span "New Task" at bounding box center [426, 136] width 106 height 12
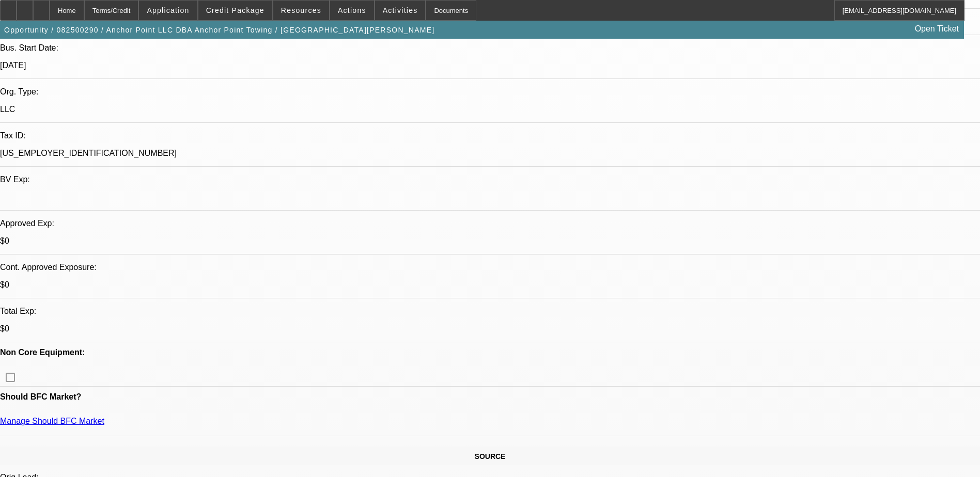
scroll to position [52, 0]
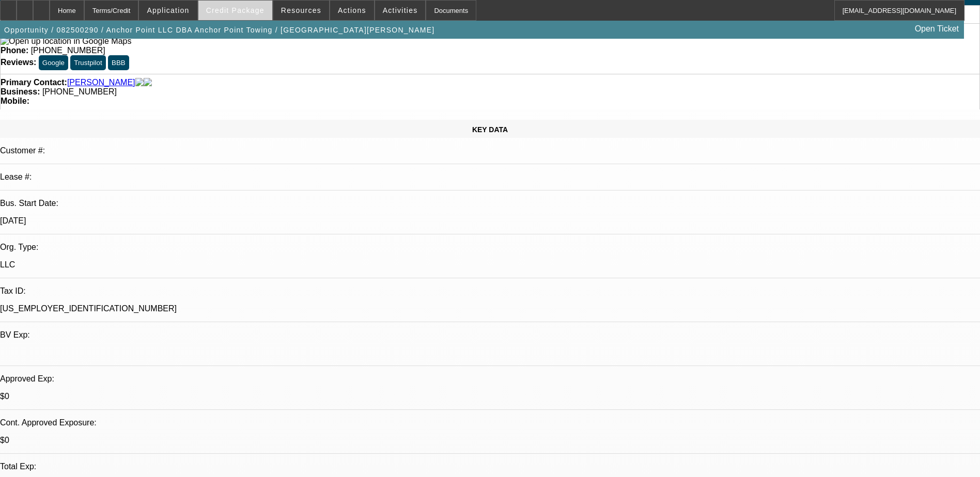
click at [244, 16] on span at bounding box center [235, 10] width 74 height 25
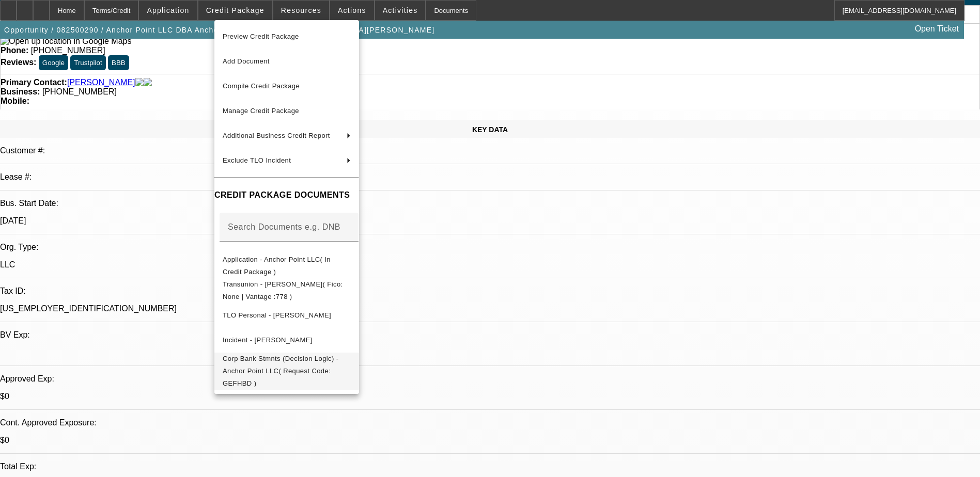
click at [351, 366] on span "Corp Bank Stmnts (Decision Logic) - Anchor Point LLC( Request Code: GEFHBD )" at bounding box center [287, 371] width 128 height 37
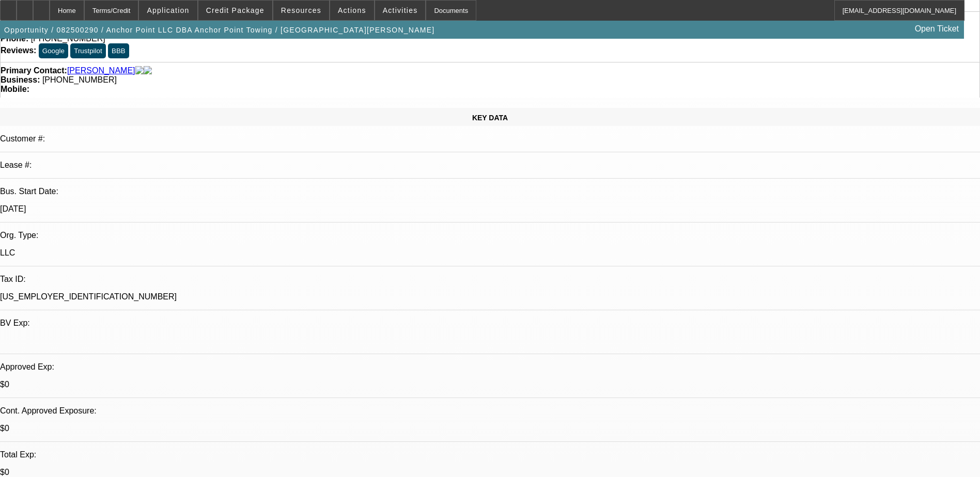
scroll to position [0, 0]
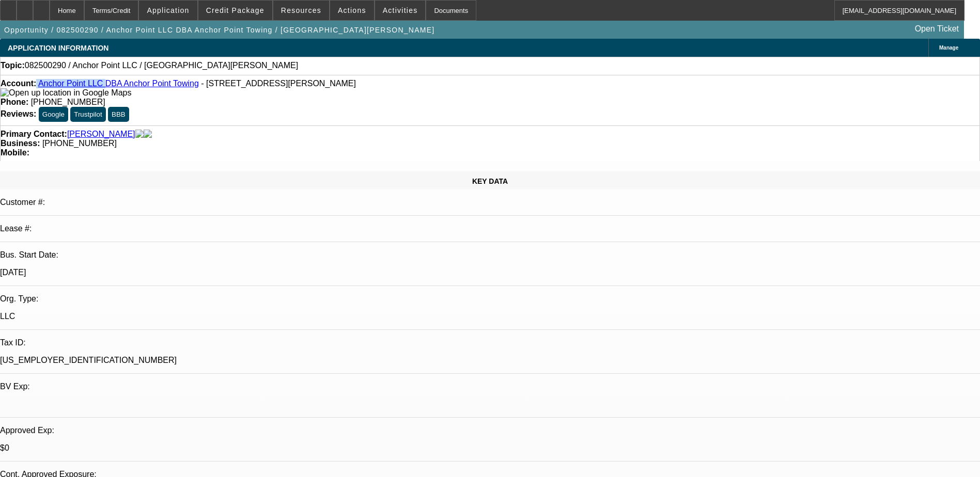
drag, startPoint x: 45, startPoint y: 88, endPoint x: 101, endPoint y: 88, distance: 55.3
click at [101, 88] on div "Account: Anchor Point LLC DBA Anchor Point Towing - 1221 S Whitcomb Ave, Indian…" at bounding box center [490, 88] width 979 height 19
copy div "Anchor Point LLC"
click at [25, 7] on icon at bounding box center [25, 7] width 0 height 0
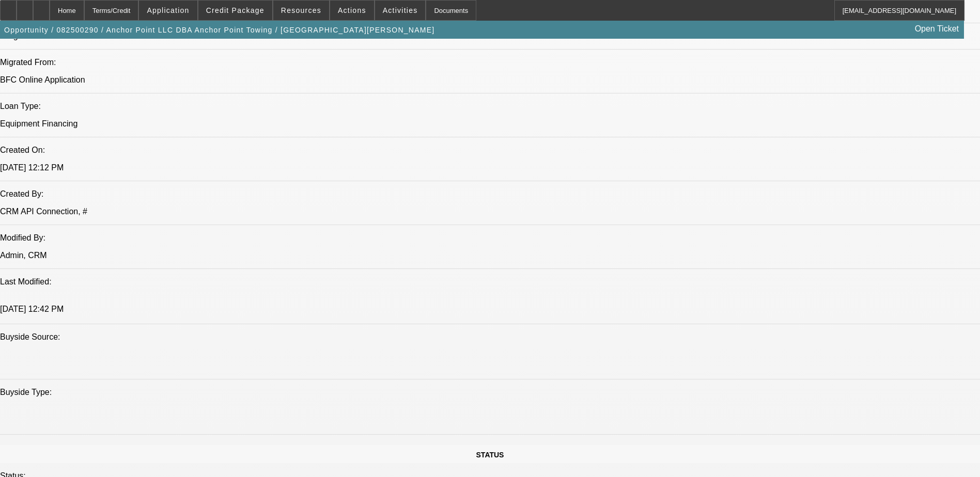
scroll to position [672, 0]
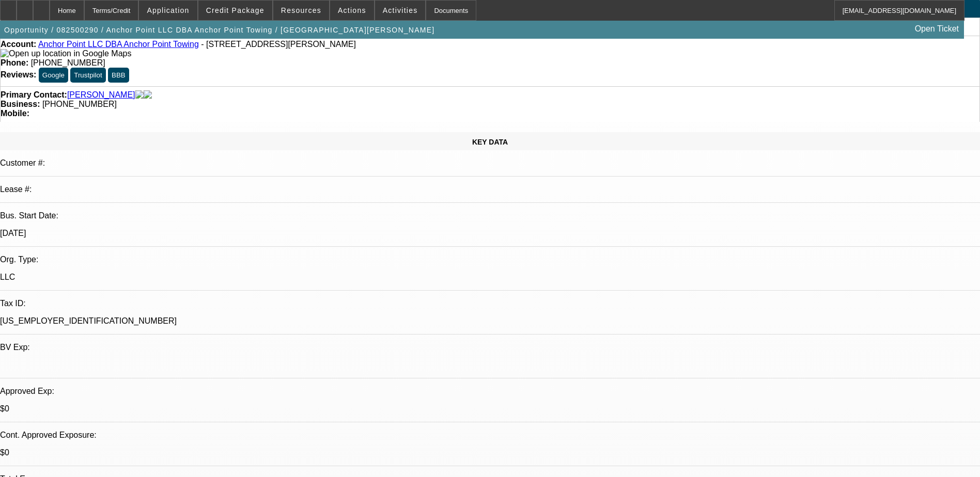
scroll to position [0, 0]
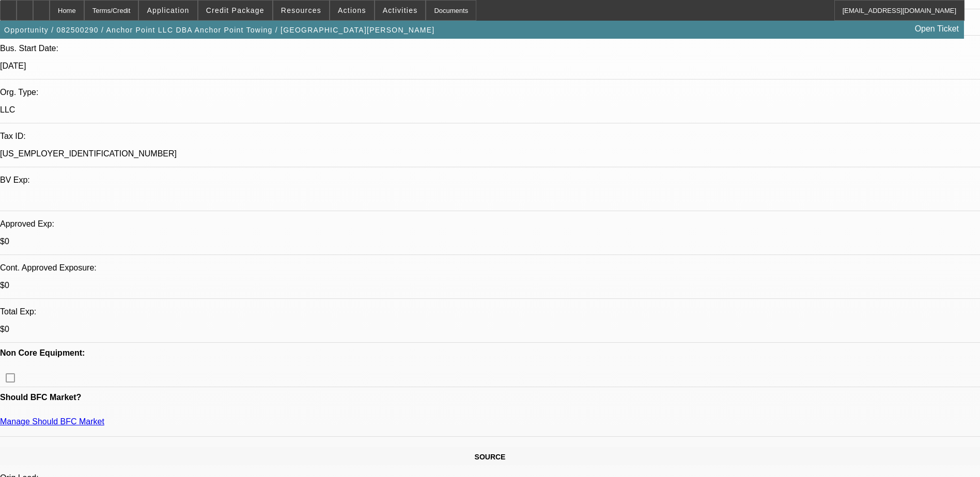
scroll to position [155, 0]
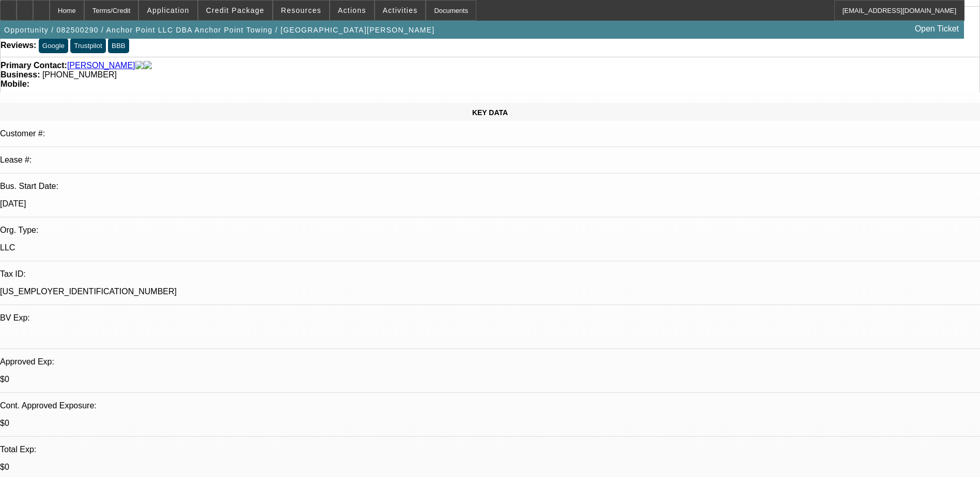
scroll to position [0, 0]
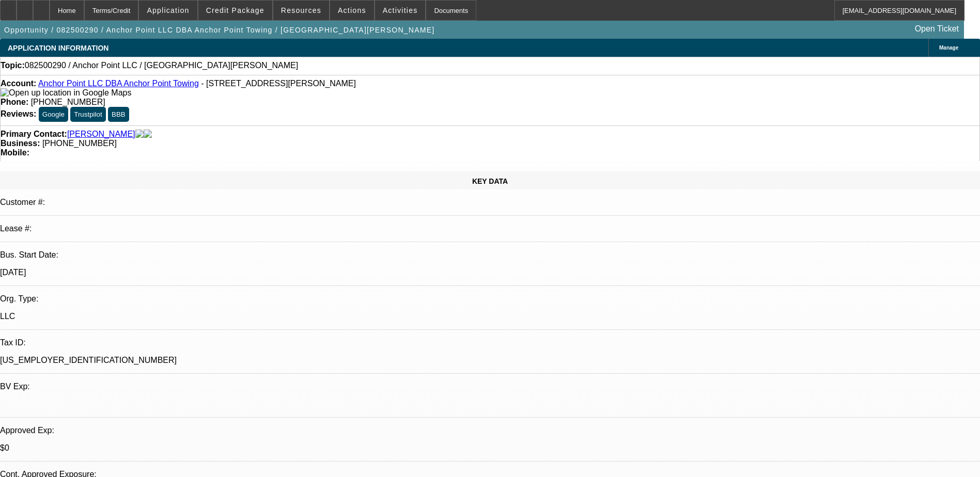
drag, startPoint x: 365, startPoint y: 292, endPoint x: 375, endPoint y: 300, distance: 12.1
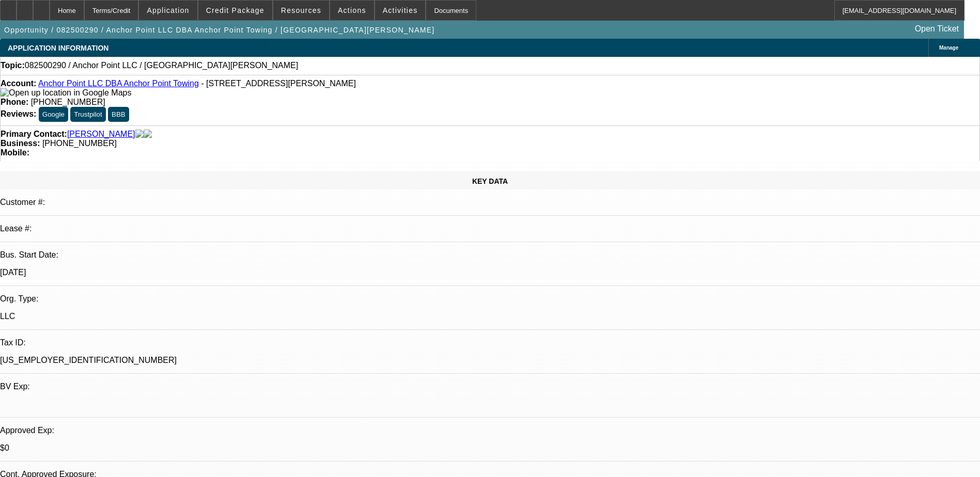
drag, startPoint x: 359, startPoint y: 293, endPoint x: 354, endPoint y: 306, distance: 13.2
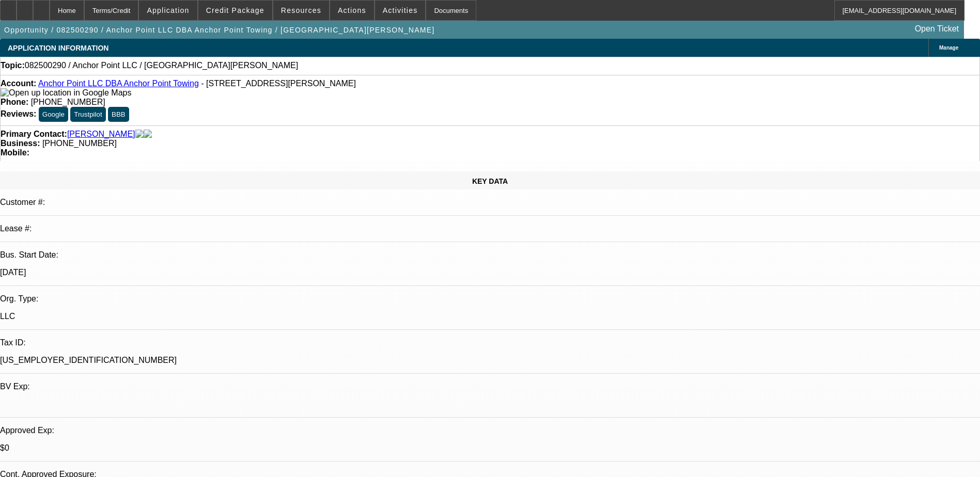
click at [244, 7] on span "Credit Package" at bounding box center [235, 10] width 58 height 8
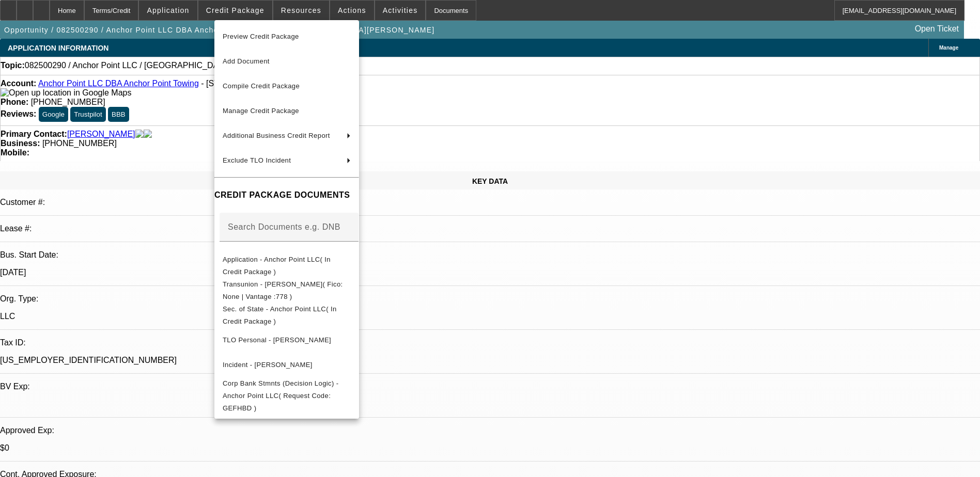
click at [563, 308] on div at bounding box center [490, 238] width 980 height 477
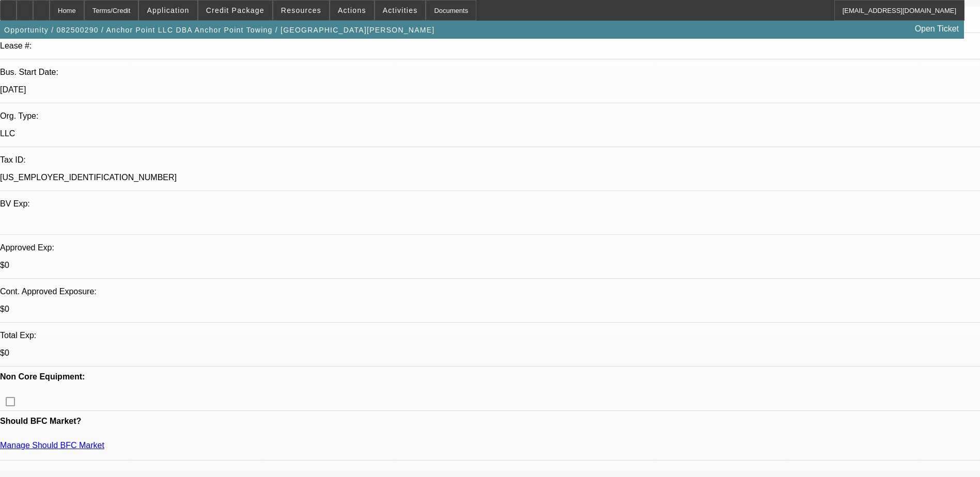
scroll to position [258, 0]
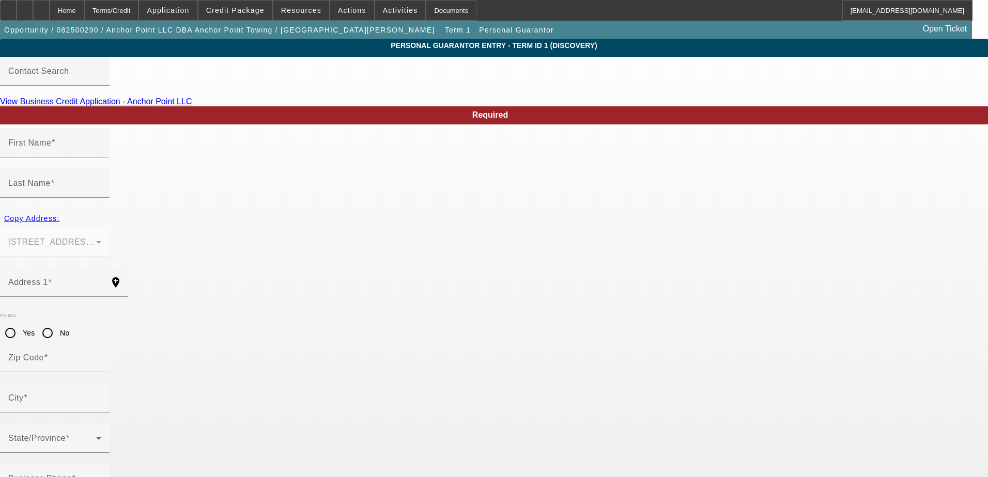
type input "William"
type input "Bonner"
type input "1221 S Whitcomb Ave"
radio input "true"
type input "46241"
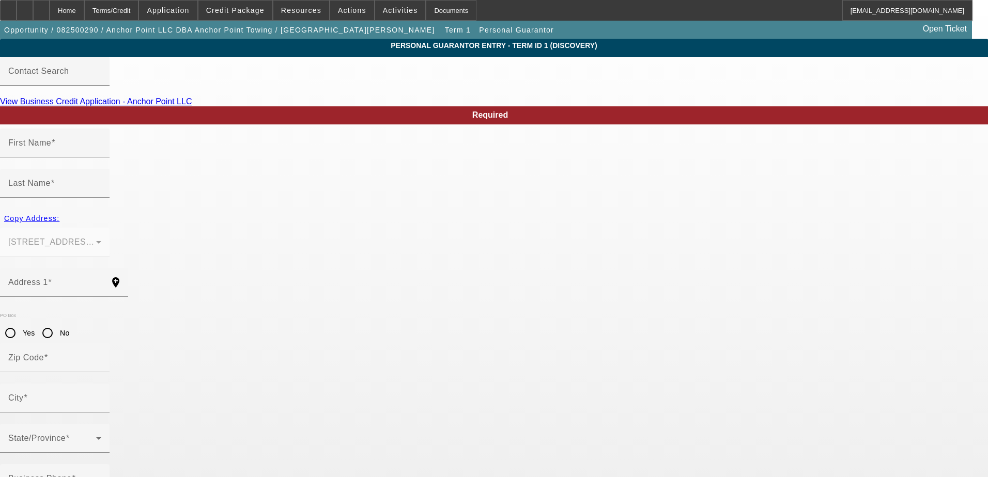
type input "Indianapolis"
type input "(463) 245-6436"
type input "100"
type input "308-04-6237"
type input "AhrpitLLC@gmail.com"
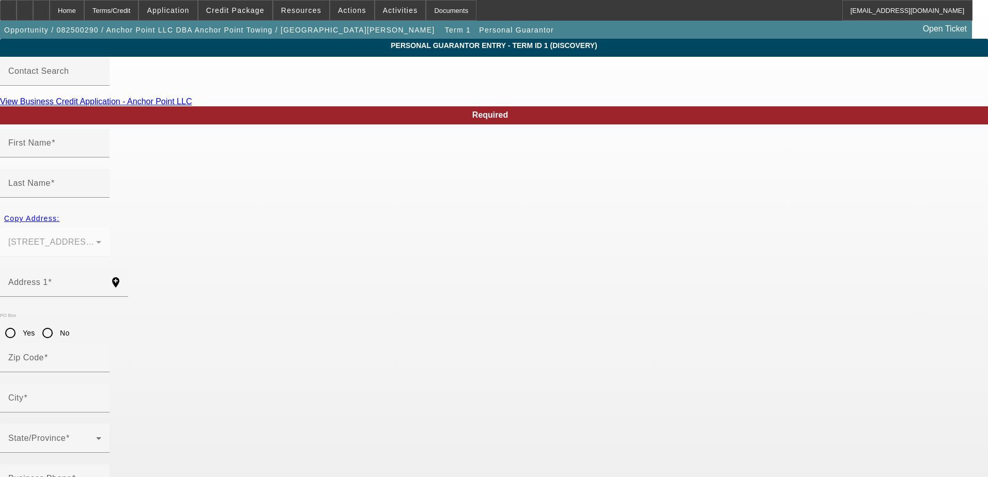
type input "(463) 245-6436"
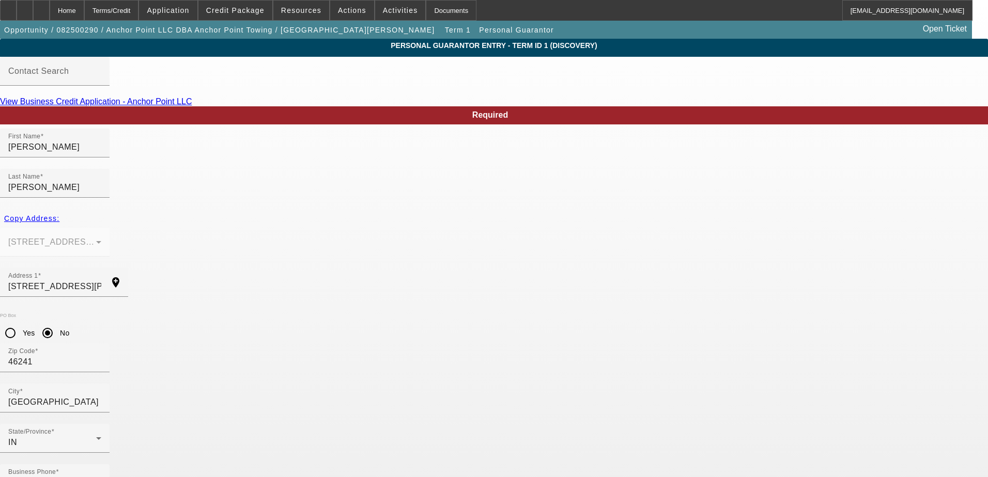
drag, startPoint x: 447, startPoint y: 412, endPoint x: 317, endPoint y: 412, distance: 130.2
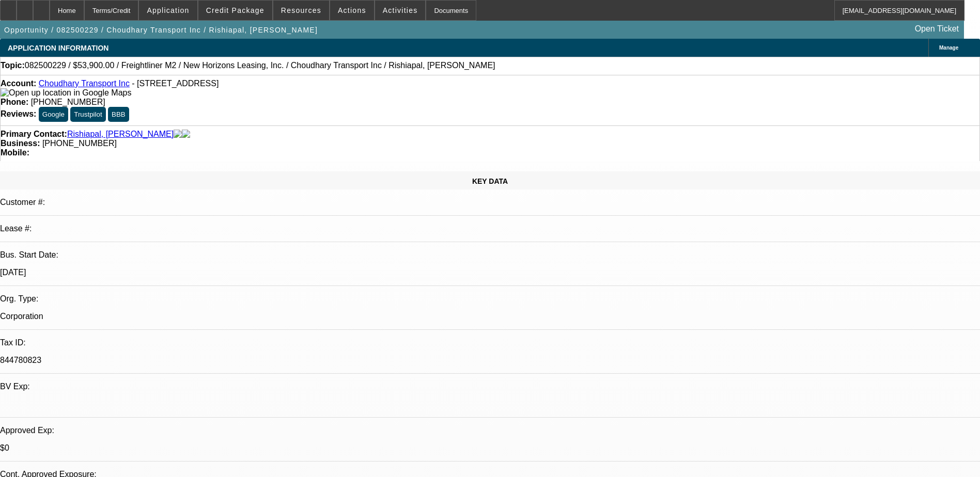
select select "0"
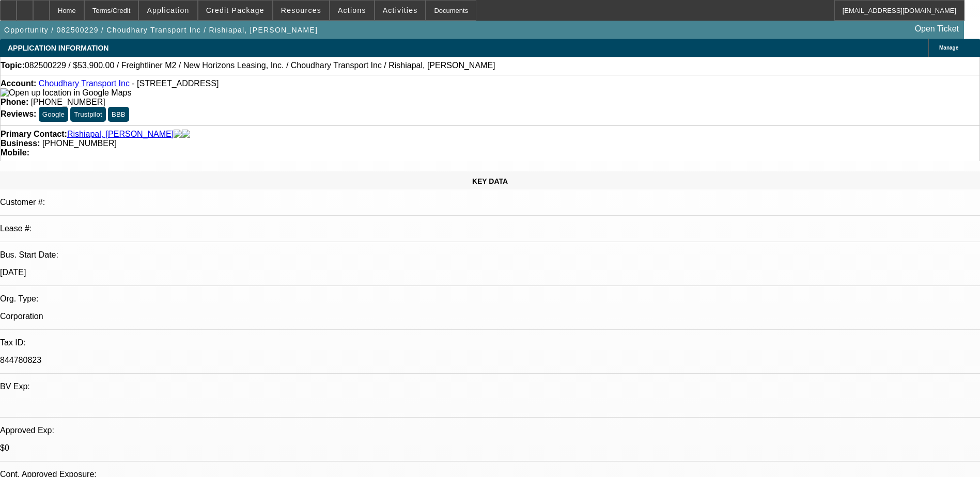
select select "0"
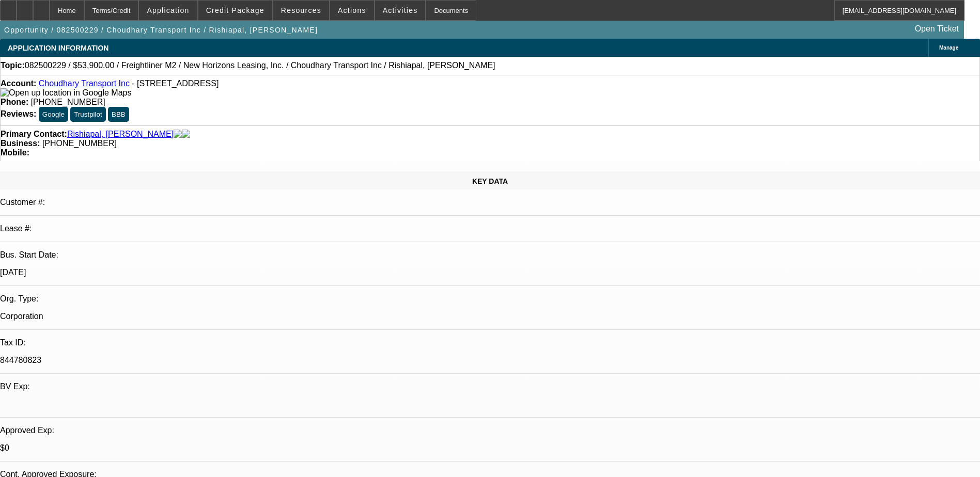
select select "0"
select select "1"
select select "2"
select select "19"
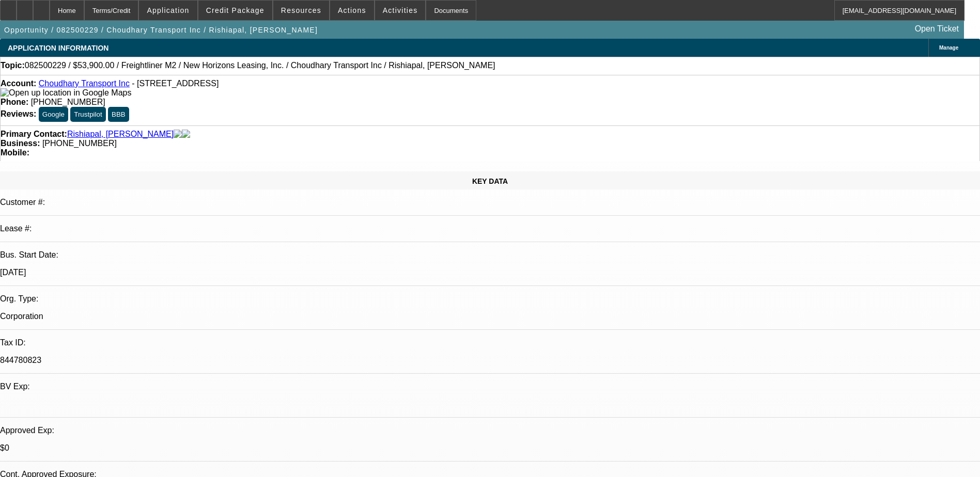
select select "1"
select select "2"
select select "19"
select select "1"
select select "2"
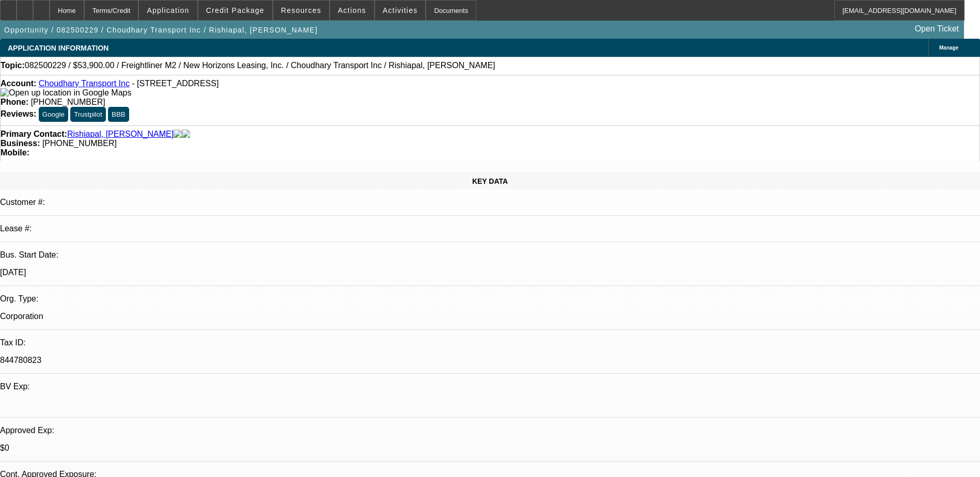
select select "19"
select select "1"
select select "2"
select select "19"
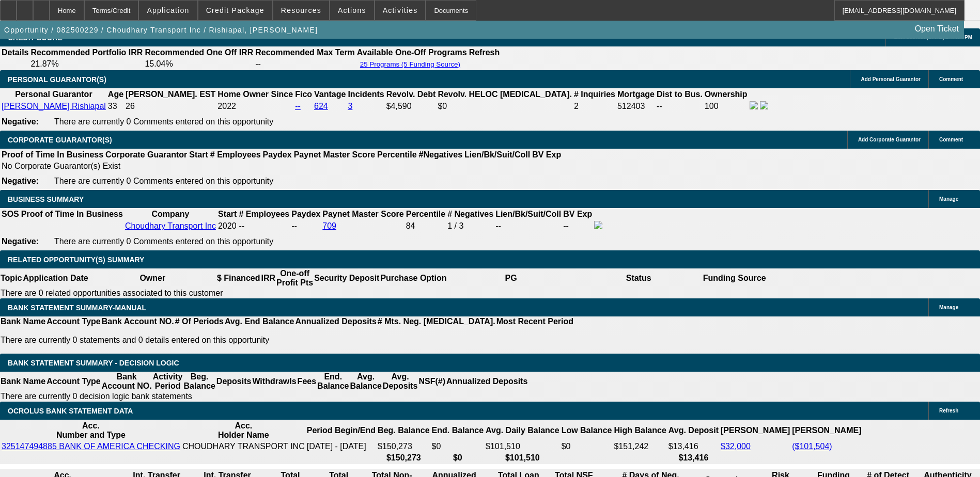
scroll to position [1550, 0]
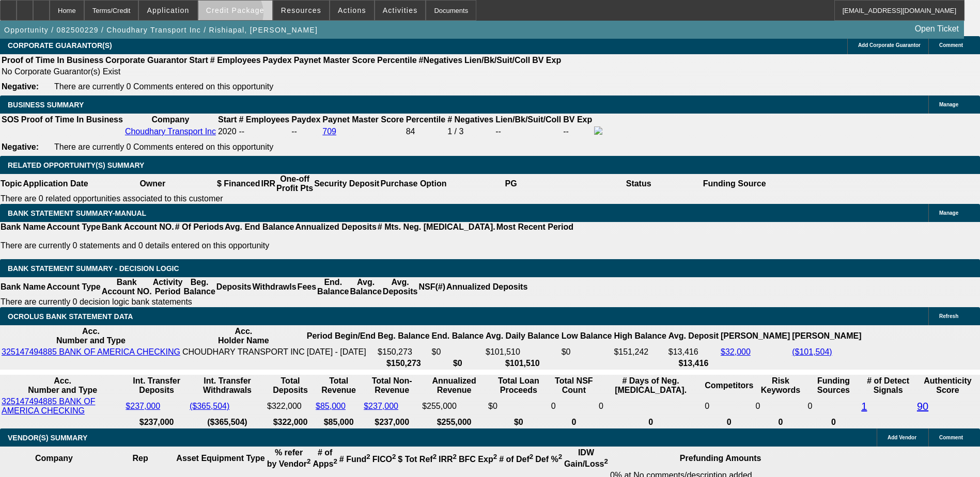
click at [246, 16] on span at bounding box center [235, 10] width 74 height 25
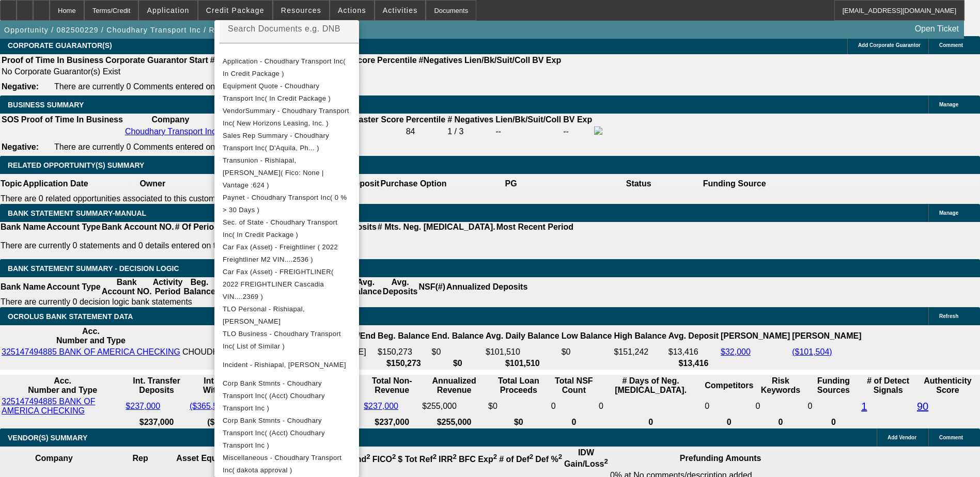
scroll to position [1860, 0]
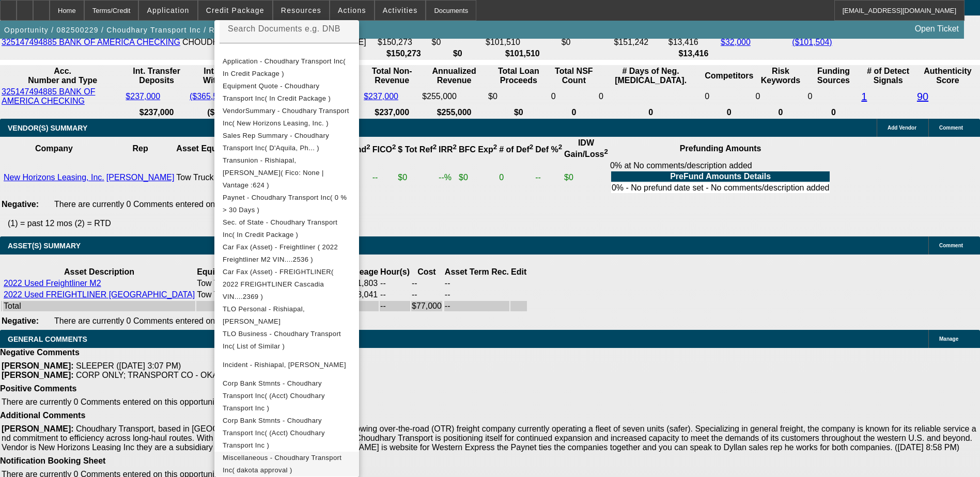
click at [342, 454] on span "Miscellaneous - Choudhary Transport Inc( dakota approval )" at bounding box center [282, 464] width 119 height 20
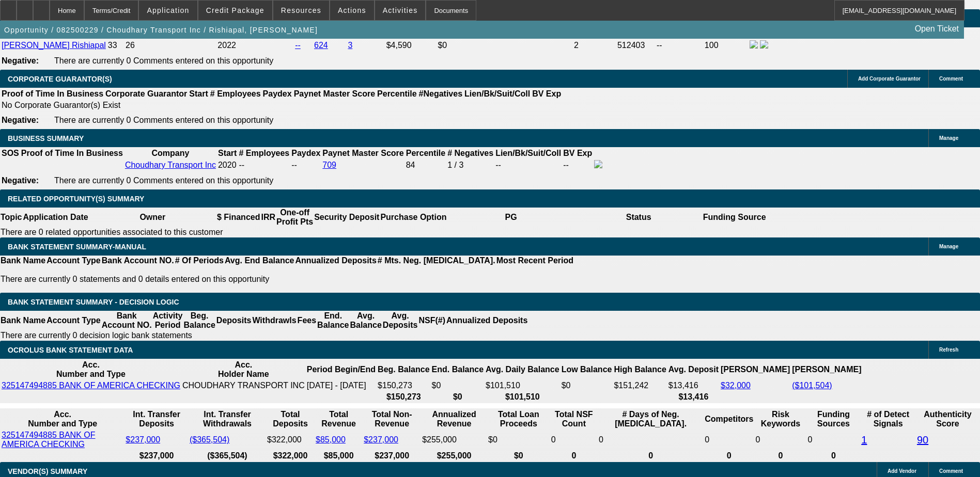
scroll to position [1498, 0]
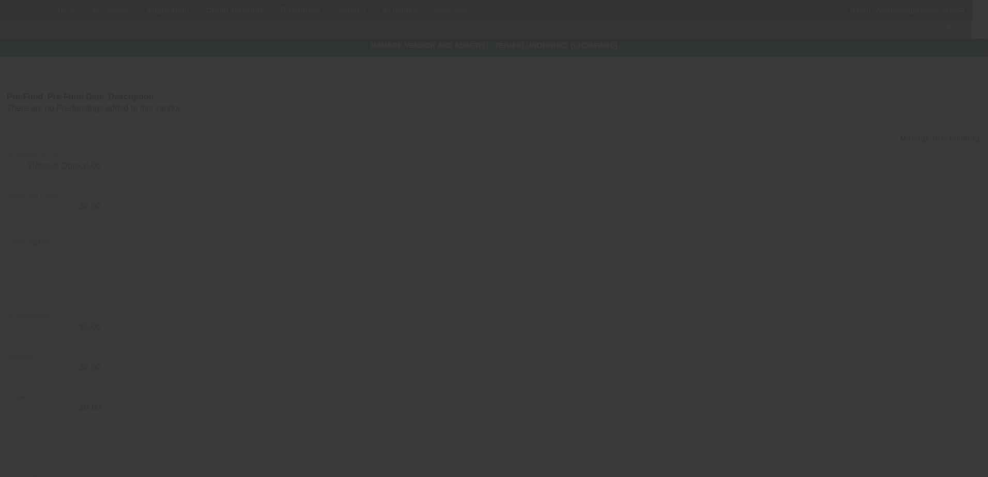
type input "$77,000.00"
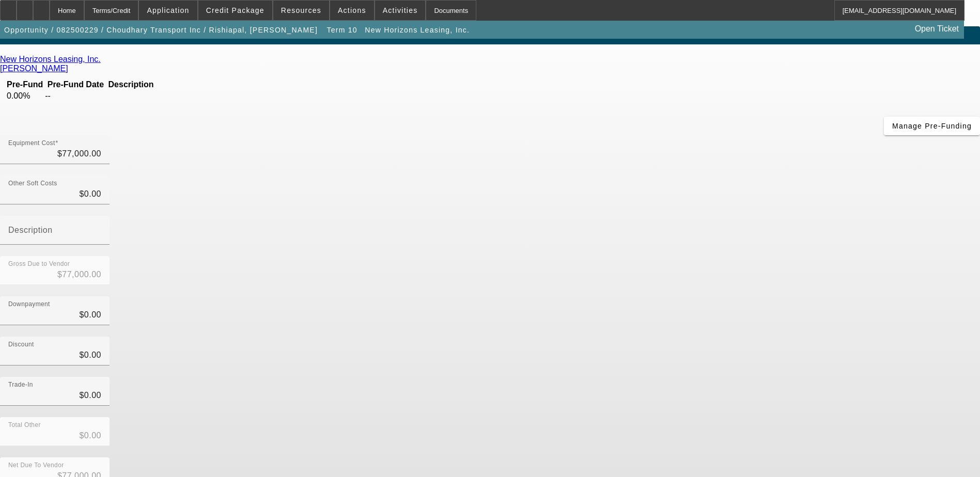
scroll to position [23, 0]
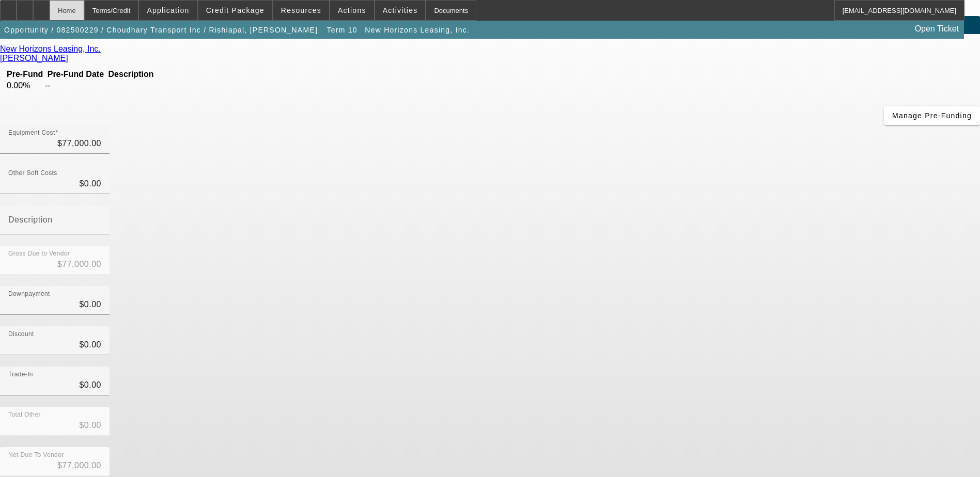
click at [81, 9] on div "Home" at bounding box center [67, 10] width 35 height 21
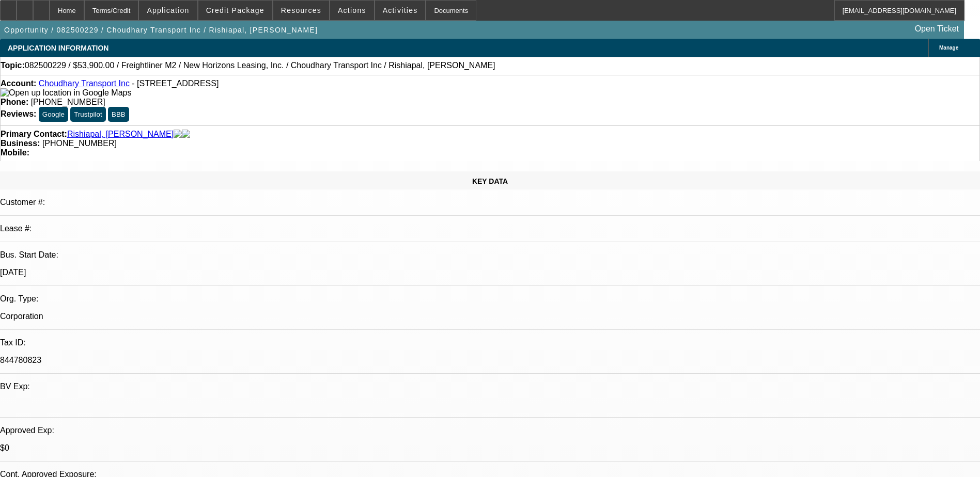
select select "0"
select select "2"
select select "0"
select select "19"
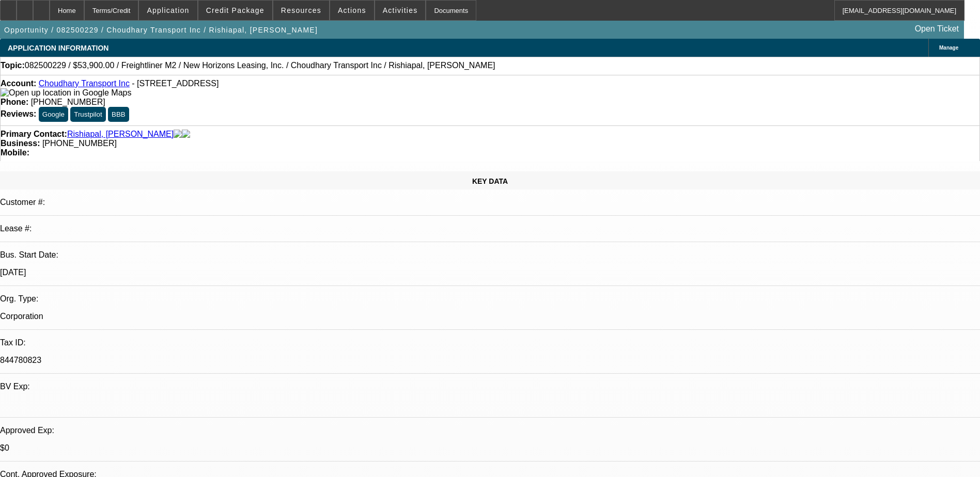
select select "0"
select select "2"
select select "0"
select select "19"
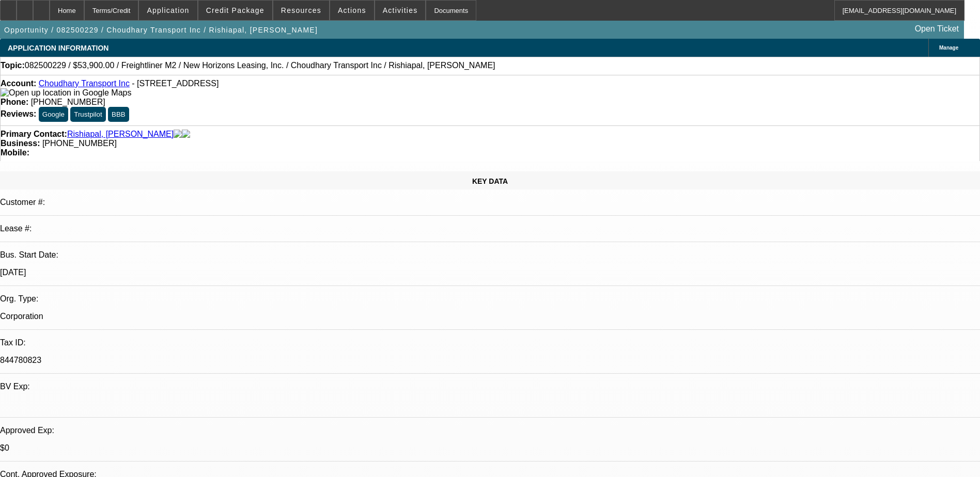
select select "0"
select select "2"
select select "0"
select select "19"
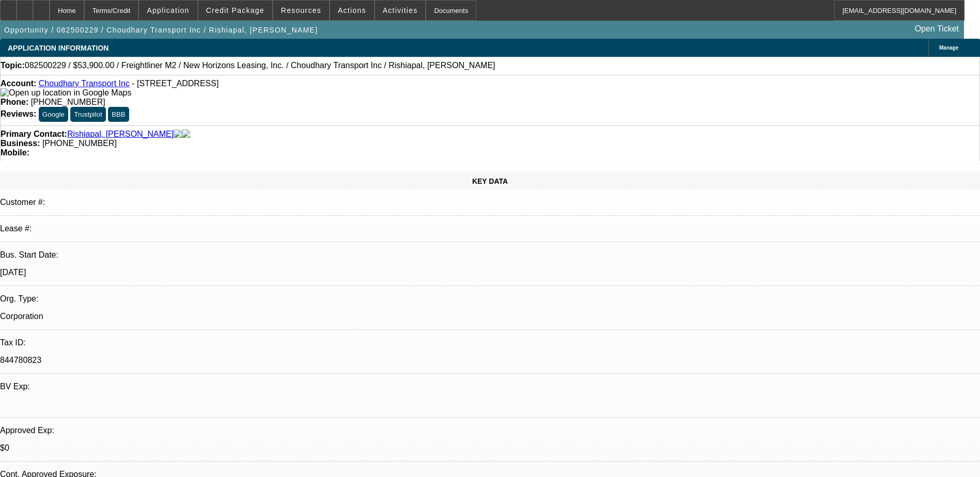
select select "0"
select select "2"
select select "0"
select select "19"
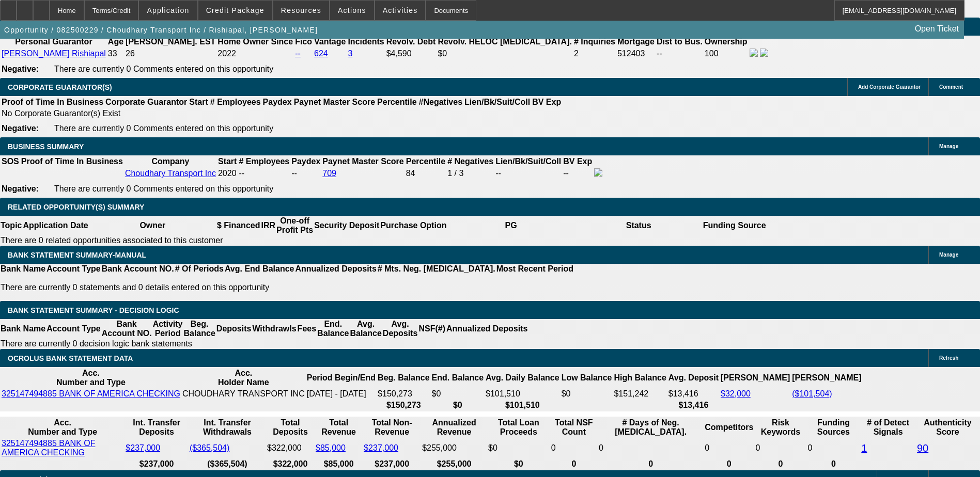
scroll to position [1584, 0]
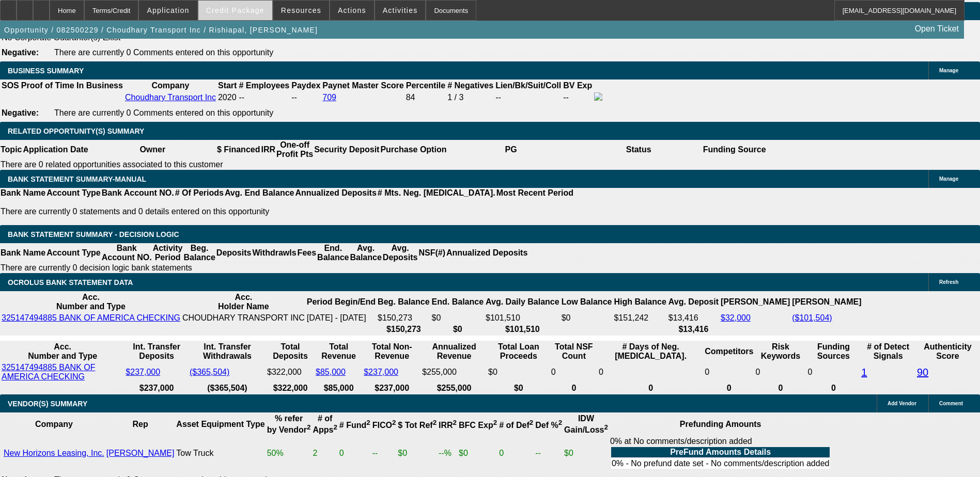
click at [251, 9] on span "Credit Package" at bounding box center [235, 10] width 58 height 8
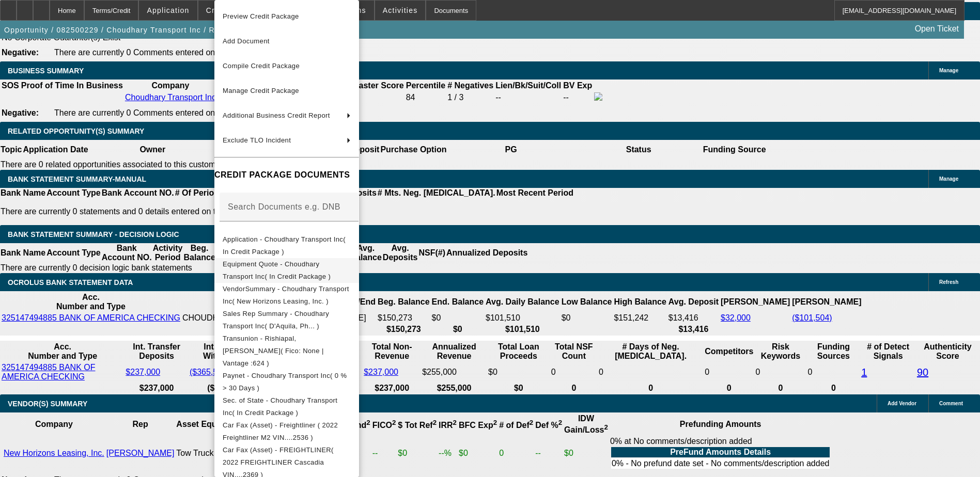
click at [327, 271] on span "Equipment Quote - Choudhary Transport Inc( In Credit Package )" at bounding box center [287, 270] width 128 height 25
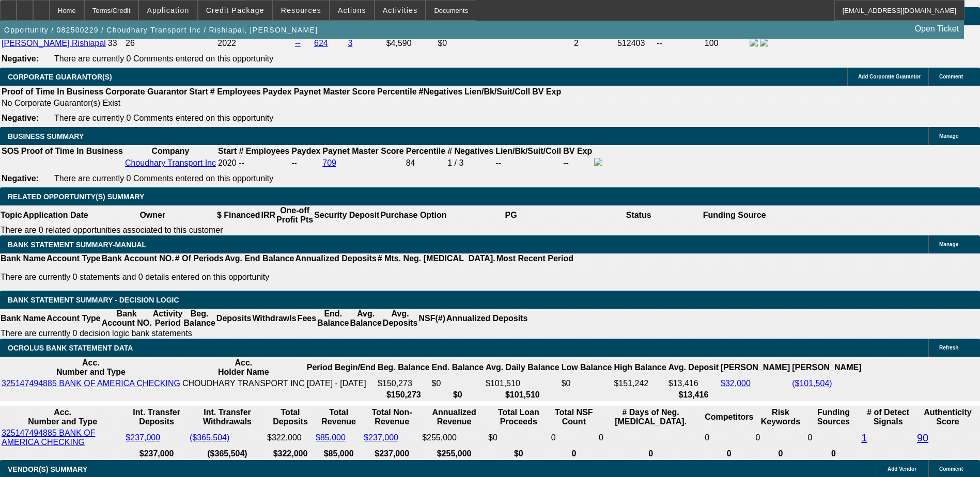
scroll to position [1429, 0]
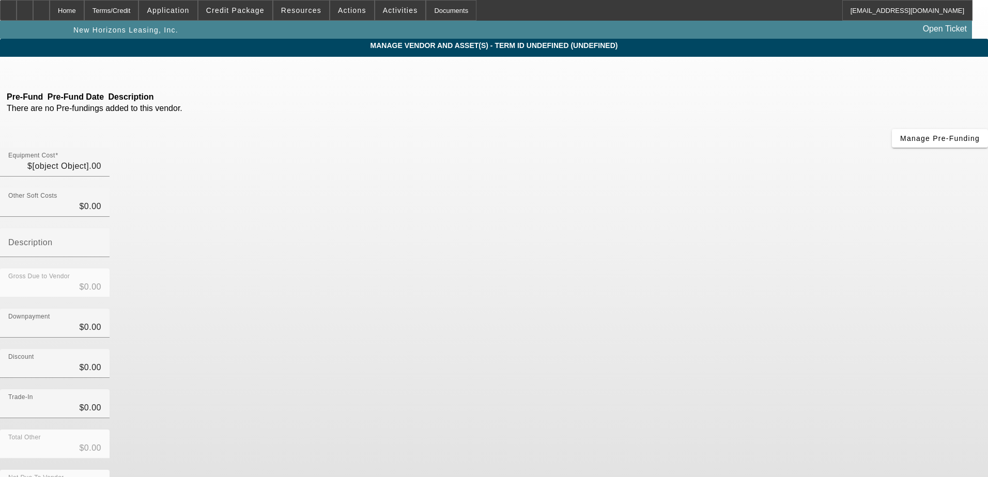
type input "$77,000.00"
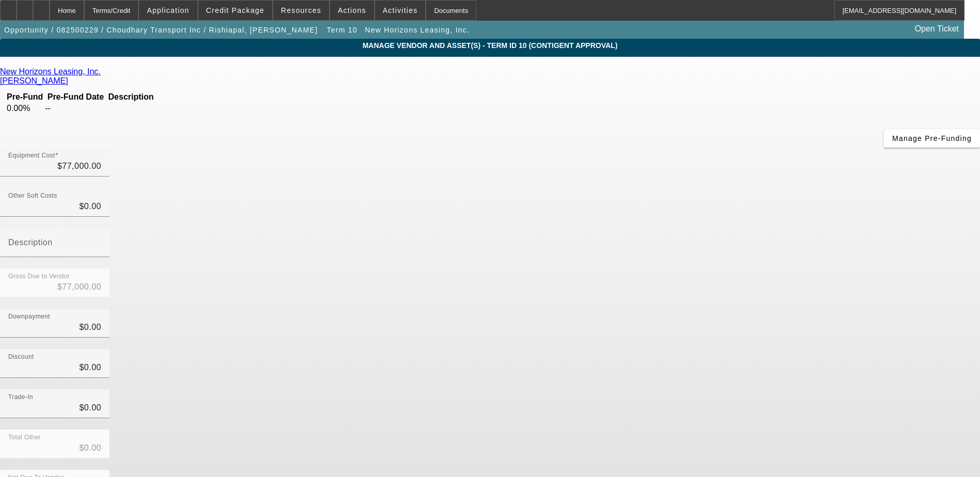
scroll to position [23, 0]
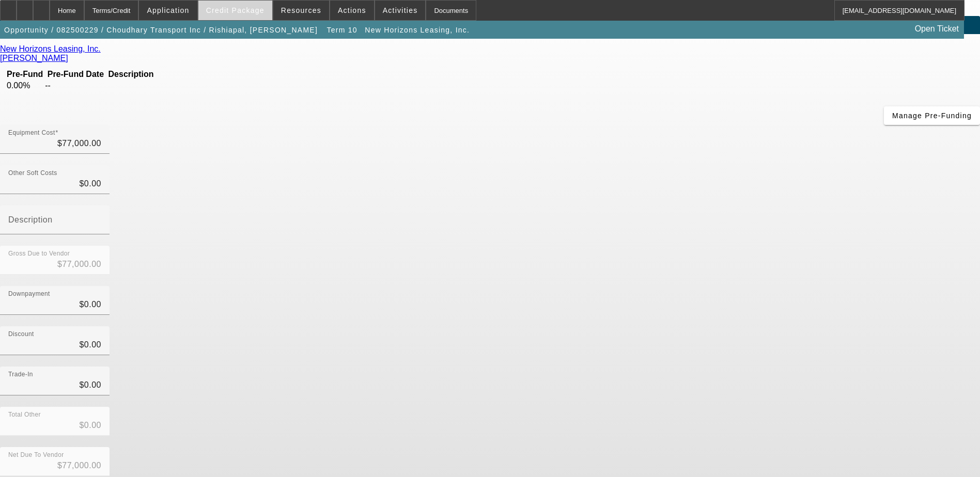
click at [239, 8] on span "Credit Package" at bounding box center [235, 10] width 58 height 8
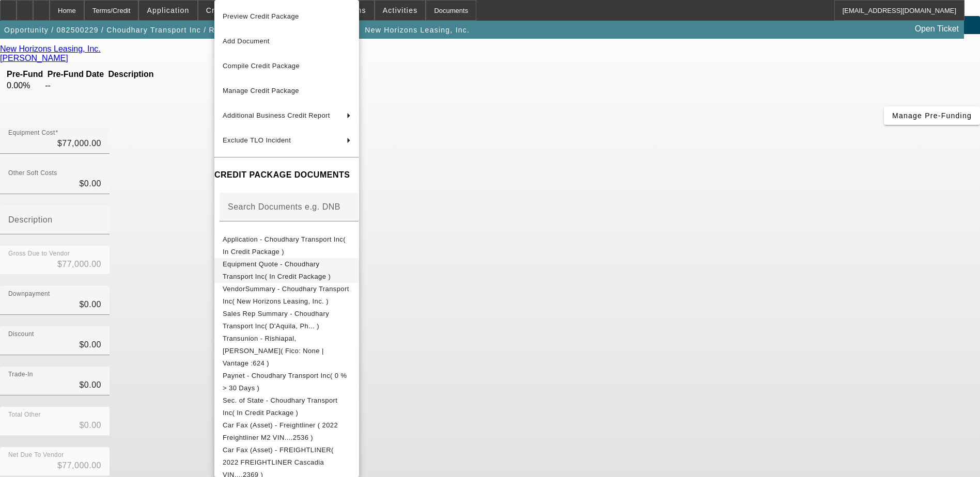
click at [311, 268] on span "Equipment Quote - Choudhary Transport Inc( In Credit Package )" at bounding box center [277, 270] width 108 height 20
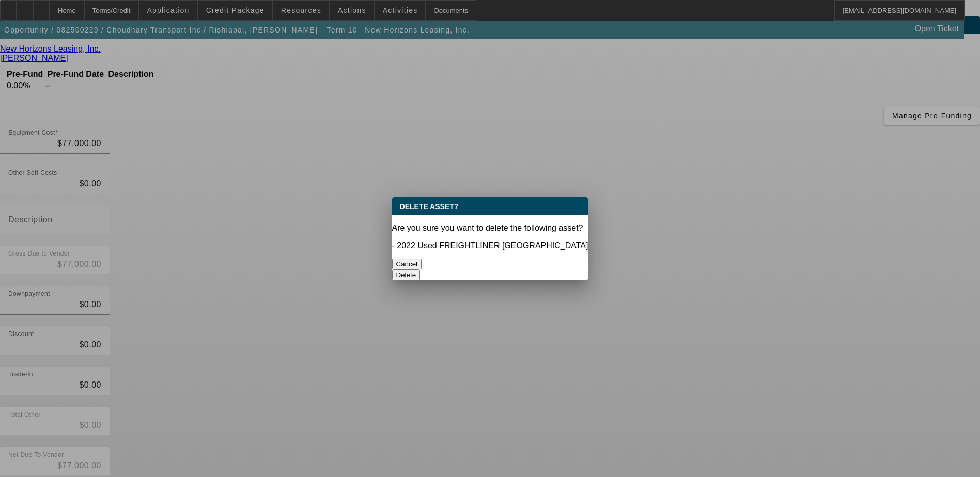
click at [421, 270] on button "Delete" at bounding box center [406, 275] width 28 height 11
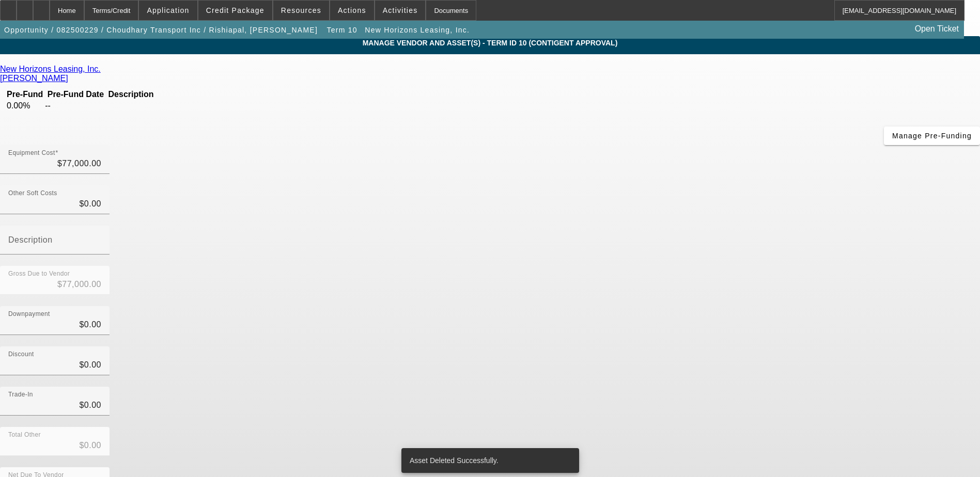
scroll to position [7, 0]
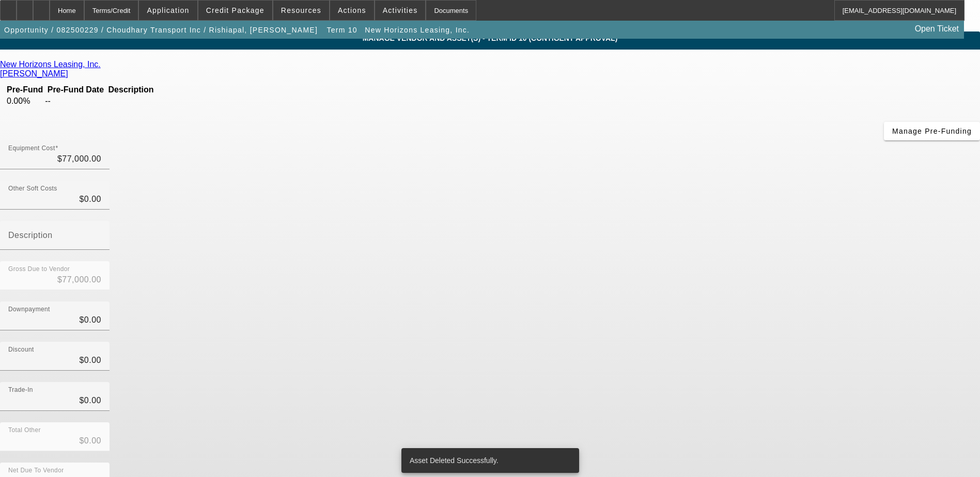
click at [754, 423] on div "Total Other $0.00" at bounding box center [490, 443] width 980 height 40
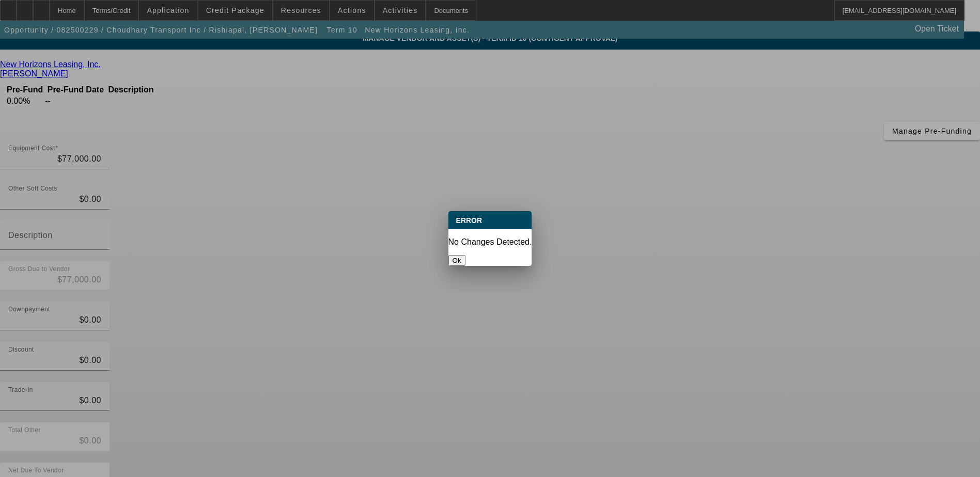
click at [466, 255] on button "Ok" at bounding box center [456, 260] width 17 height 11
click at [313, 290] on div "New Horizons Leasing, Inc. Crowley, Dyllan Pre-Fund Pre-Fund Date Description 0…" at bounding box center [490, 292] width 980 height 465
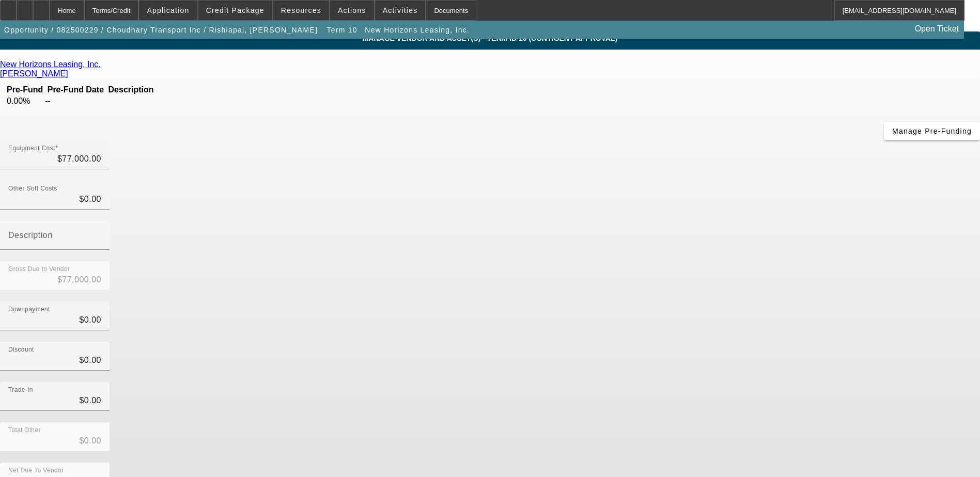
click at [112, 206] on app-vendor-asset-manage "MANAGE VENDOR AND ASSET(S) - Term ID 10 (Contigent Approval) Remove Vendor New …" at bounding box center [490, 309] width 980 height 555
click at [84, 13] on div "Home" at bounding box center [67, 10] width 35 height 21
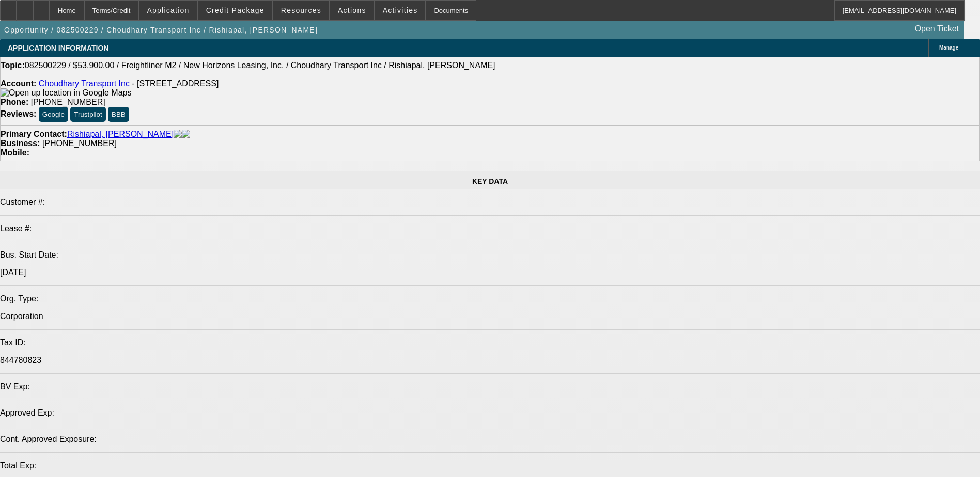
select select "0"
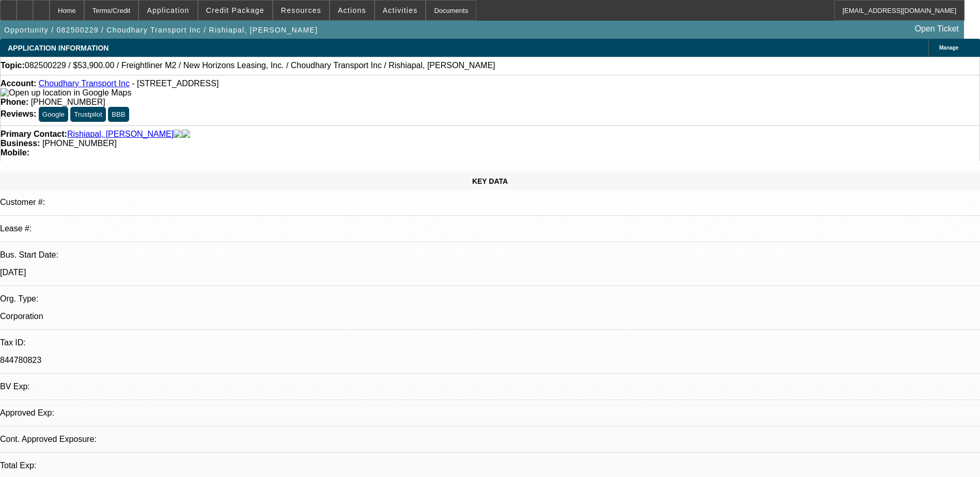
select select "0"
select select "2"
select select "0"
select select "19"
select select "0"
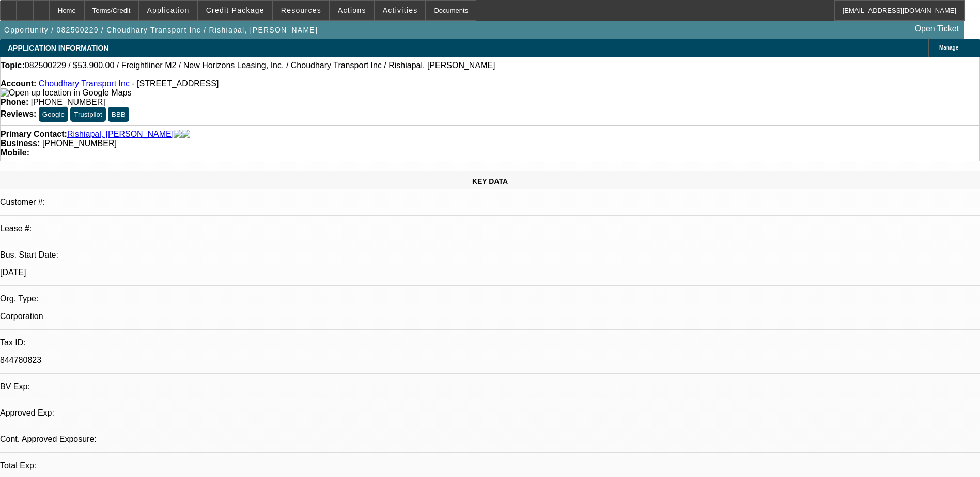
select select "0"
select select "2"
select select "0"
select select "19"
select select "0"
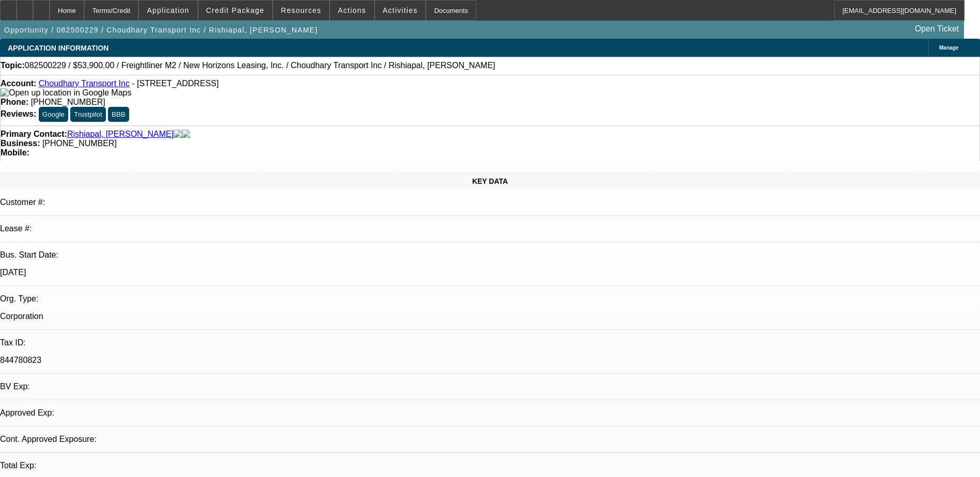
select select "0"
select select "2"
select select "0"
select select "19"
select select "0"
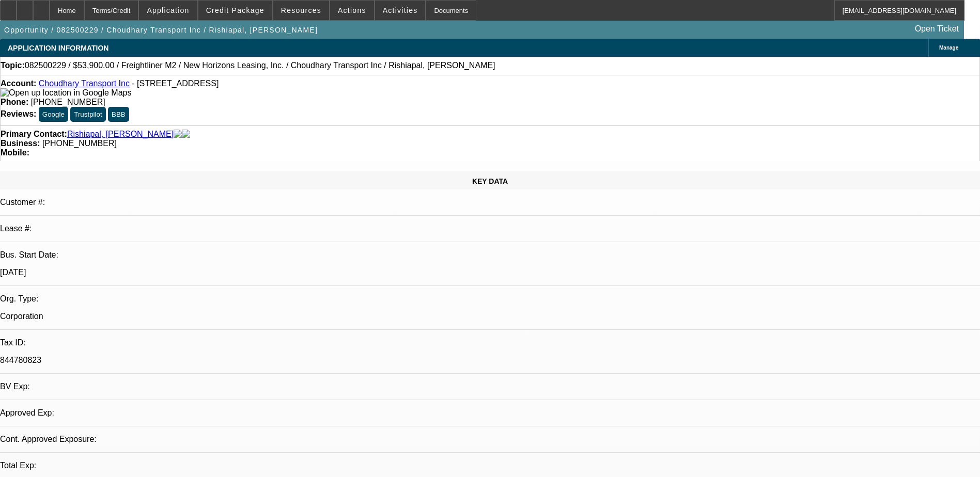
select select "0"
select select "2"
select select "0"
select select "19"
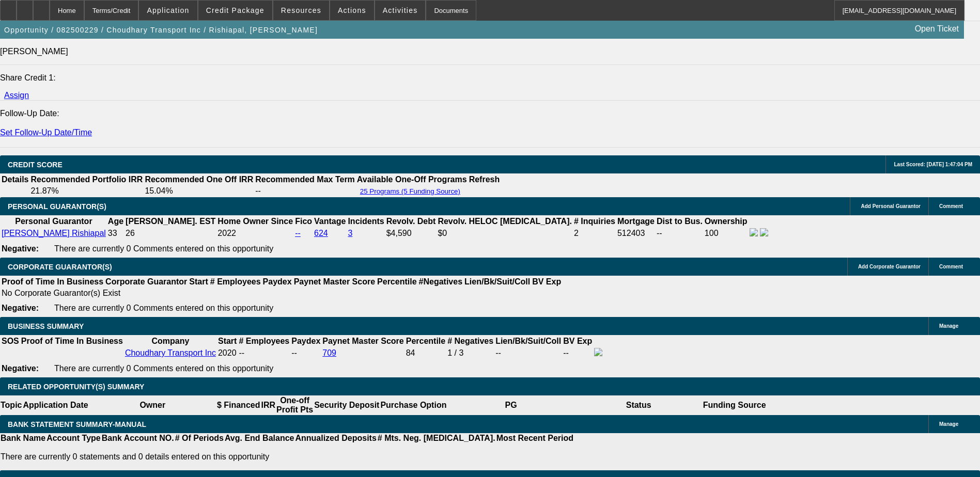
scroll to position [1223, 0]
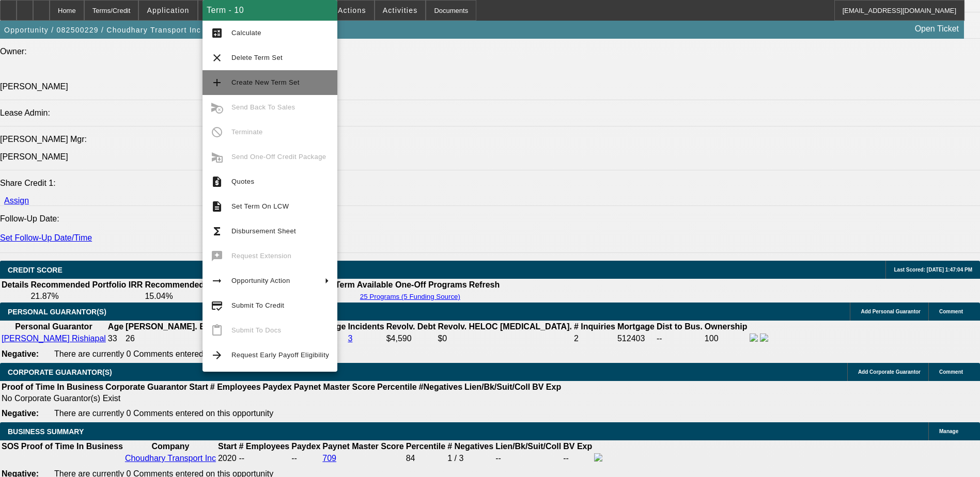
click at [279, 82] on span "Create New Term Set" at bounding box center [265, 83] width 68 height 8
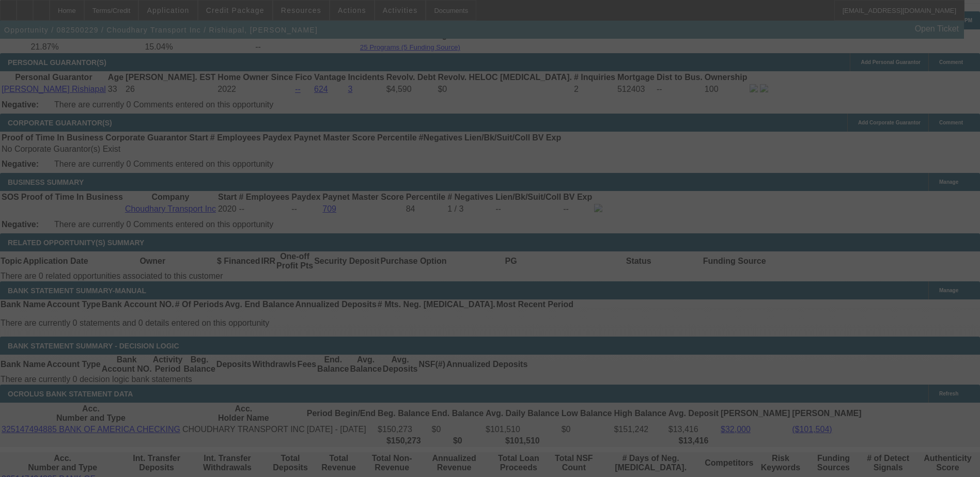
scroll to position [1488, 0]
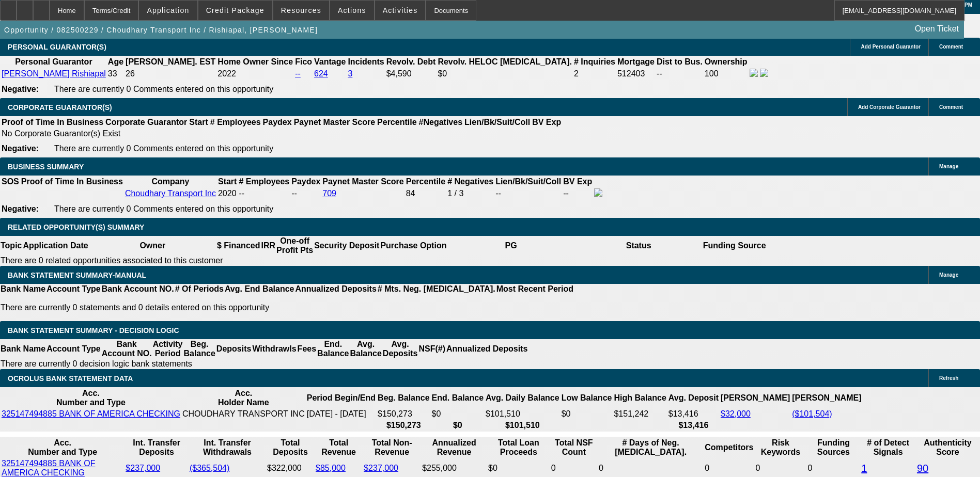
select select "0"
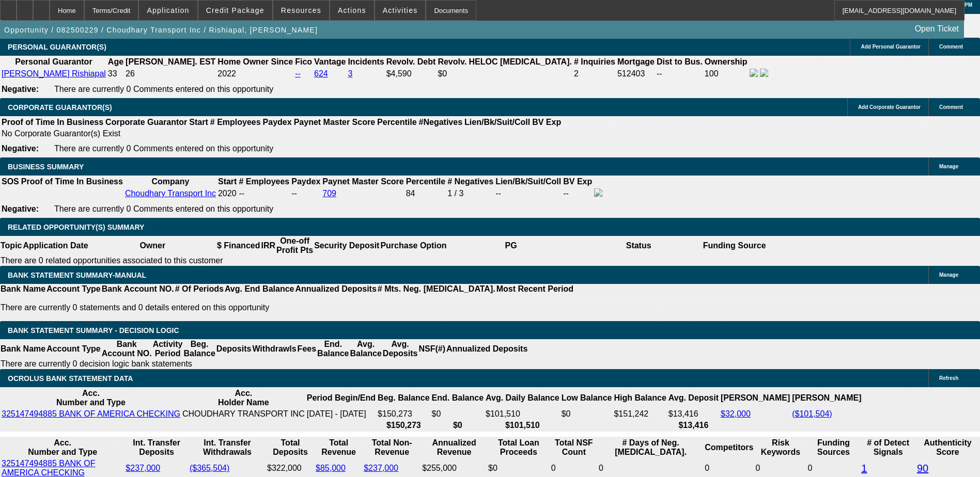
select select "0"
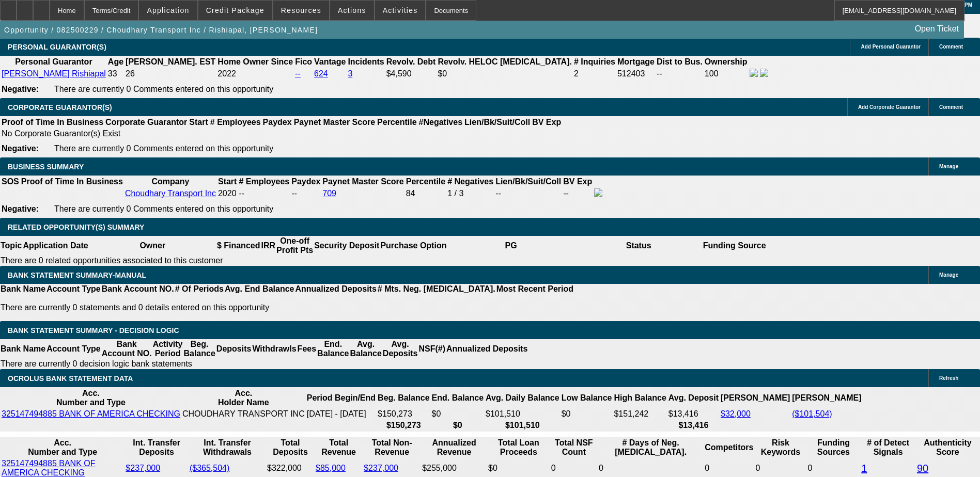
select select "0"
select select "1"
select select "2"
select select "19"
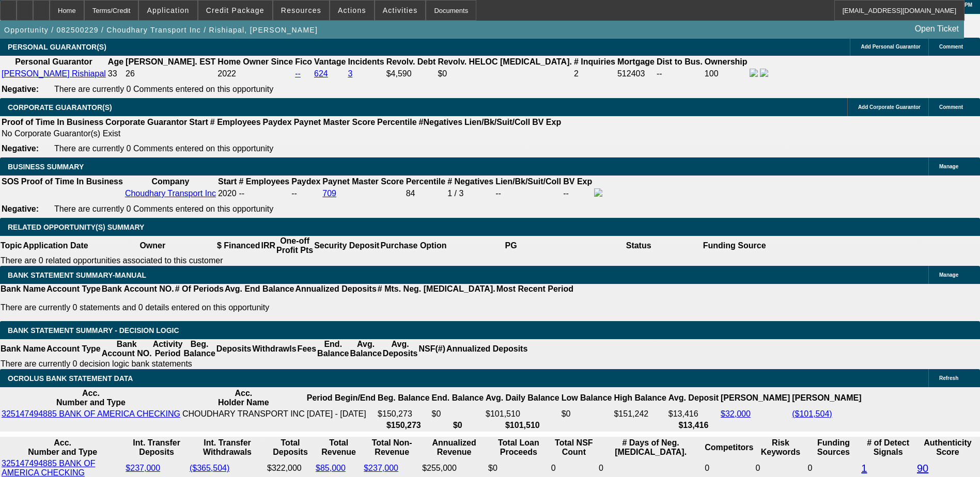
select select "1"
select select "2"
select select "19"
select select "1"
select select "2"
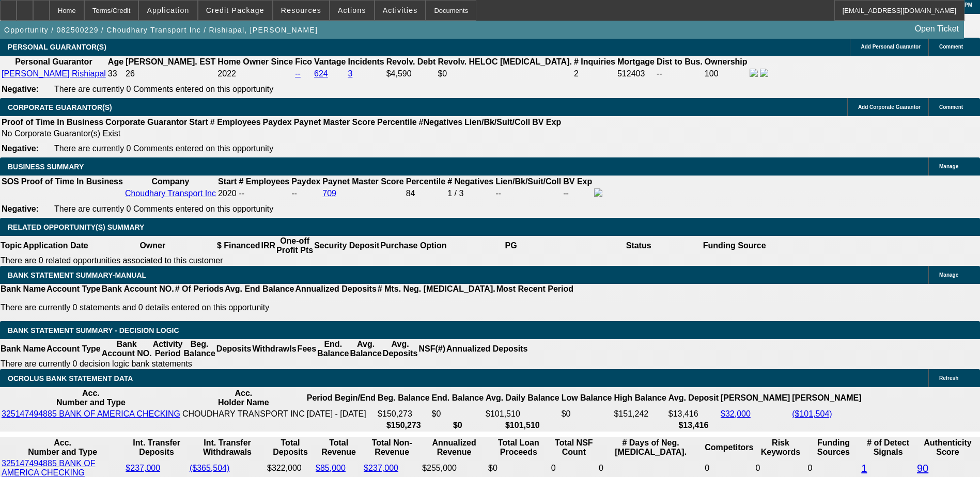
select select "19"
select select "1"
select select "2"
select select "19"
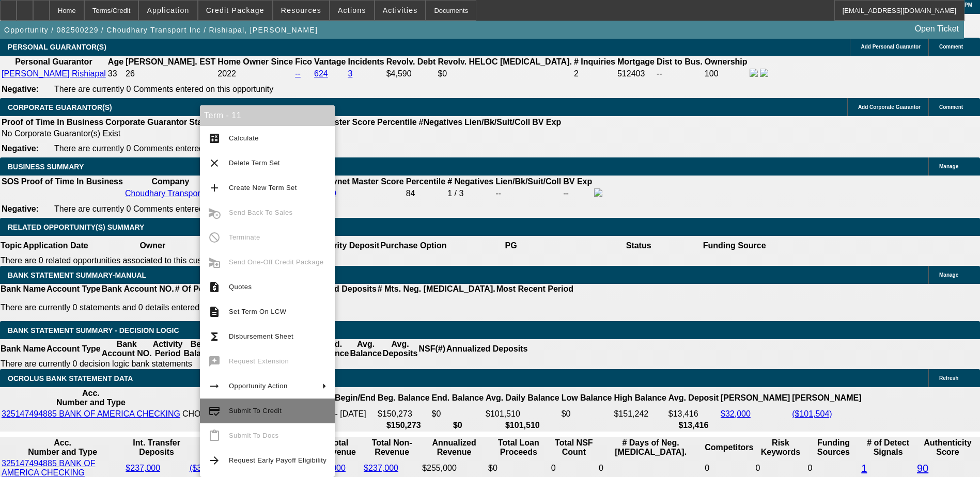
click at [254, 410] on span "Submit To Credit" at bounding box center [255, 411] width 53 height 8
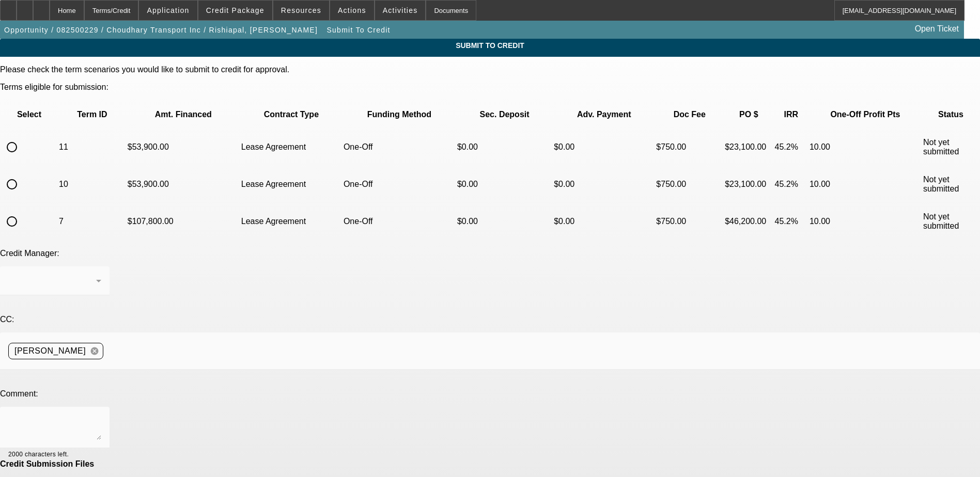
click at [22, 137] on input "radio" at bounding box center [12, 147] width 21 height 21
radio input "true"
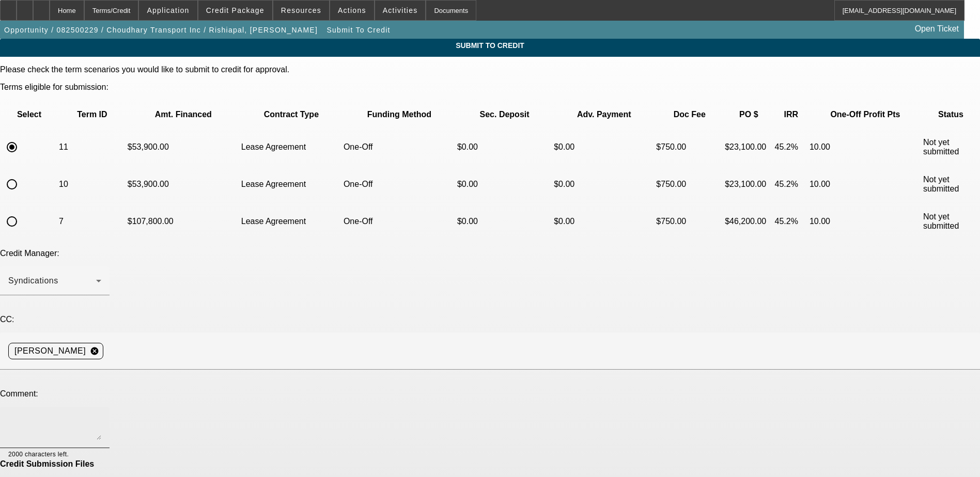
click at [101, 415] on textarea at bounding box center [54, 427] width 93 height 25
type textarea "there was a mistake with the last submission should only be 1 truck not 2"
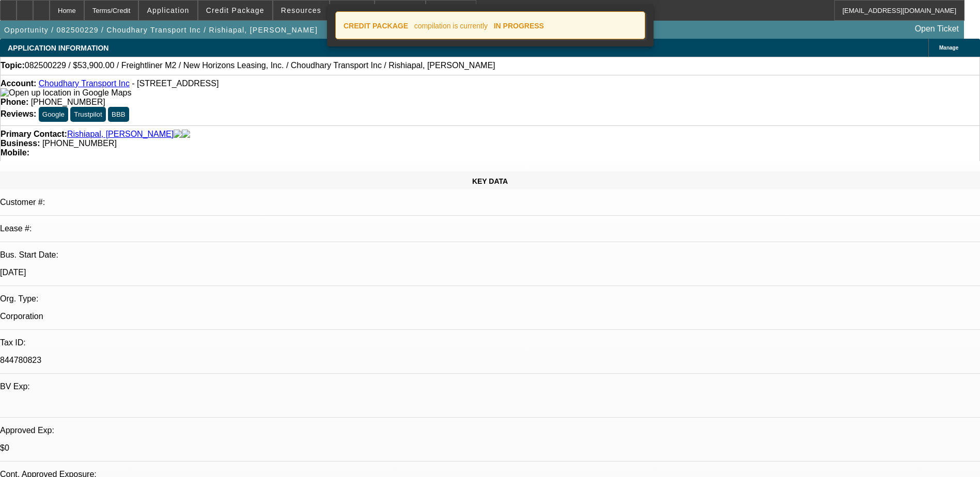
select select "0"
select select "2"
select select "0"
select select "19"
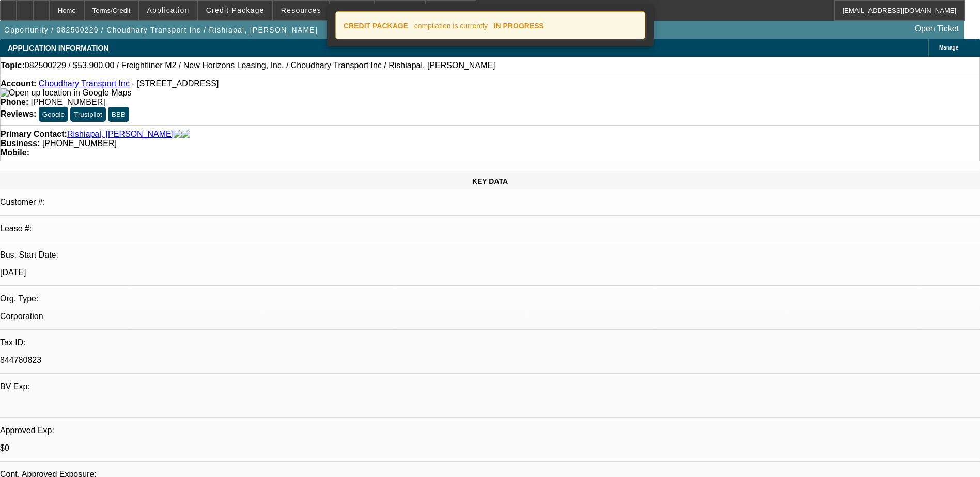
select select "0"
select select "2"
select select "0"
select select "19"
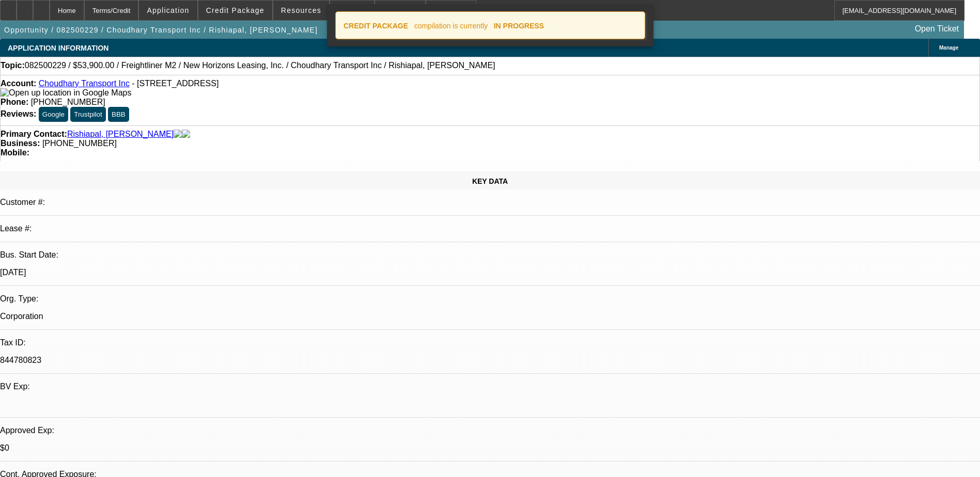
select select "0"
select select "2"
select select "0"
select select "19"
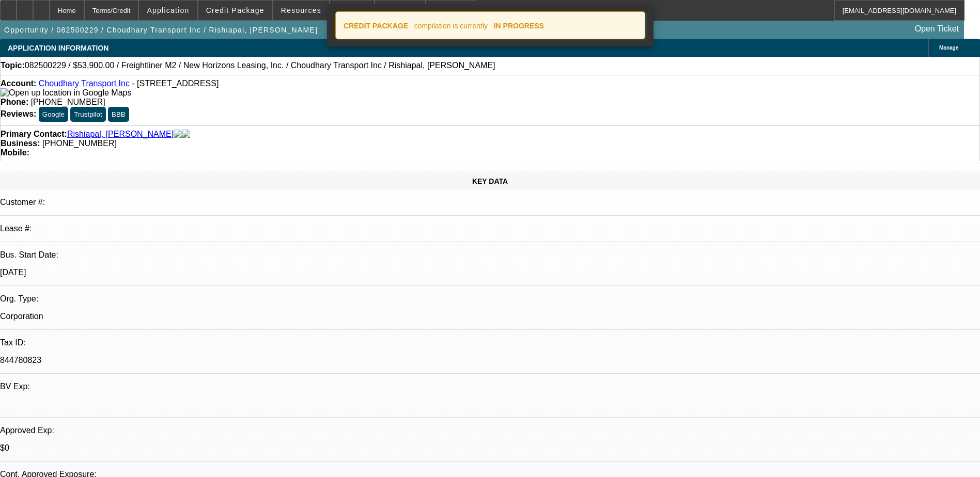
select select "0"
select select "2"
select select "0"
select select "19"
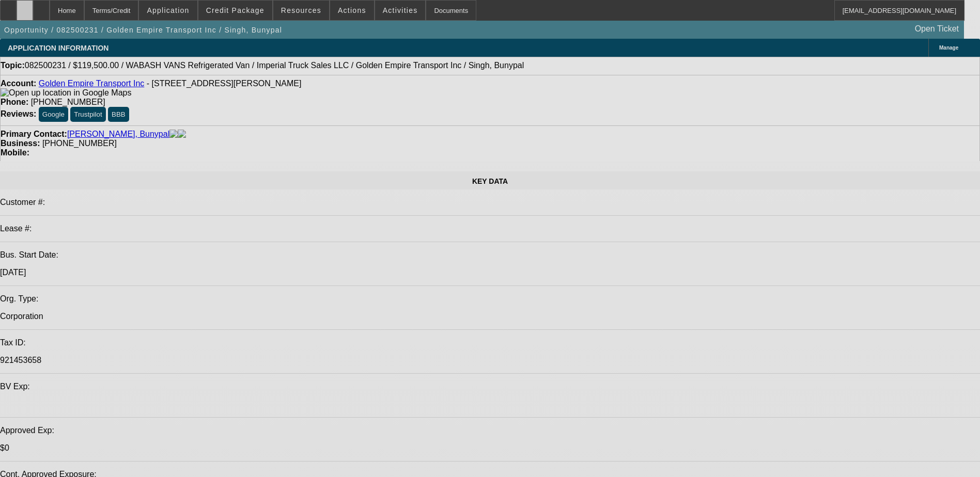
select select "0"
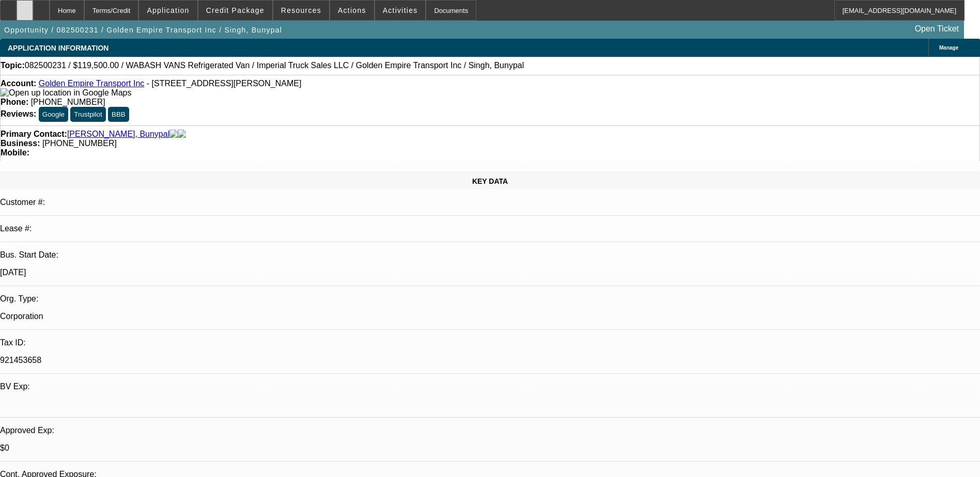
select select "0.1"
select select "0"
select select "0.1"
select select "0"
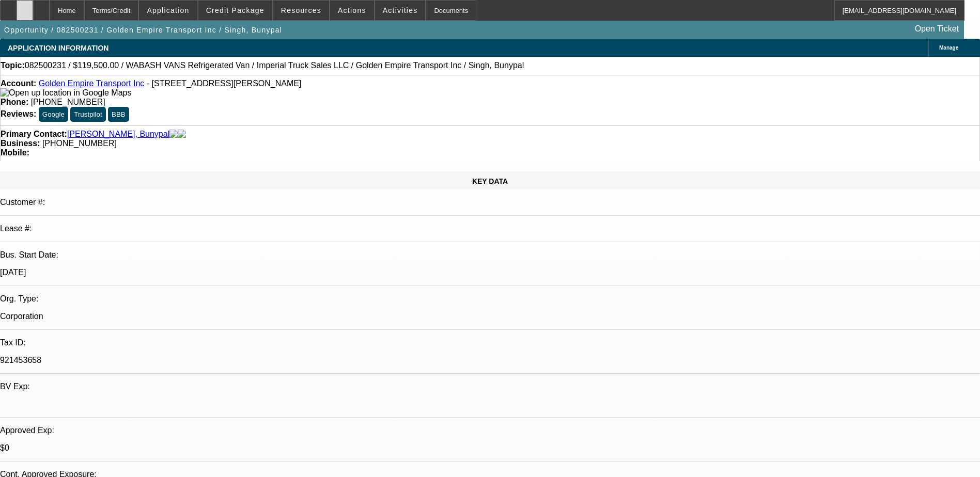
select select "0"
select select "0.1"
select select "0"
select select "0.1"
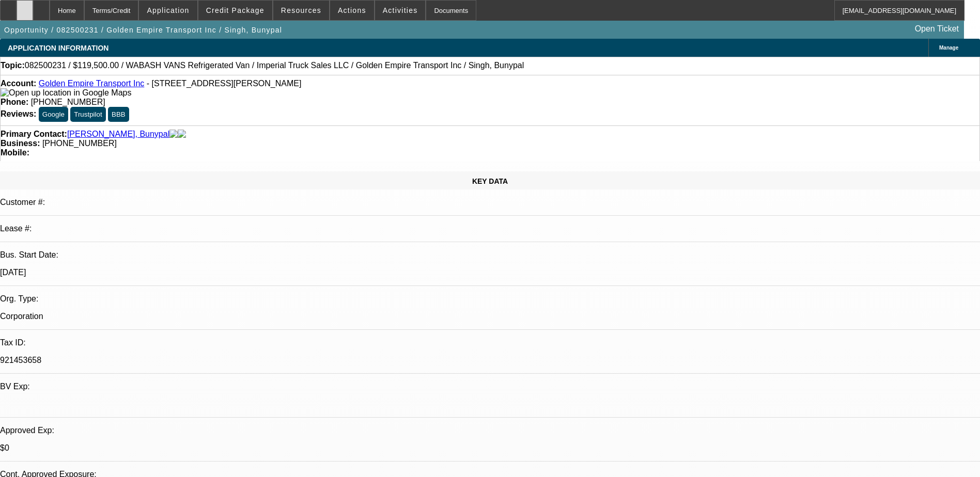
click at [33, 14] on div at bounding box center [25, 10] width 17 height 21
select select "1"
select select "4"
select select "1"
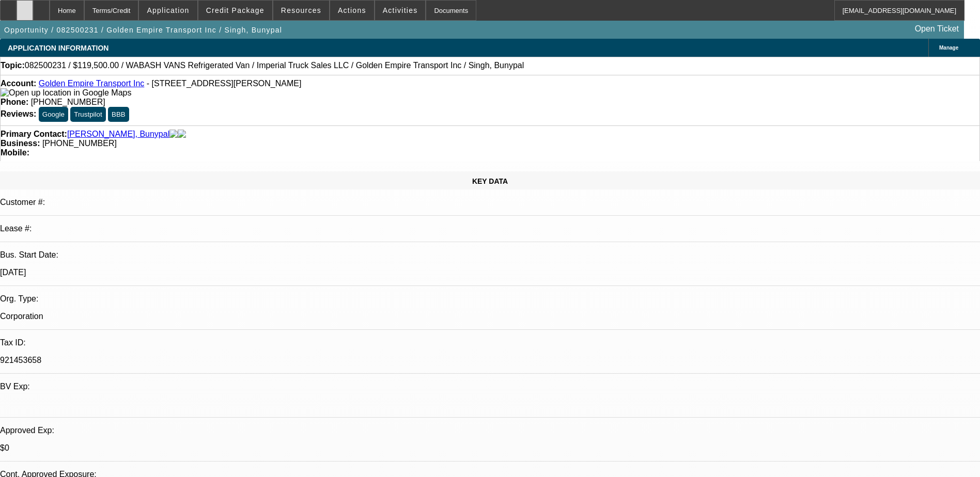
select select "1"
select select "4"
select select "1"
select select "4"
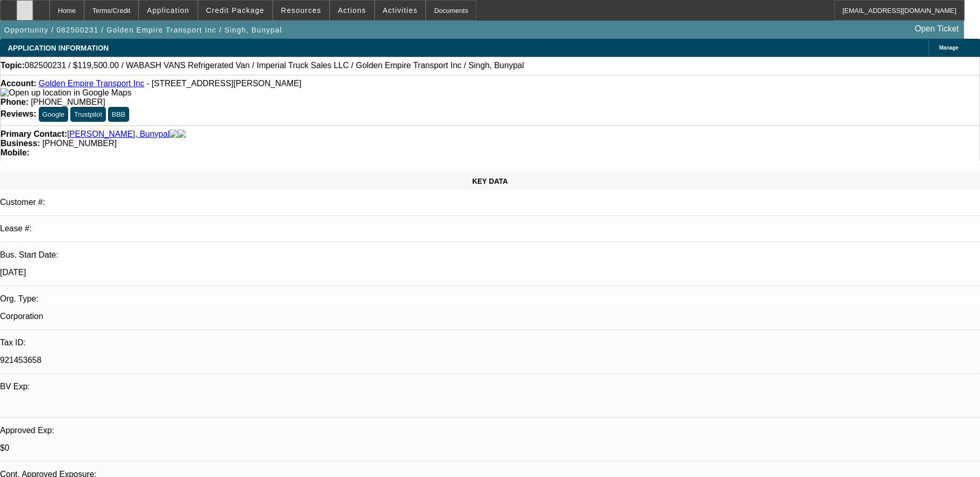
select select "1"
select select "4"
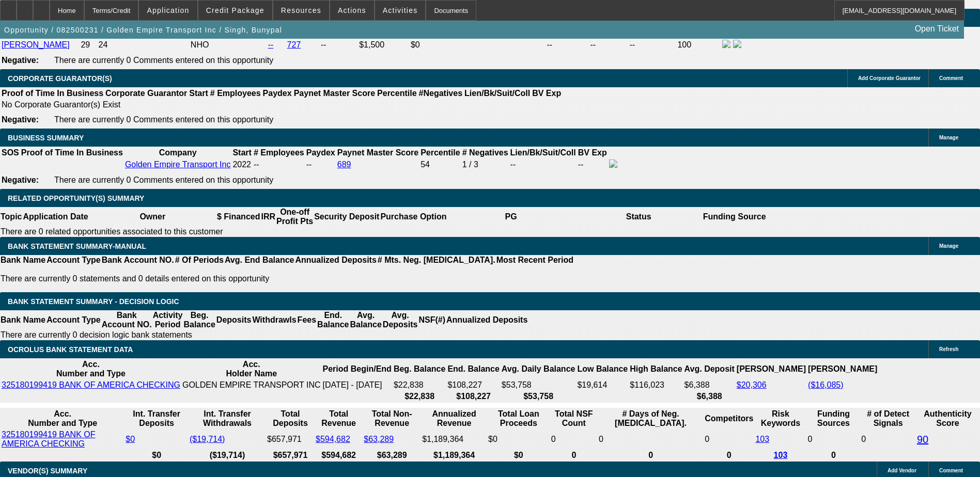
scroll to position [1653, 0]
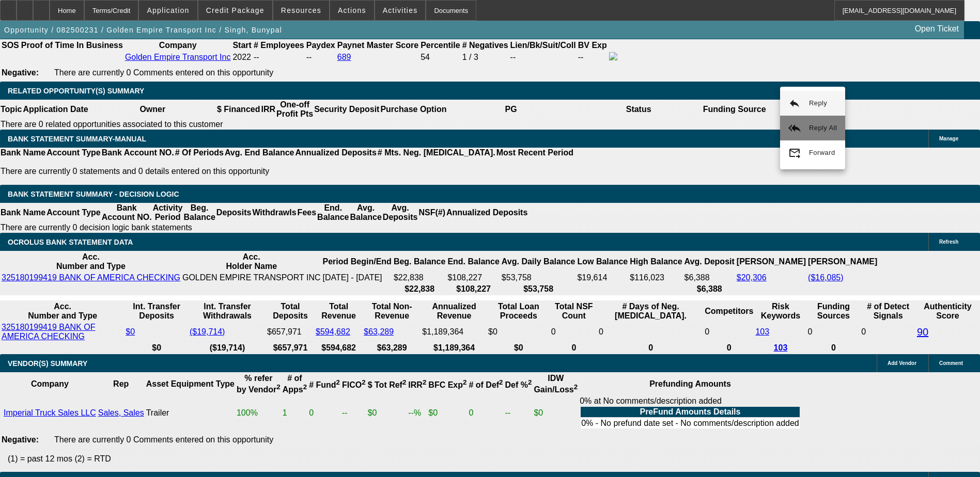
click at [809, 134] on button "reply_all Reply All" at bounding box center [812, 128] width 65 height 25
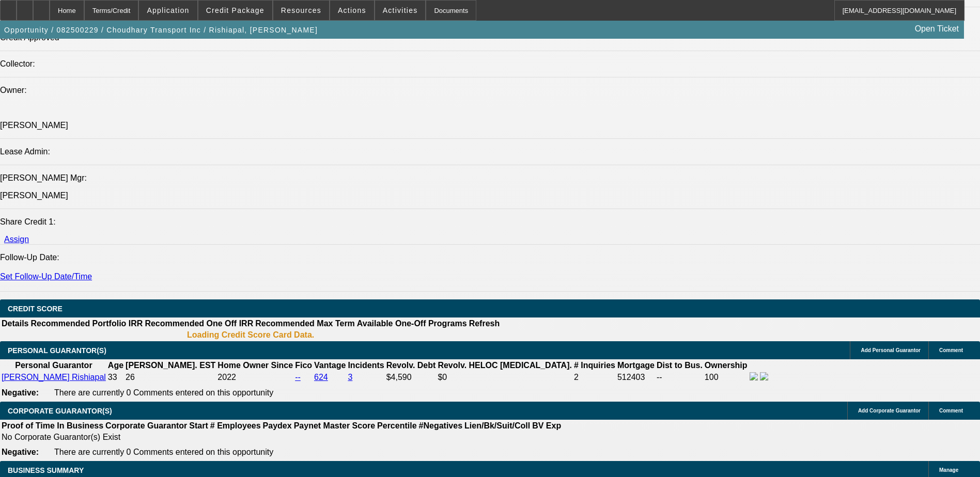
select select "0"
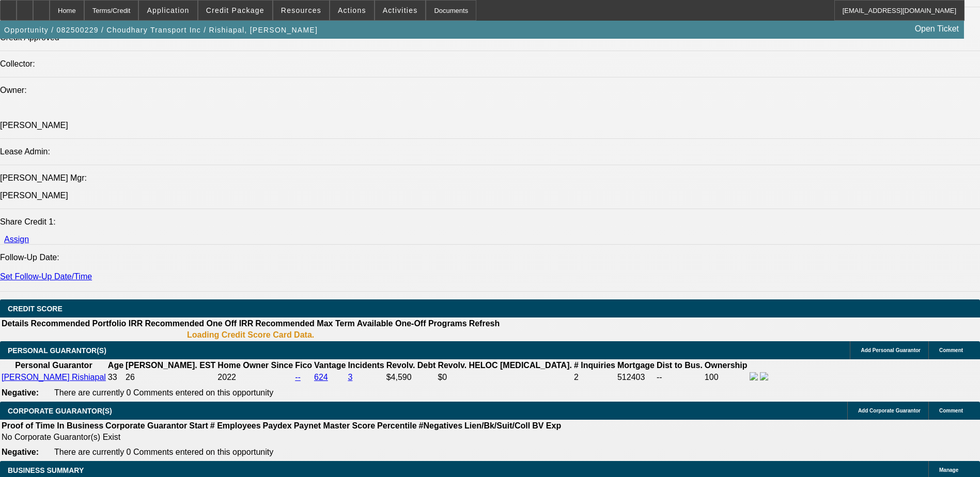
select select "0"
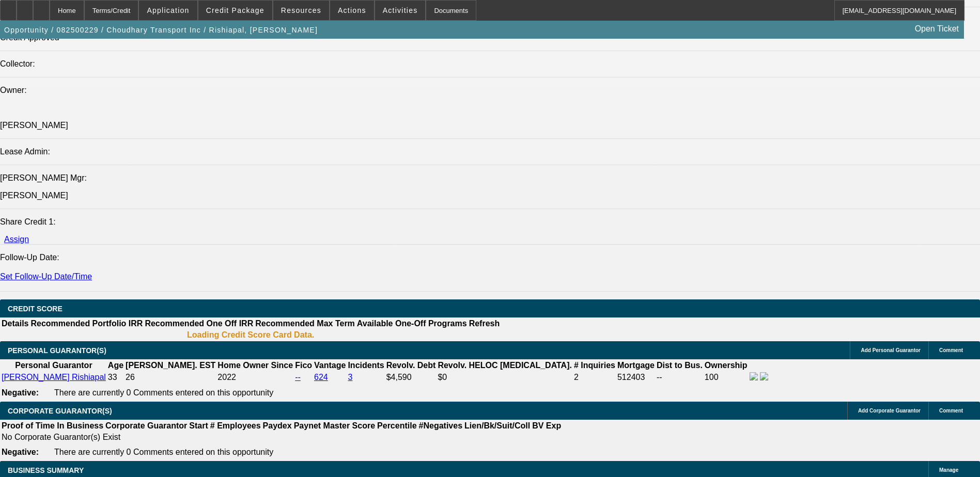
select select "0"
select select "1"
select select "2"
select select "19"
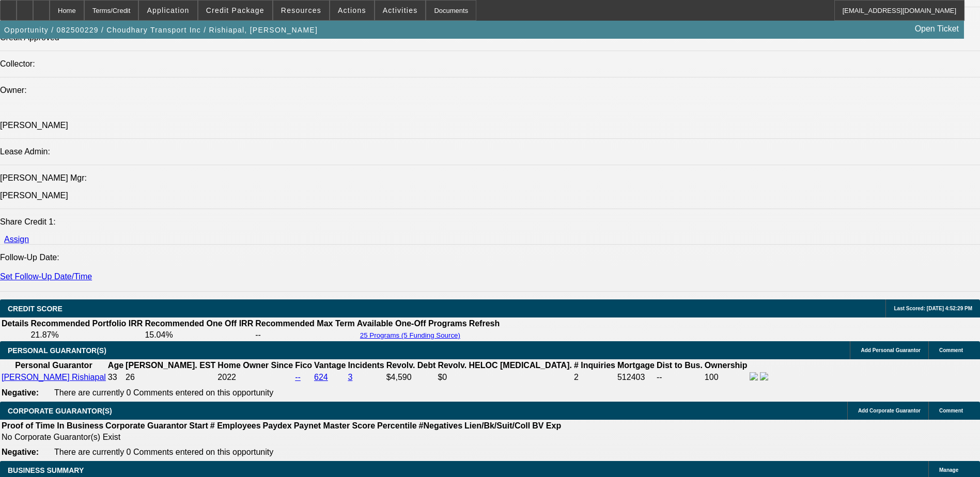
select select "1"
select select "2"
select select "19"
select select "1"
select select "2"
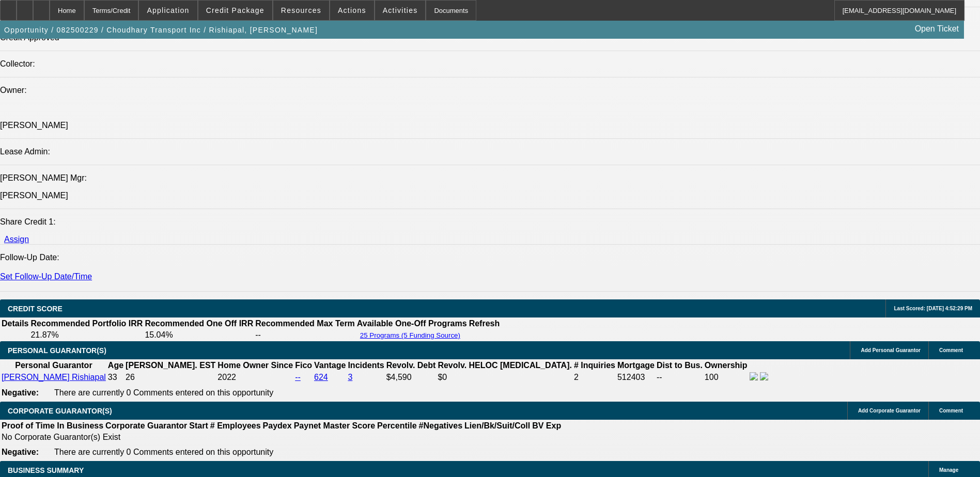
select select "19"
select select "1"
select select "2"
select select "19"
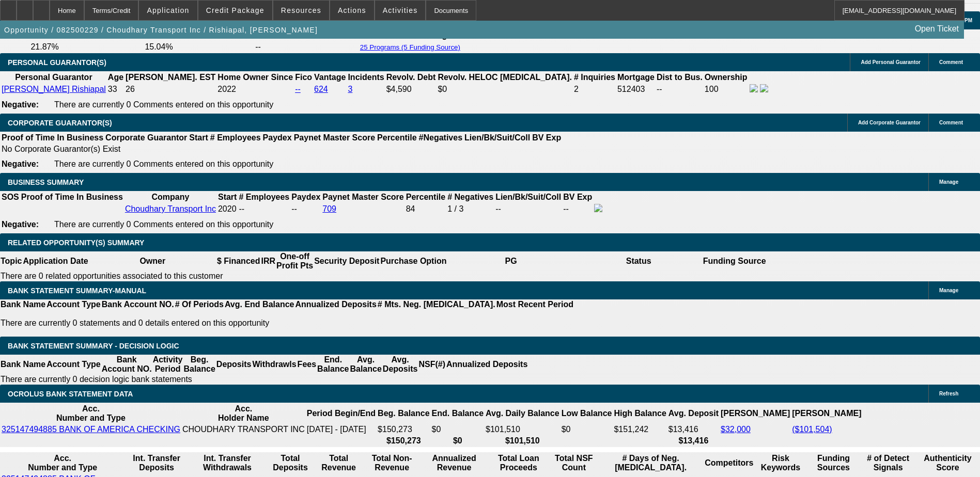
scroll to position [1494, 0]
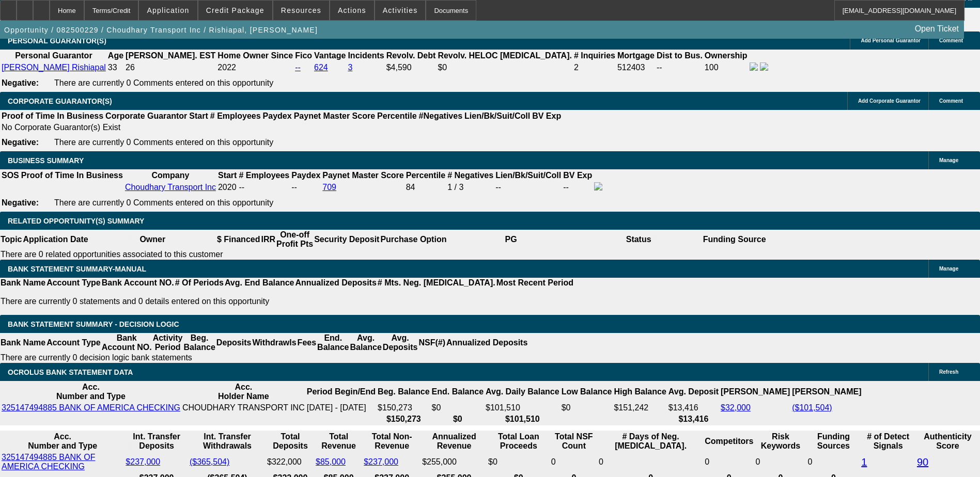
click at [784, 152] on span "Reply All" at bounding box center [794, 153] width 28 height 8
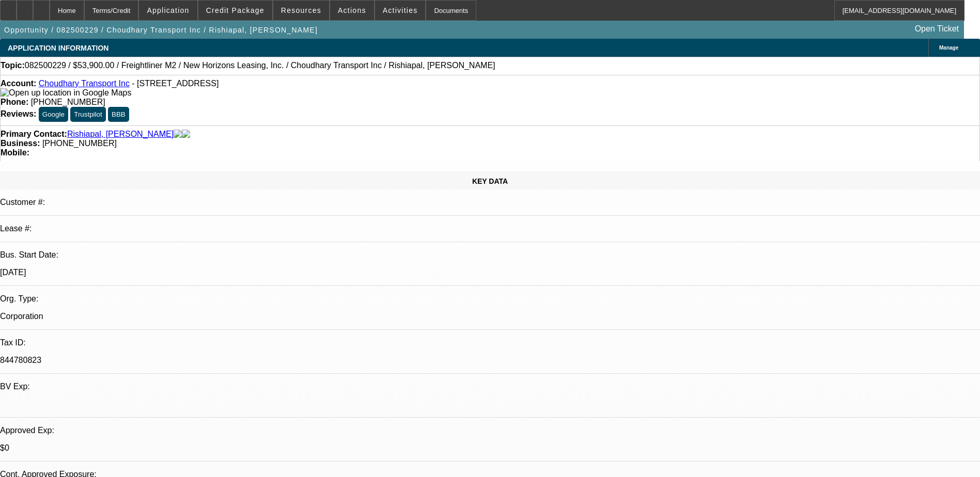
select select "0"
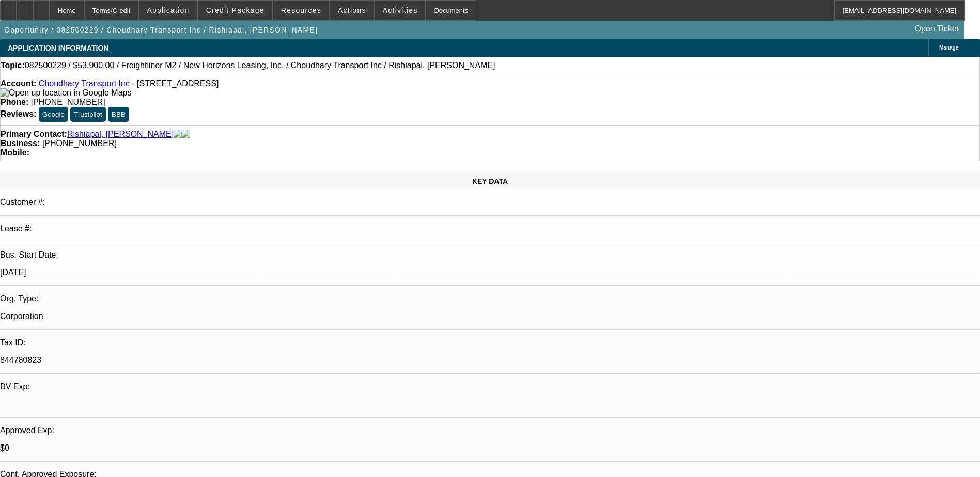
select select "0"
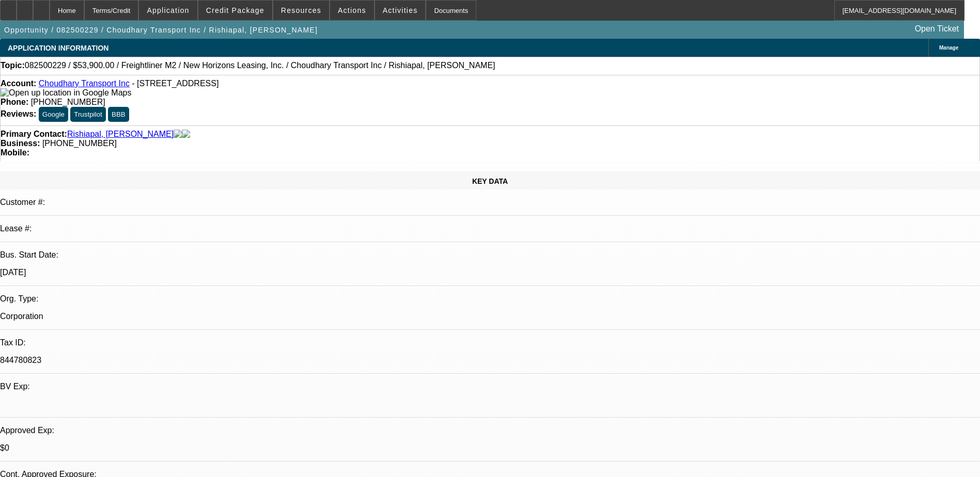
select select "0"
select select "1"
select select "2"
select select "19"
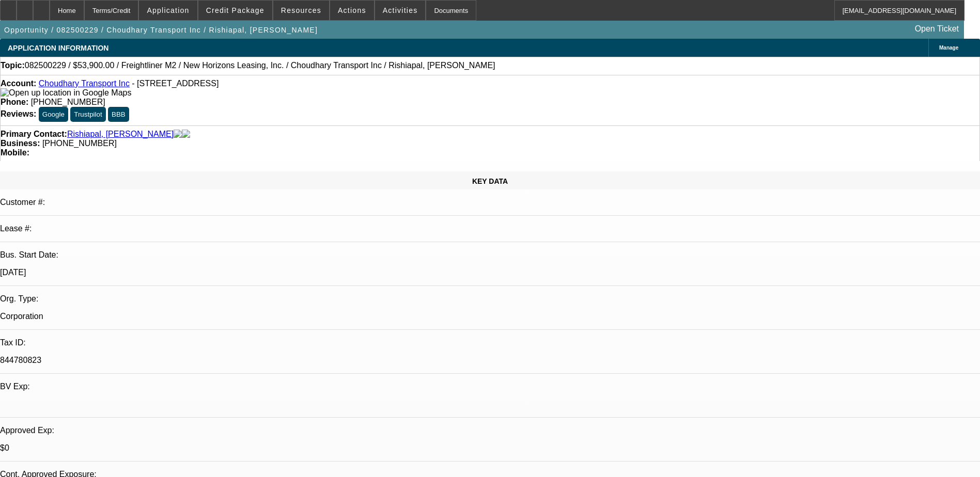
select select "1"
select select "2"
select select "19"
select select "1"
select select "2"
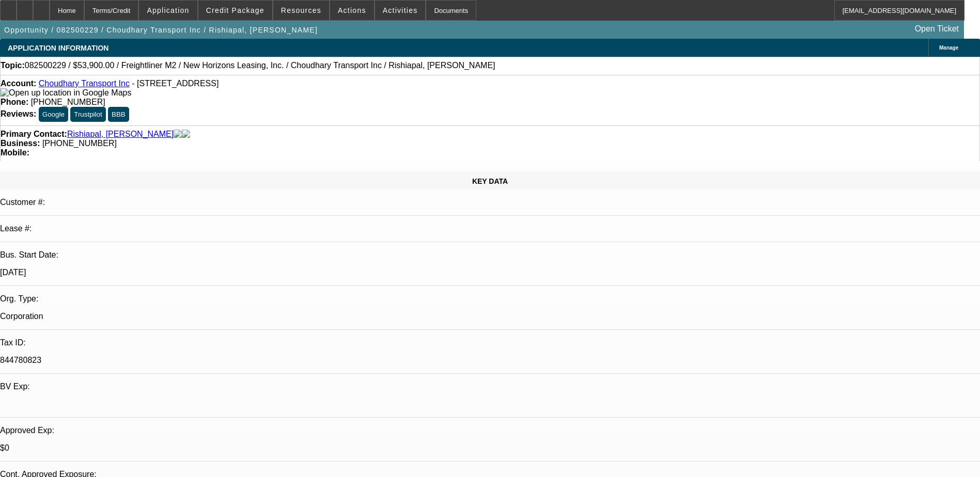
select select "19"
select select "1"
select select "2"
select select "19"
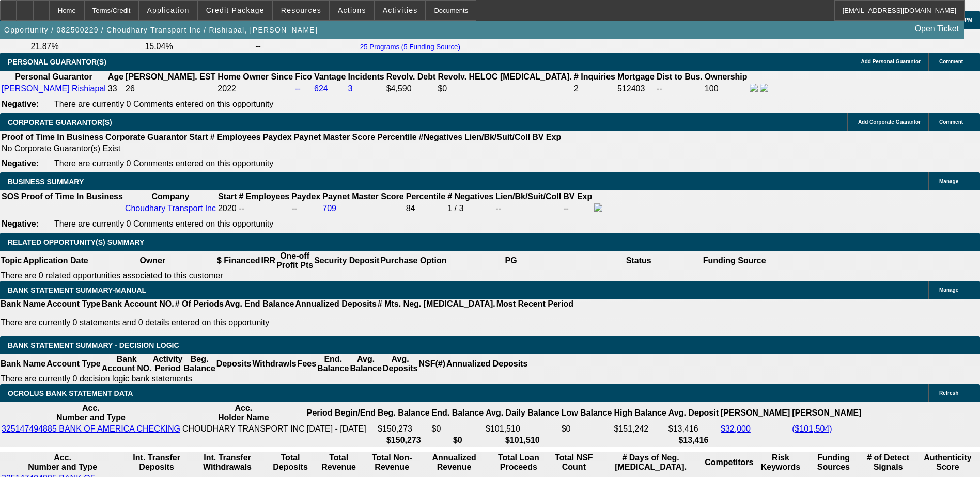
scroll to position [1498, 0]
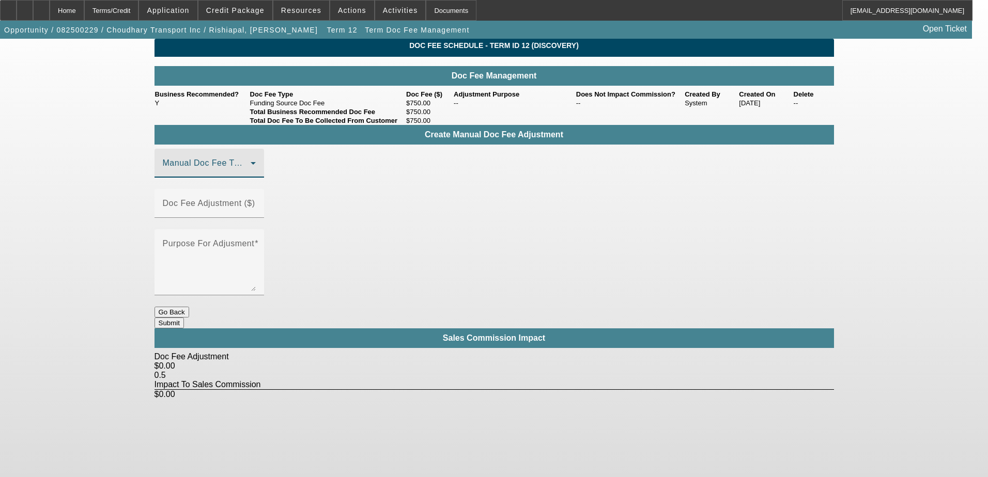
click at [250, 174] on span at bounding box center [207, 167] width 88 height 12
drag, startPoint x: 244, startPoint y: 230, endPoint x: 327, endPoint y: 213, distance: 84.4
click at [244, 231] on span "Funding Source Doc Fee" at bounding box center [212, 230] width 98 height 12
click at [255, 202] on mat-label "Doc Fee Adjustment ($)" at bounding box center [209, 203] width 92 height 9
click at [256, 202] on input "Doc Fee Adjustment ($)" at bounding box center [209, 208] width 93 height 12
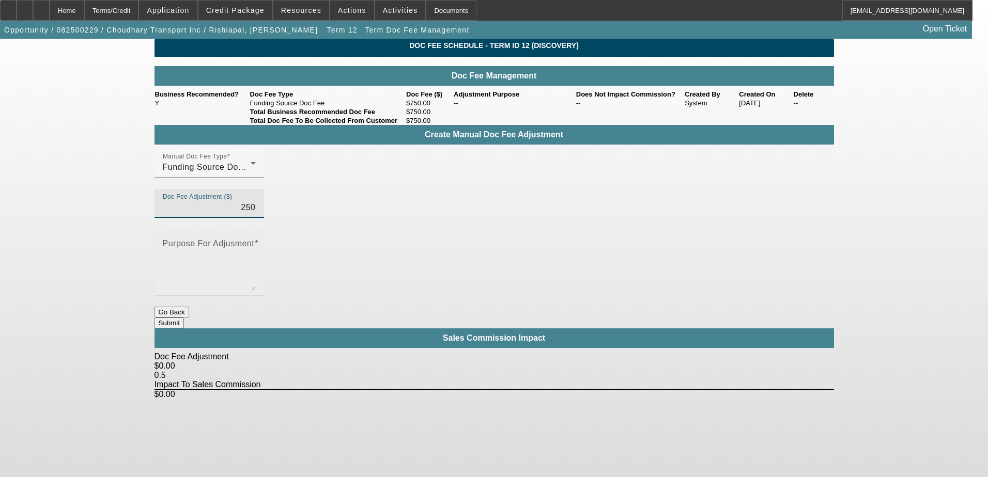
type input "$250.00"
click at [256, 242] on textarea "Purpose For Adjusment" at bounding box center [209, 267] width 93 height 50
type textarea "+"
click at [558, 397] on body "Home Terms/Credit Application Credit Package Resources Actions Activities Docum…" at bounding box center [494, 238] width 988 height 477
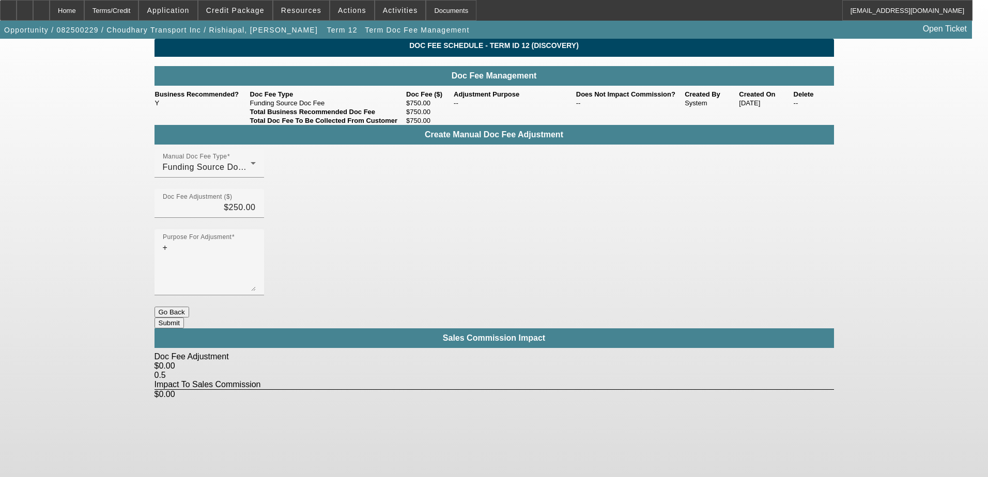
click at [264, 296] on div at bounding box center [209, 301] width 110 height 11
click at [184, 318] on button "Submit" at bounding box center [168, 323] width 29 height 11
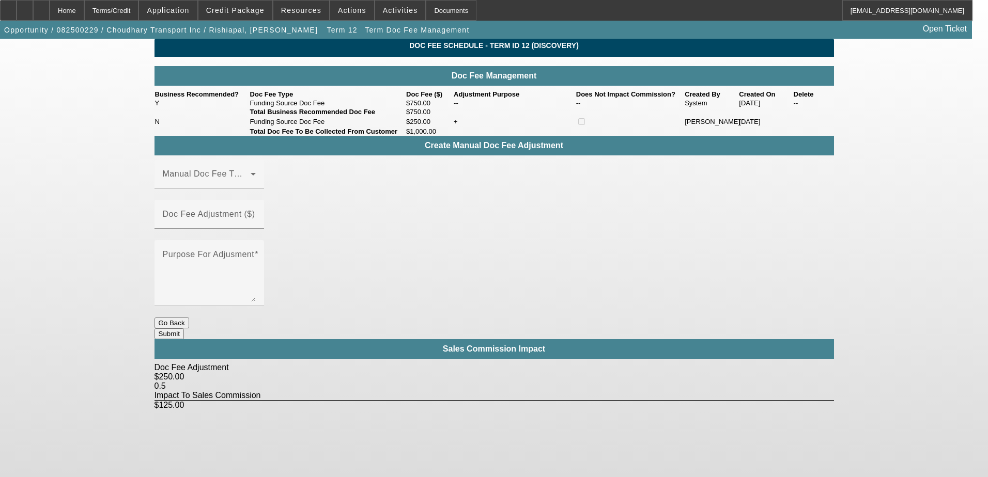
click at [118, 148] on app-term-doc-fee-management "Doc Fee Schedule - Term ID 12 (Discovery) Doc Fee Management Business Recommend…" at bounding box center [494, 225] width 988 height 372
click at [84, 10] on div "Home" at bounding box center [67, 10] width 35 height 21
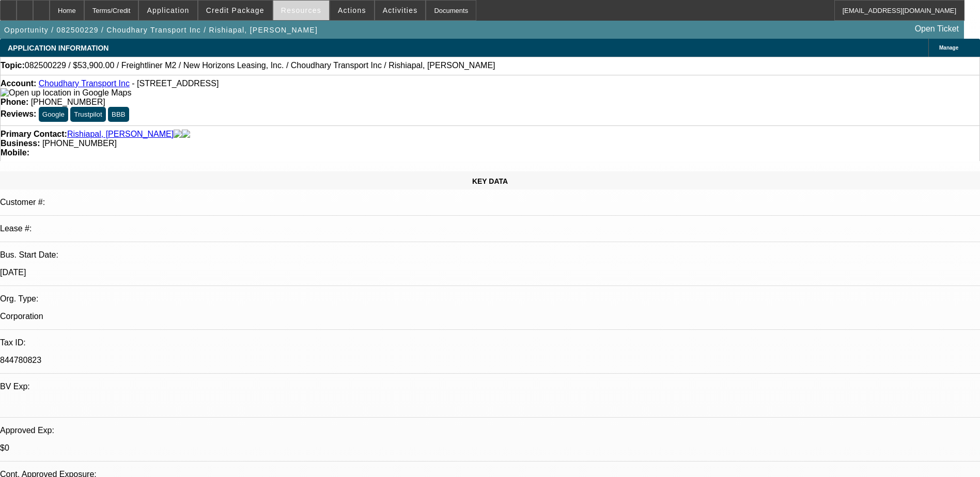
select select "0"
select select "2"
select select "0"
select select "19"
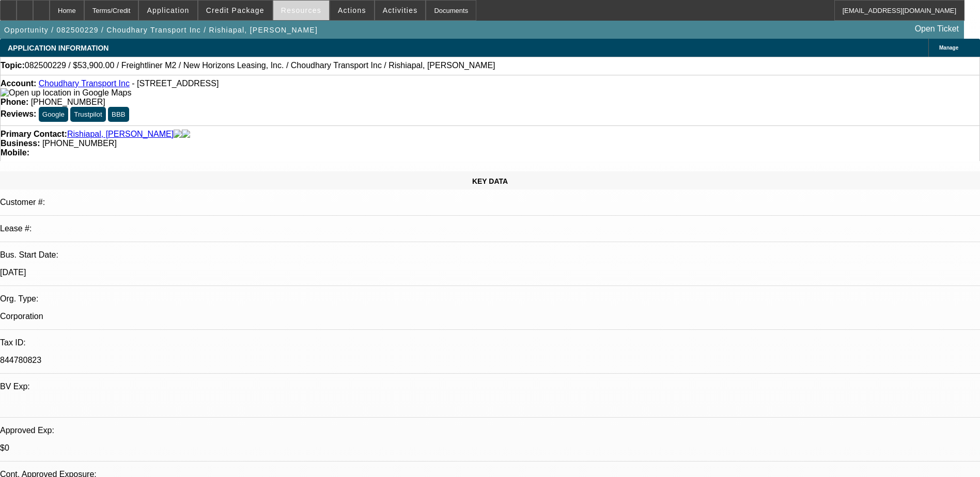
select select "0"
select select "2"
select select "0"
select select "19"
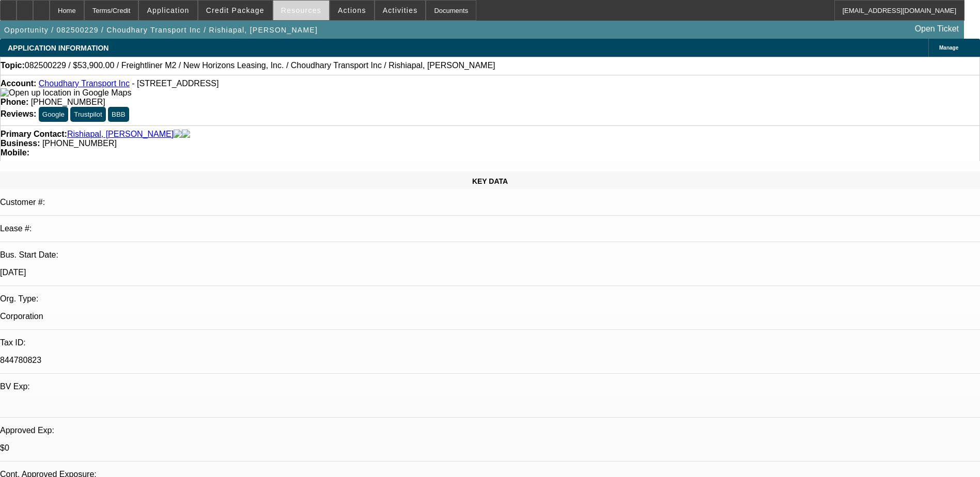
select select "0"
select select "2"
select select "0"
select select "19"
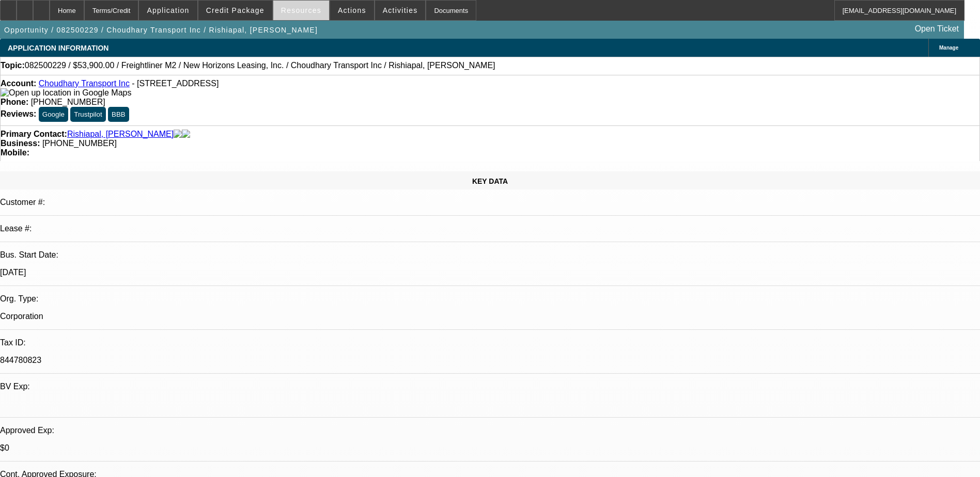
select select "0"
select select "2"
select select "0"
select select "19"
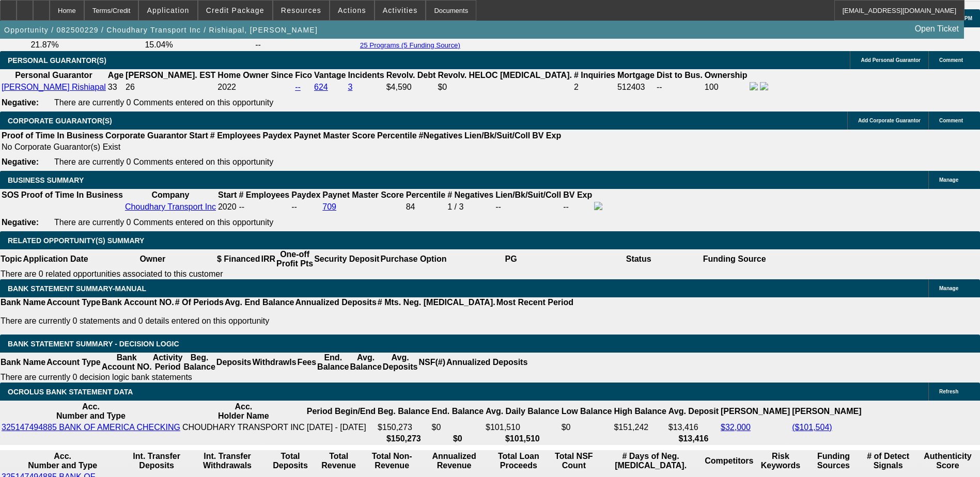
scroll to position [1498, 0]
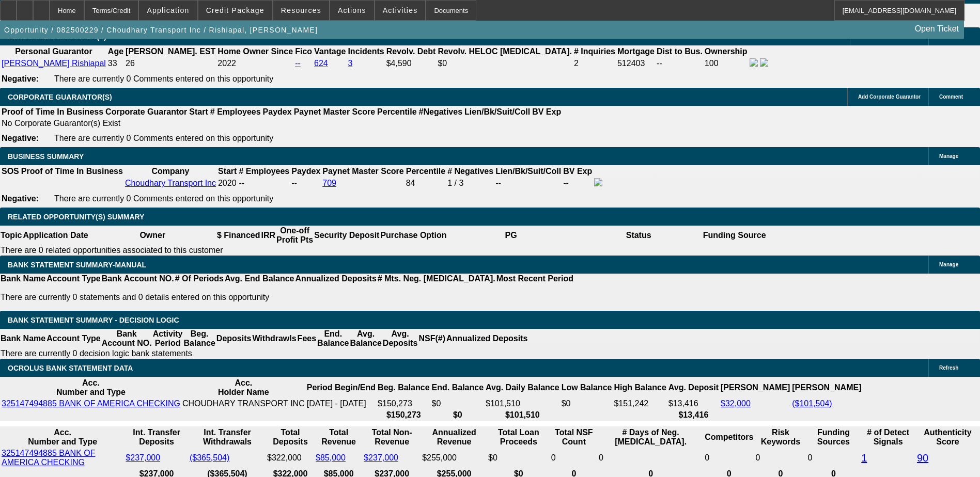
type input "$0.00"
type input "UNKNOWN"
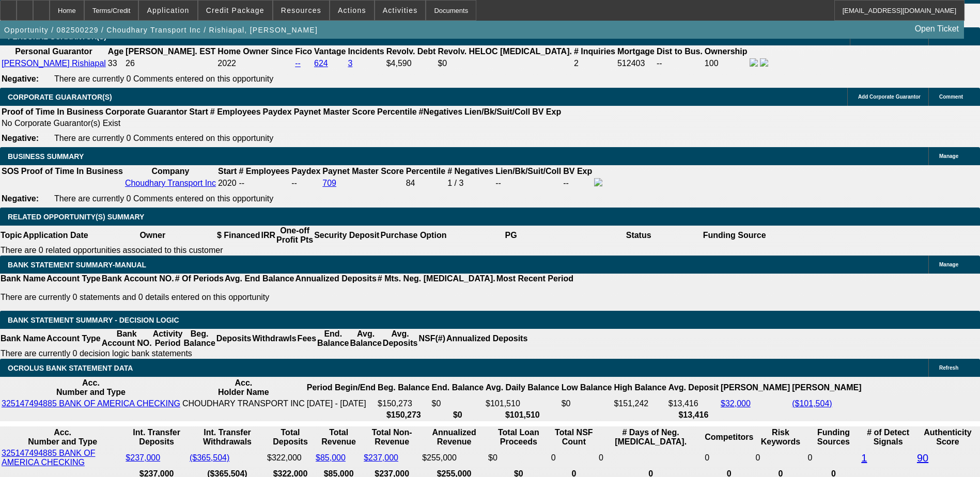
type input "$3,250.00"
type input "$23,100.00"
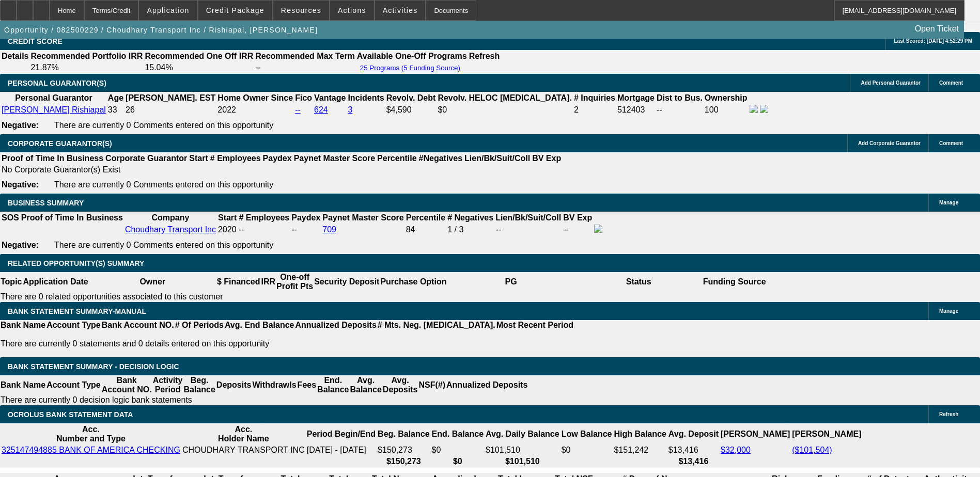
scroll to position [1395, 0]
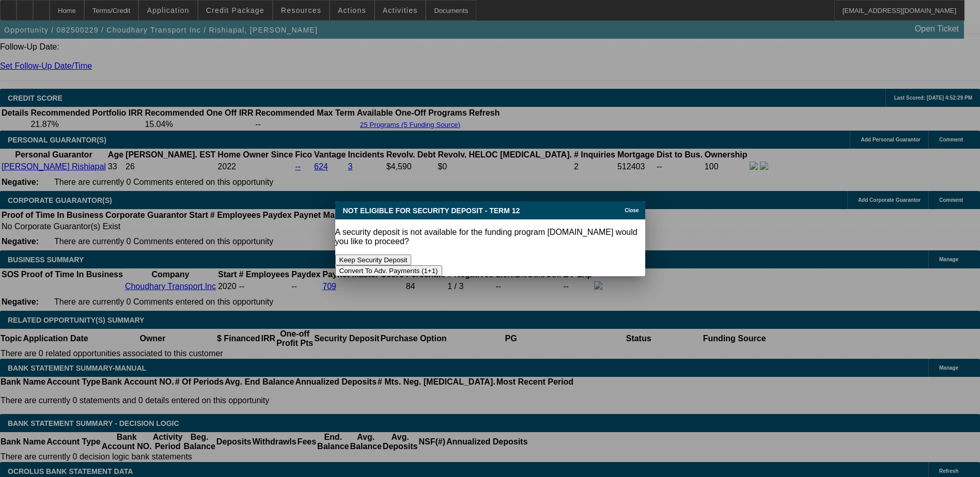
click at [385, 255] on button "Keep Security Deposit" at bounding box center [373, 260] width 76 height 11
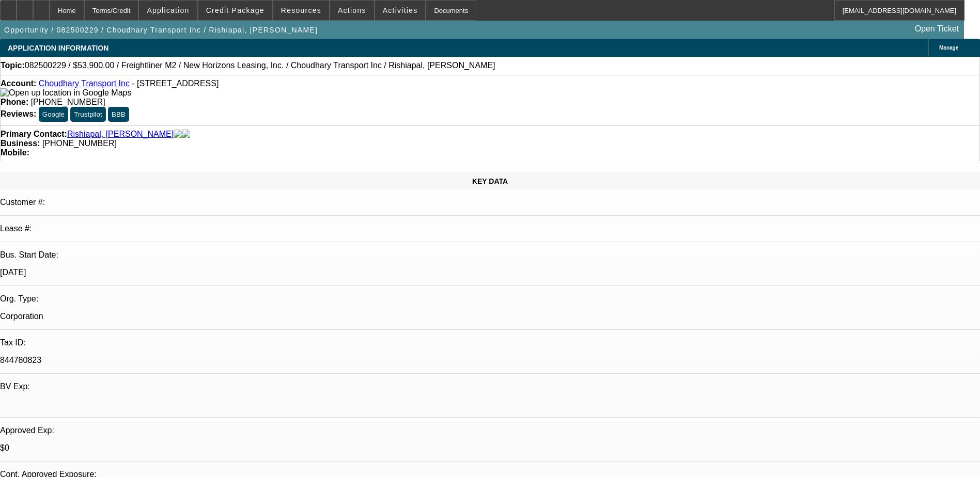
scroll to position [1395, 0]
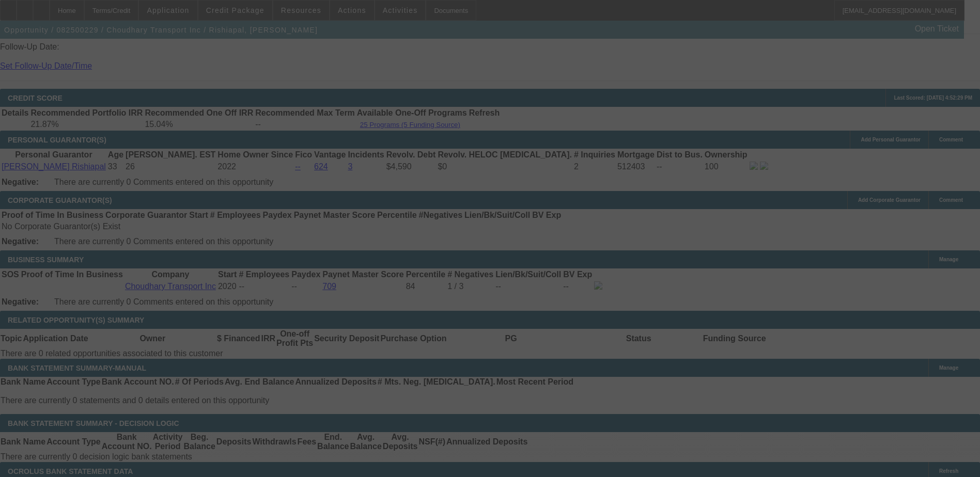
select select "0"
select select "2"
select select "0"
select select "19"
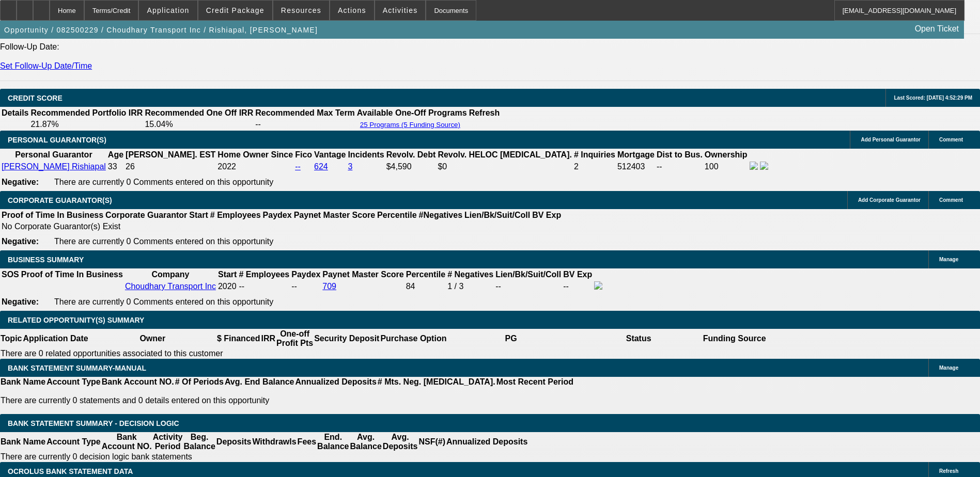
drag, startPoint x: 144, startPoint y: 249, endPoint x: 151, endPoint y: 242, distance: 10.2
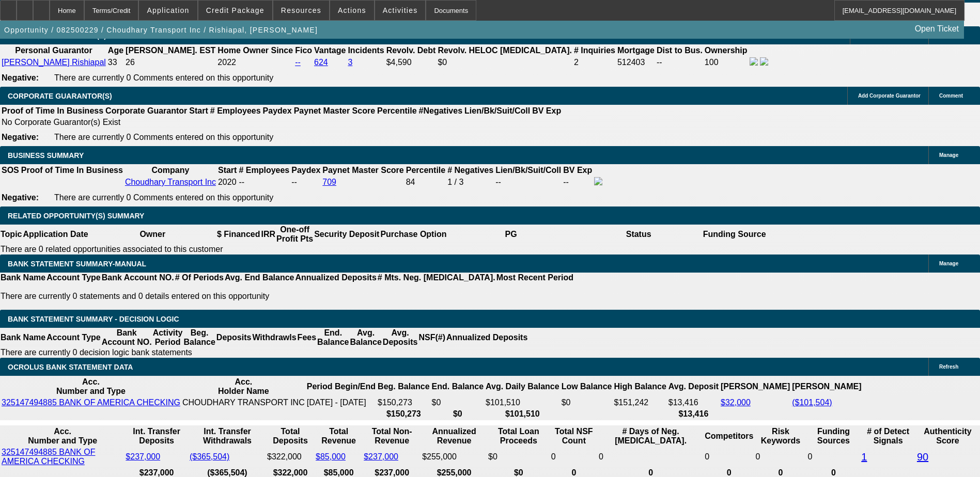
scroll to position [1498, 0]
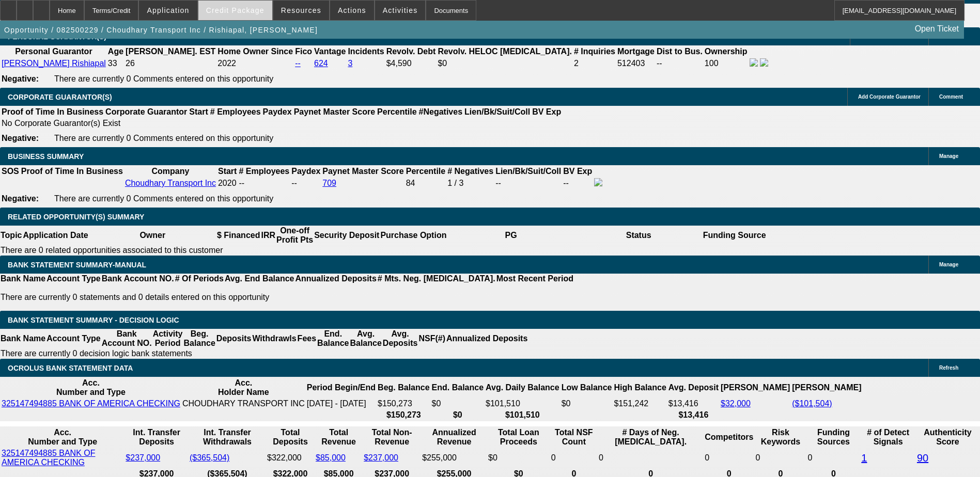
click at [241, 9] on span "Credit Package" at bounding box center [235, 10] width 58 height 8
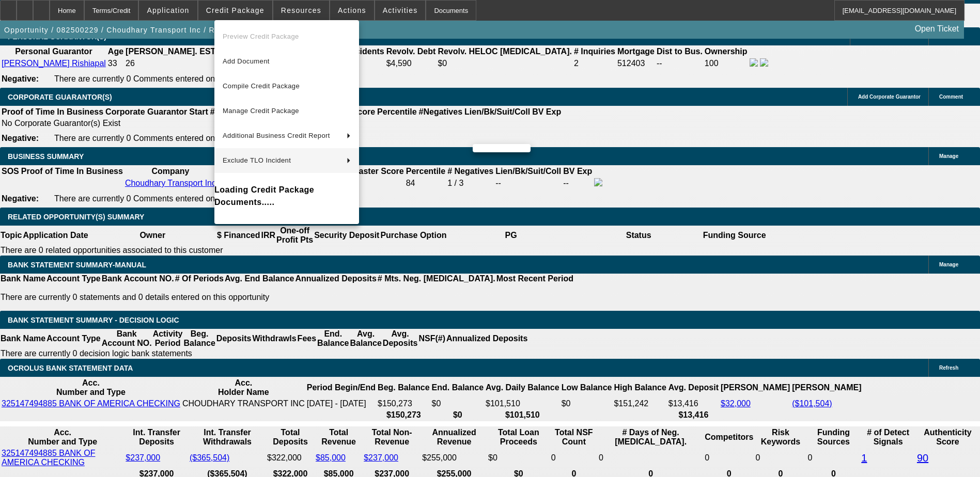
click at [321, 324] on div at bounding box center [490, 238] width 980 height 477
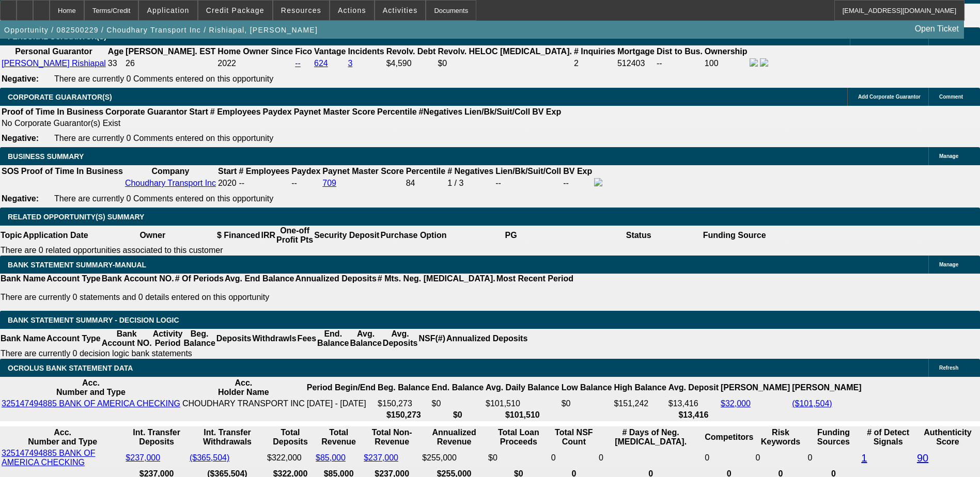
type input "2"
type input "UNKNOWN"
type input "2275"
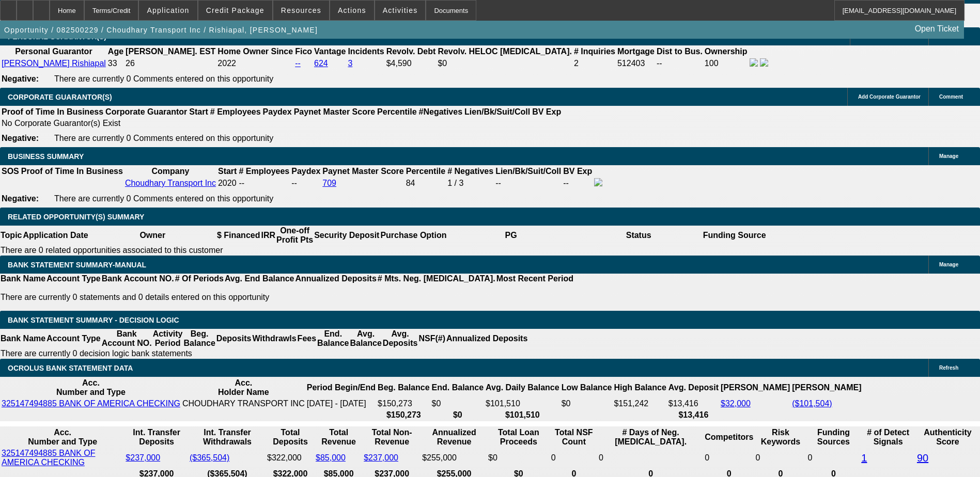
type input "18.3"
type input "$2,275.00"
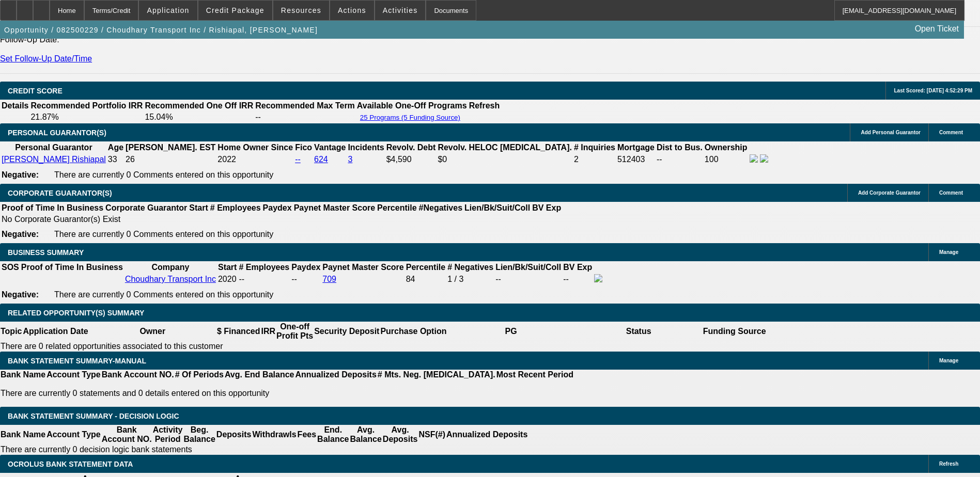
scroll to position [1395, 0]
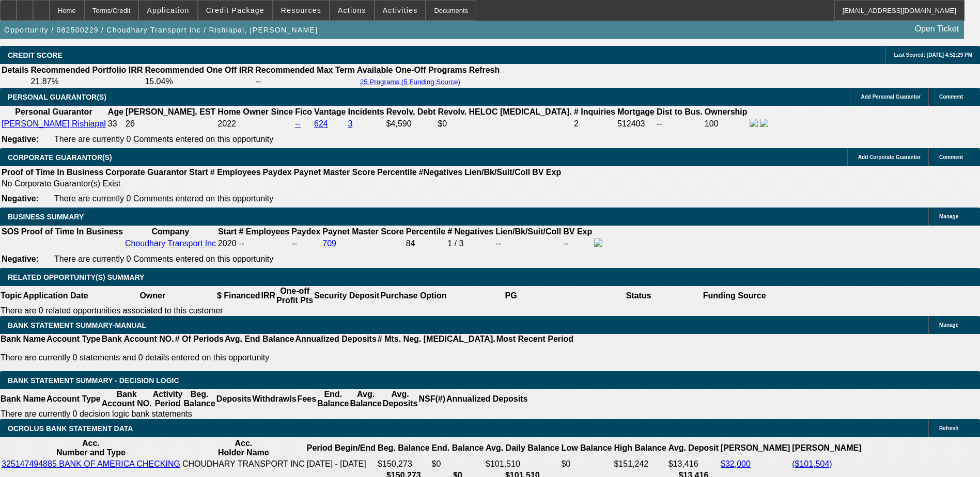
scroll to position [1447, 0]
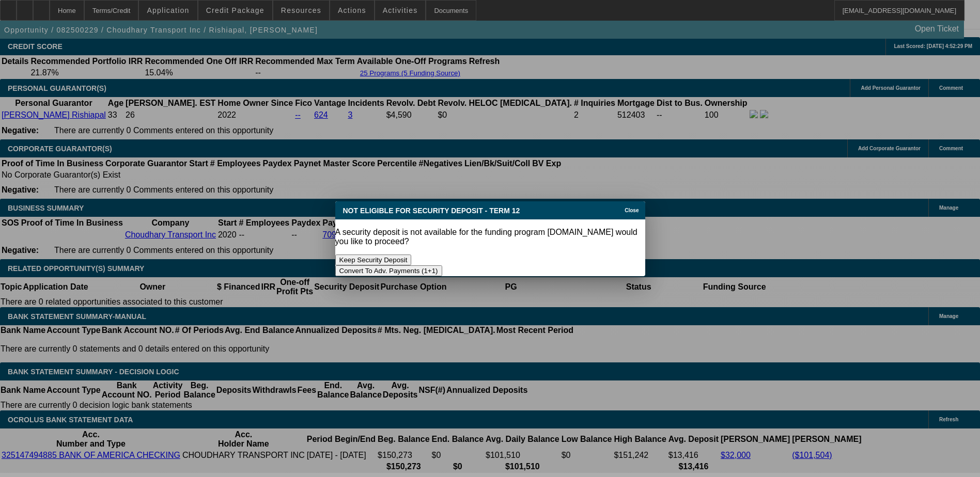
click at [412, 255] on button "Keep Security Deposit" at bounding box center [373, 260] width 76 height 11
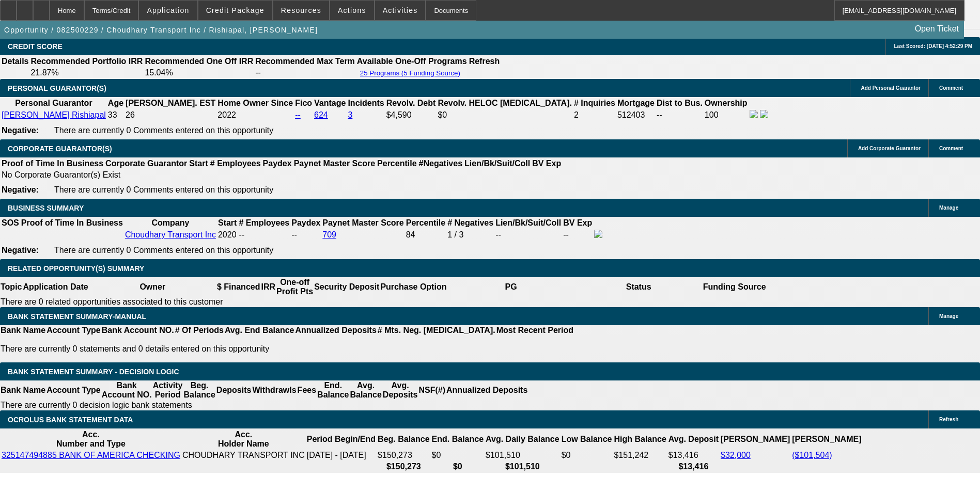
scroll to position [1447, 0]
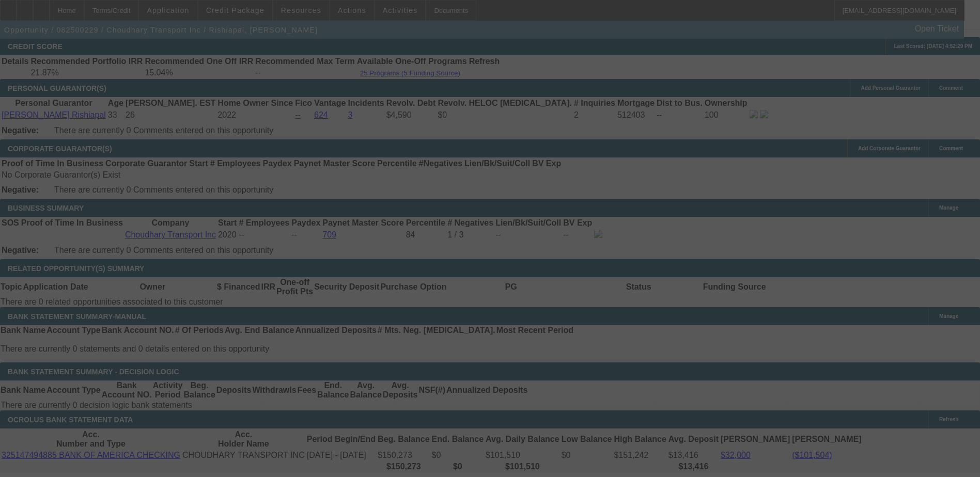
click at [208, 191] on div at bounding box center [490, 238] width 980 height 477
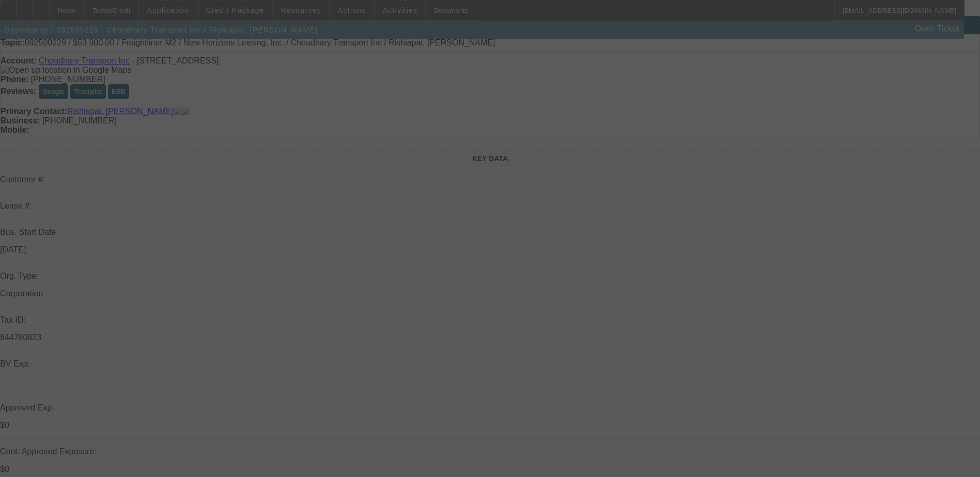
scroll to position [0, 0]
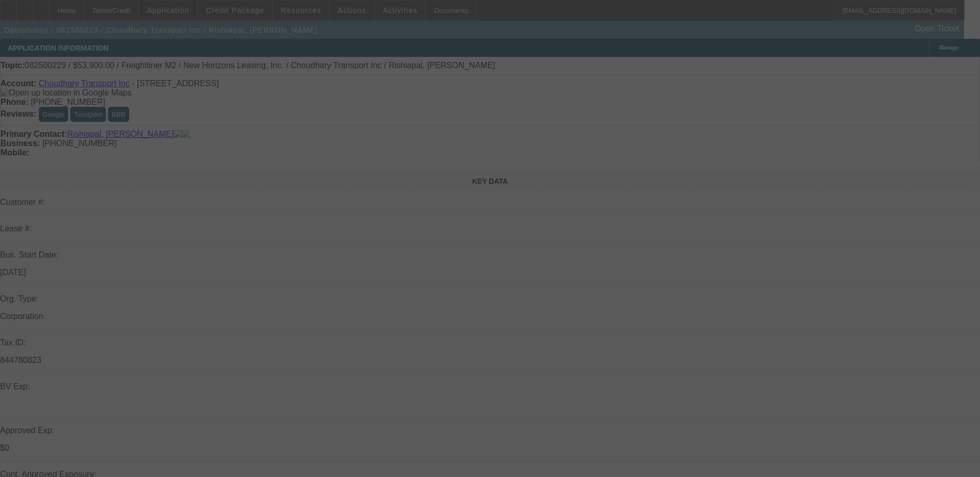
select select "0"
select select "2"
select select "0"
select select "19"
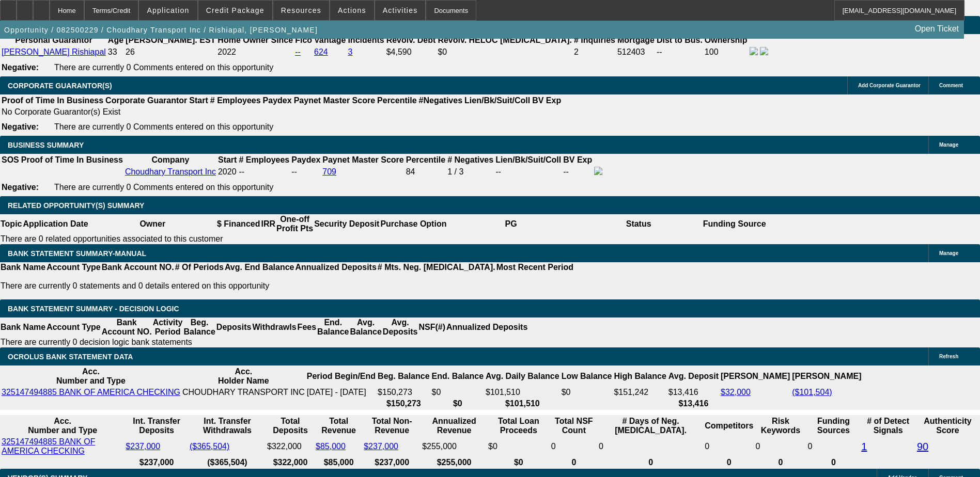
scroll to position [1498, 0]
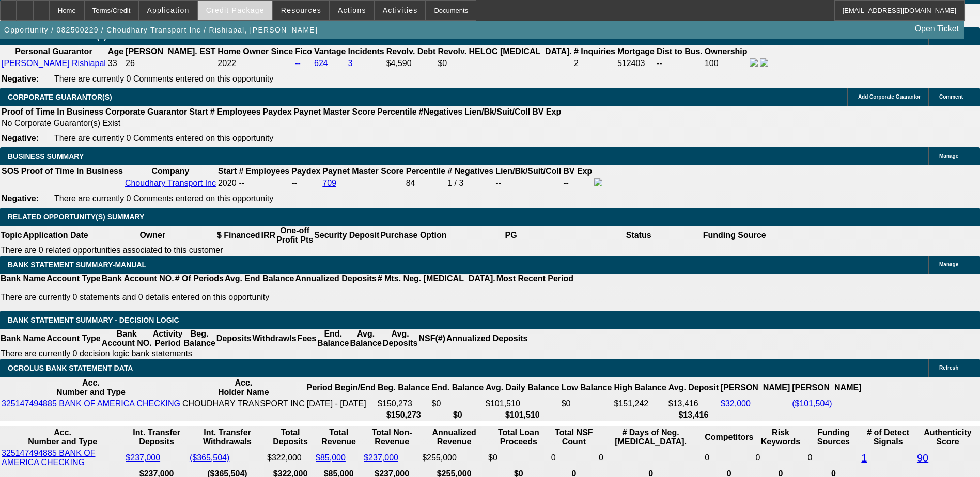
click at [247, 13] on span "Credit Package" at bounding box center [235, 10] width 58 height 8
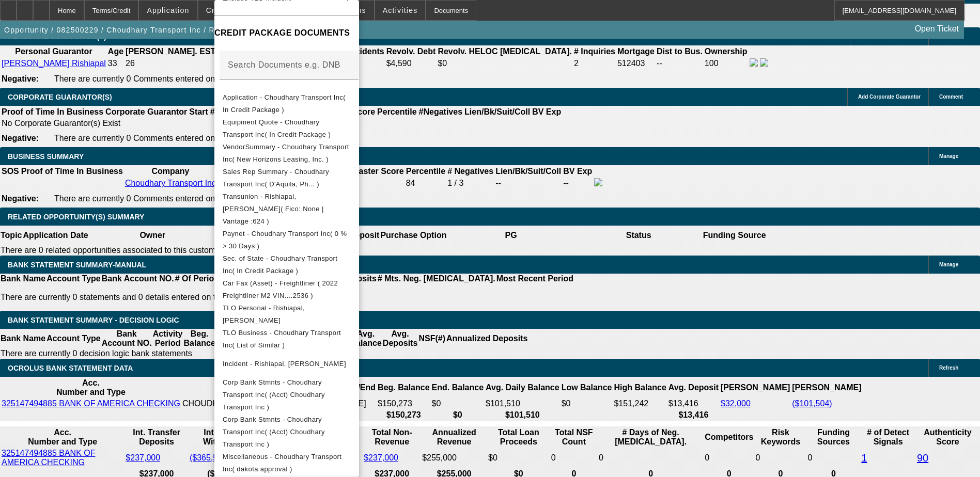
scroll to position [153, 0]
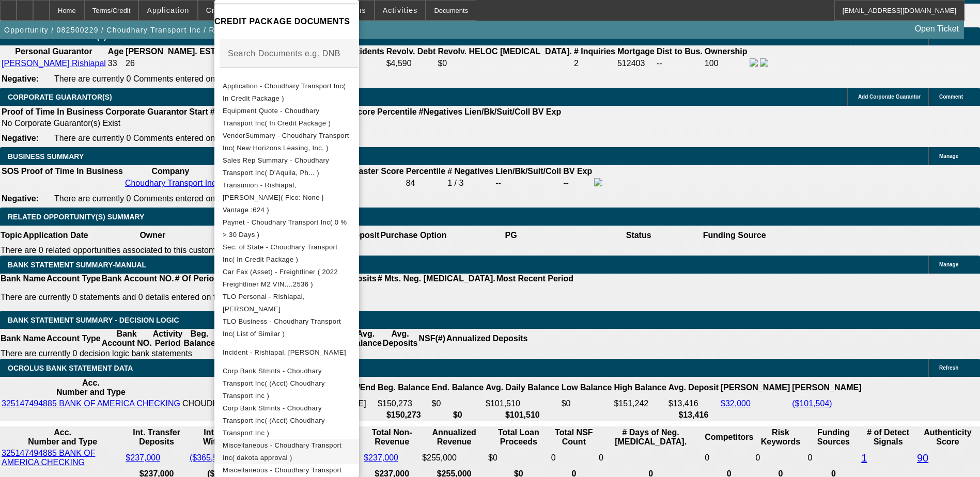
click at [342, 442] on span "Miscellaneous - Choudhary Transport Inc( dakota approval )" at bounding box center [282, 452] width 119 height 20
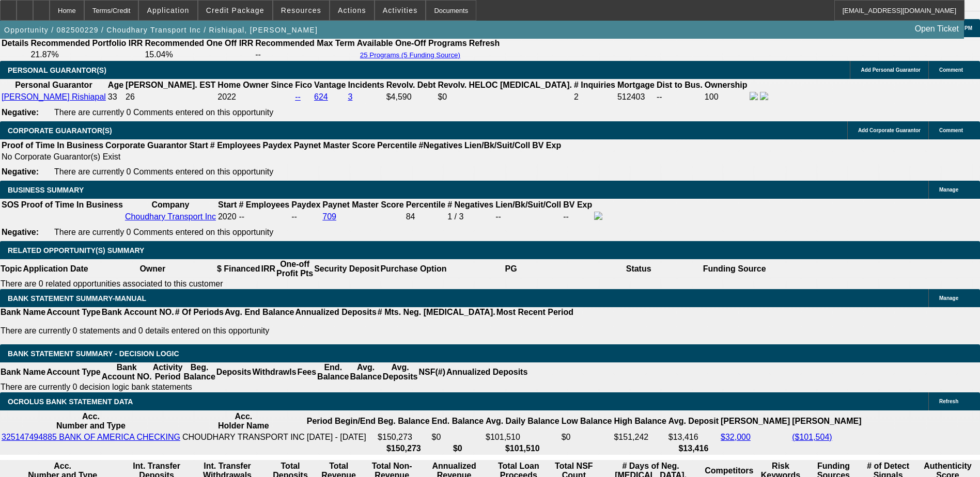
scroll to position [1447, 0]
